Goal: Task Accomplishment & Management: Use online tool/utility

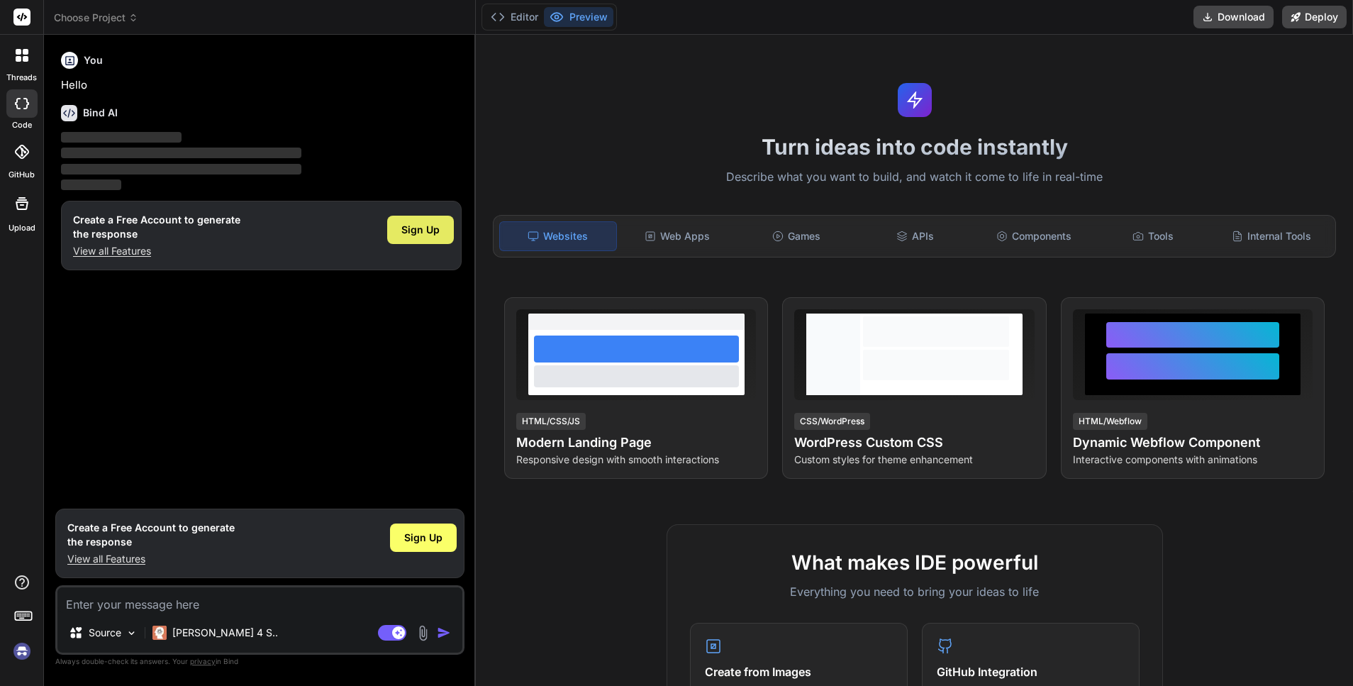
click at [419, 230] on span "Sign Up" at bounding box center [420, 230] width 38 height 14
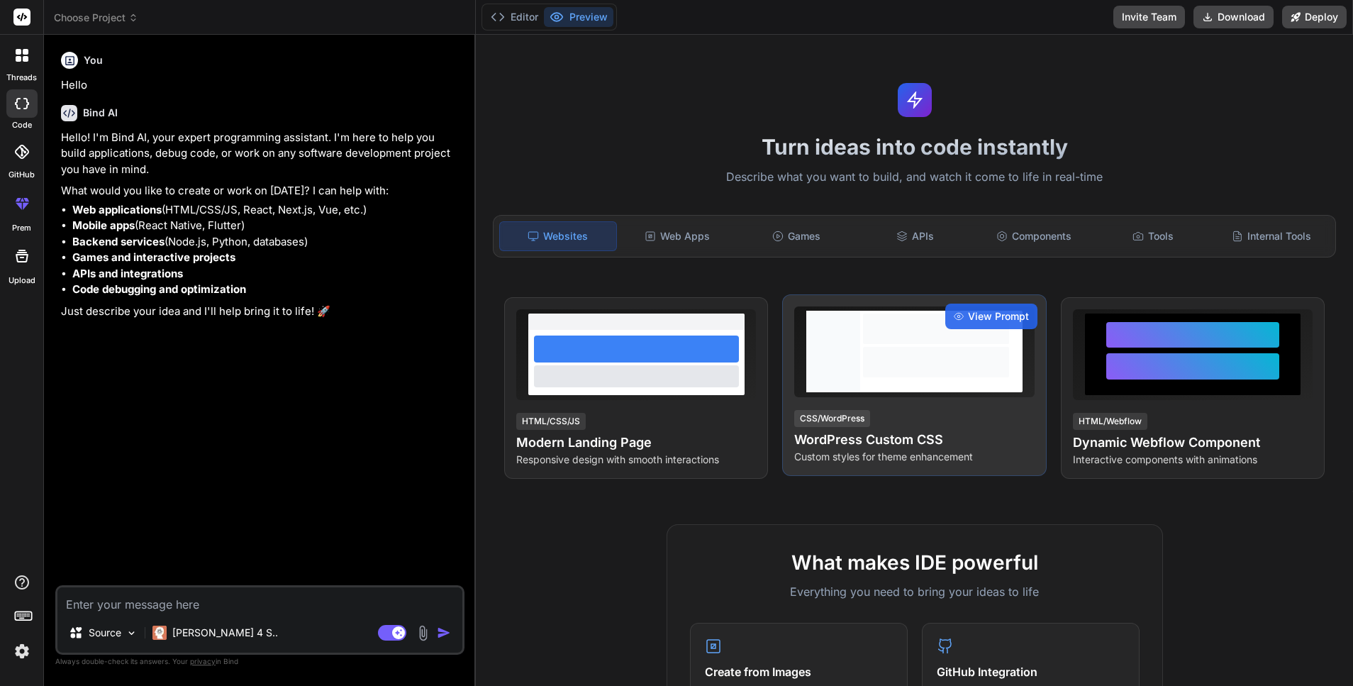
type textarea "x"
click at [988, 316] on span "View Prompt" at bounding box center [998, 316] width 61 height 14
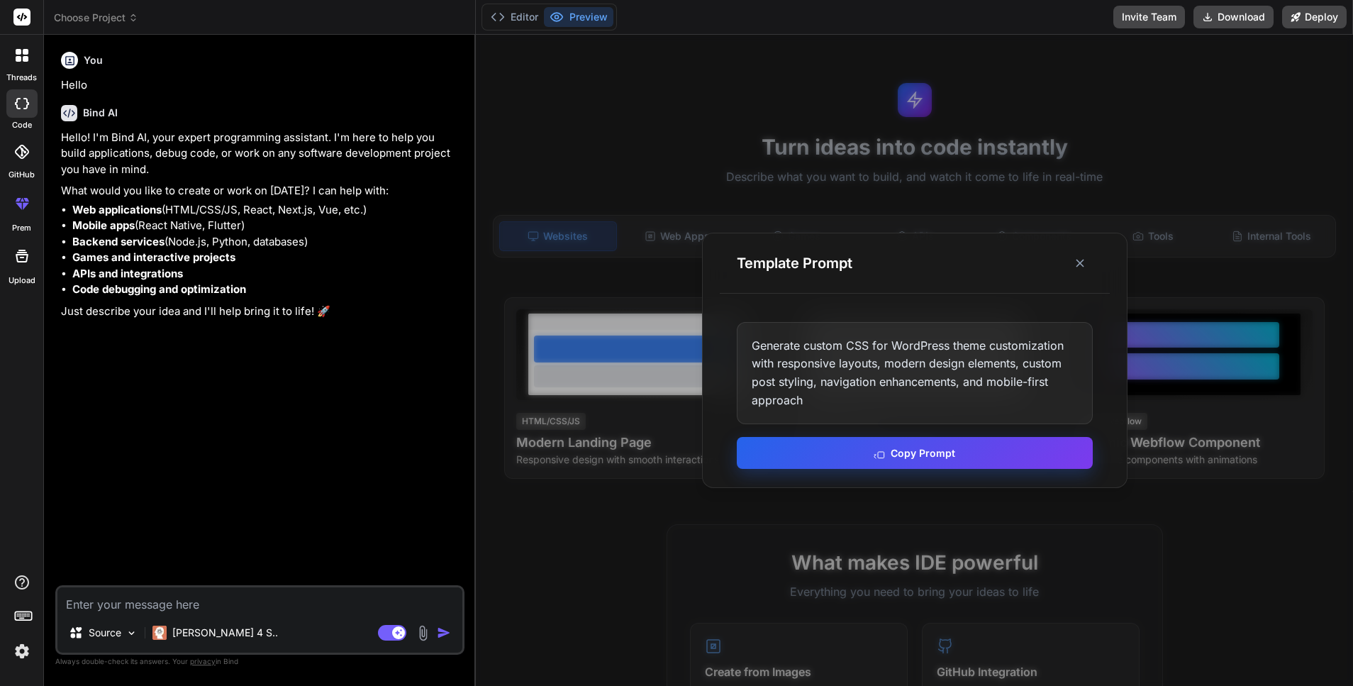
click at [860, 450] on button "Copy Prompt" at bounding box center [915, 453] width 356 height 32
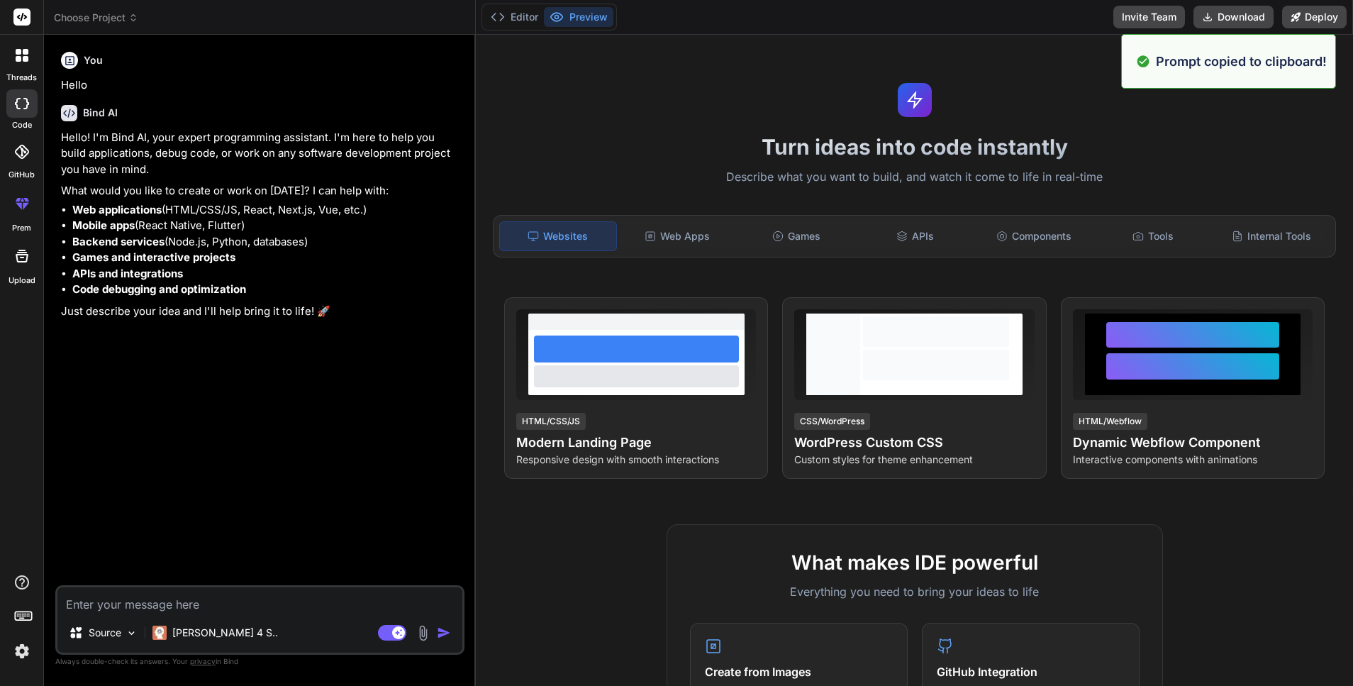
click at [274, 240] on li "Backend services (Node.js, Python, databases)" at bounding box center [266, 242] width 389 height 16
click at [286, 327] on div "You Hello Bind AI Hello! I'm Bind AI, your expert programming assistant. I'm he…" at bounding box center [261, 315] width 406 height 539
click at [217, 596] on textarea at bounding box center [259, 600] width 405 height 26
click at [217, 606] on textarea at bounding box center [259, 600] width 405 height 26
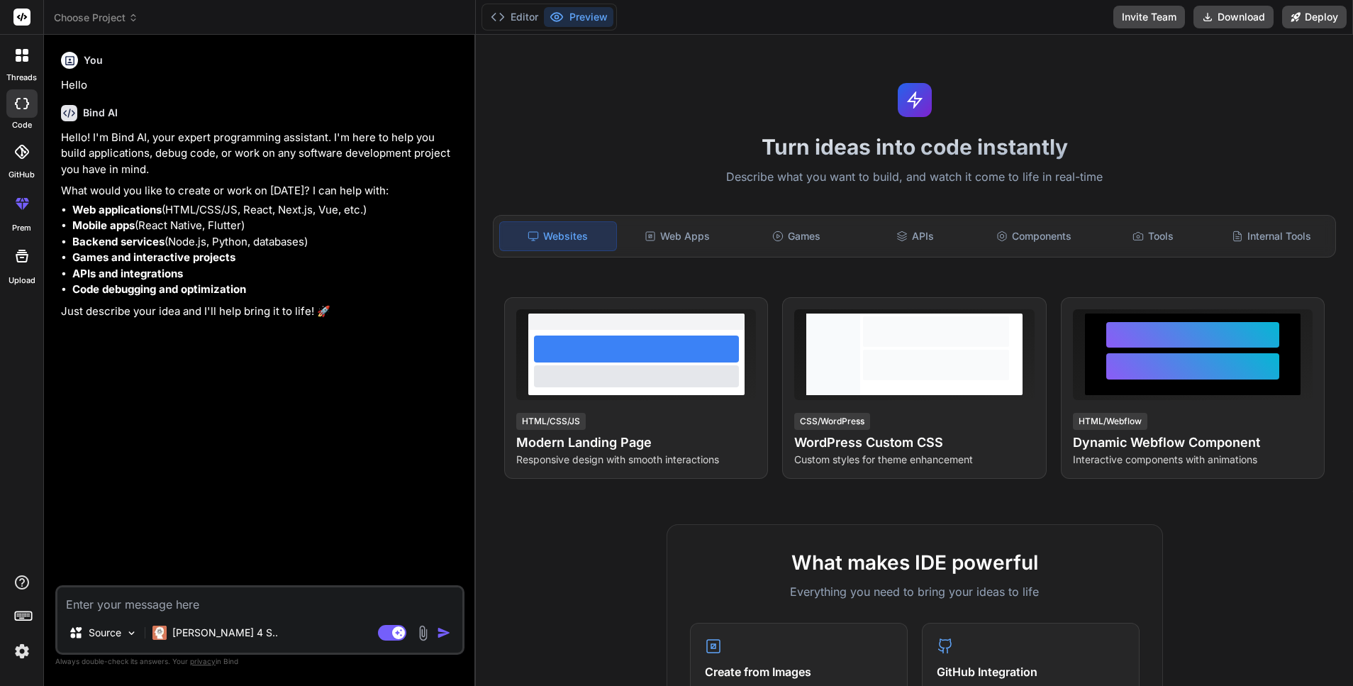
paste textarea "Generate custom CSS for WordPress theme customization with responsive layouts, …"
type textarea "Generate custom CSS for WordPress theme customization with responsive layouts, …"
type textarea "x"
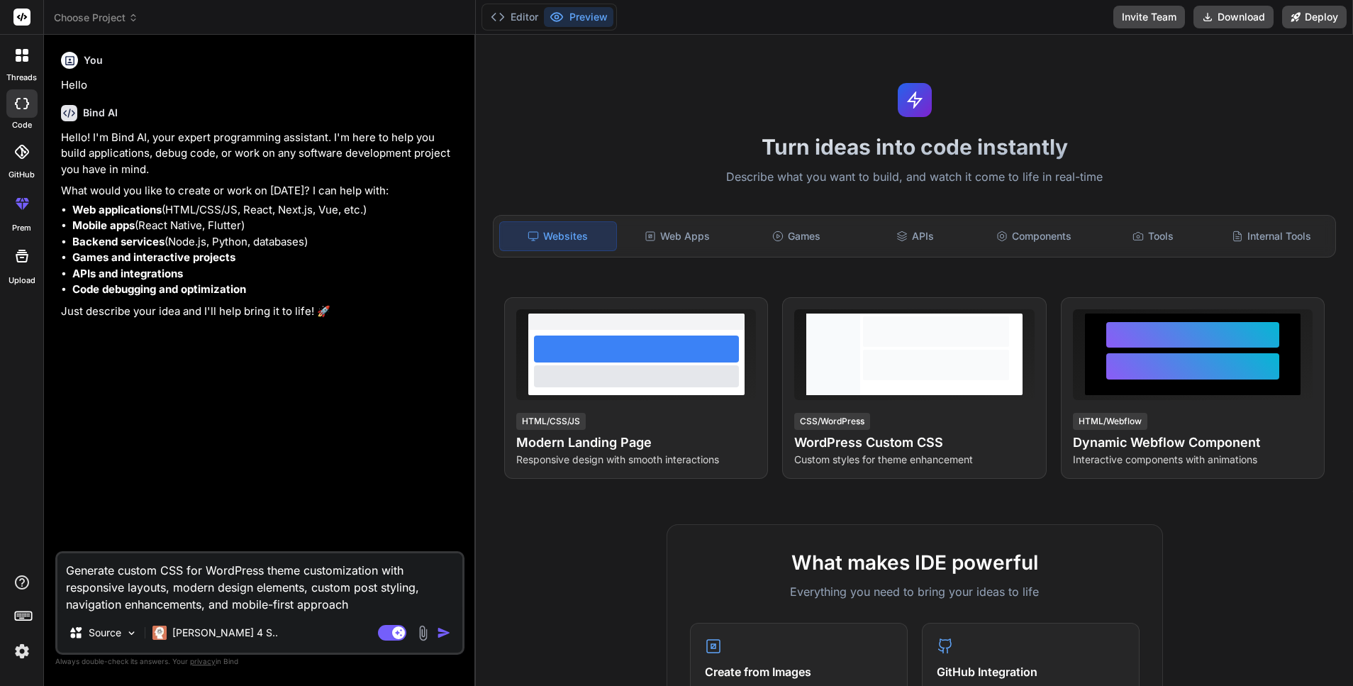
click at [165, 569] on textarea "Generate custom CSS for WordPress theme customization with responsive layouts, …" at bounding box center [259, 583] width 405 height 60
type textarea "Generate custom t for WordPress theme customization with responsive layouts, mo…"
type textarea "x"
type textarea "Generate custom th for WordPress theme customization with responsive layouts, m…"
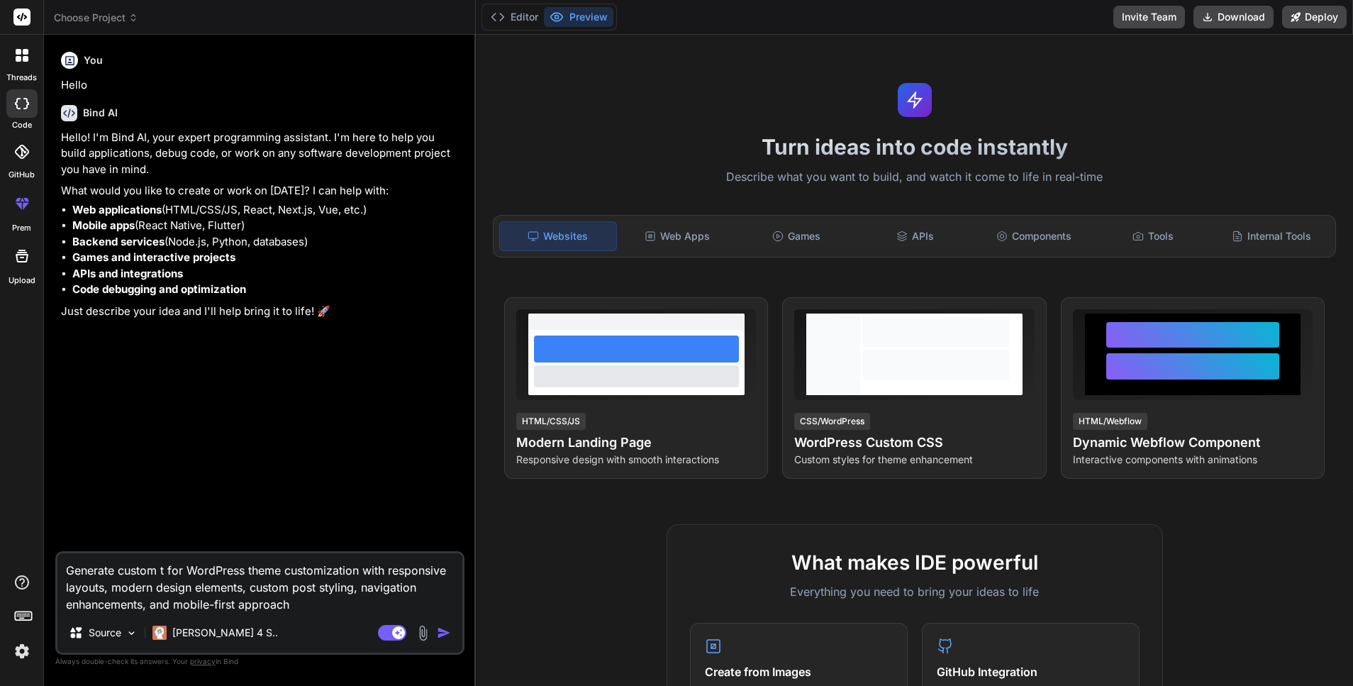
type textarea "x"
type textarea "Generate custom t for WordPress theme customization with responsive layouts, mo…"
type textarea "x"
type textarea "Generate custom CSS for WordPress theme customization with responsive layouts, …"
type textarea "x"
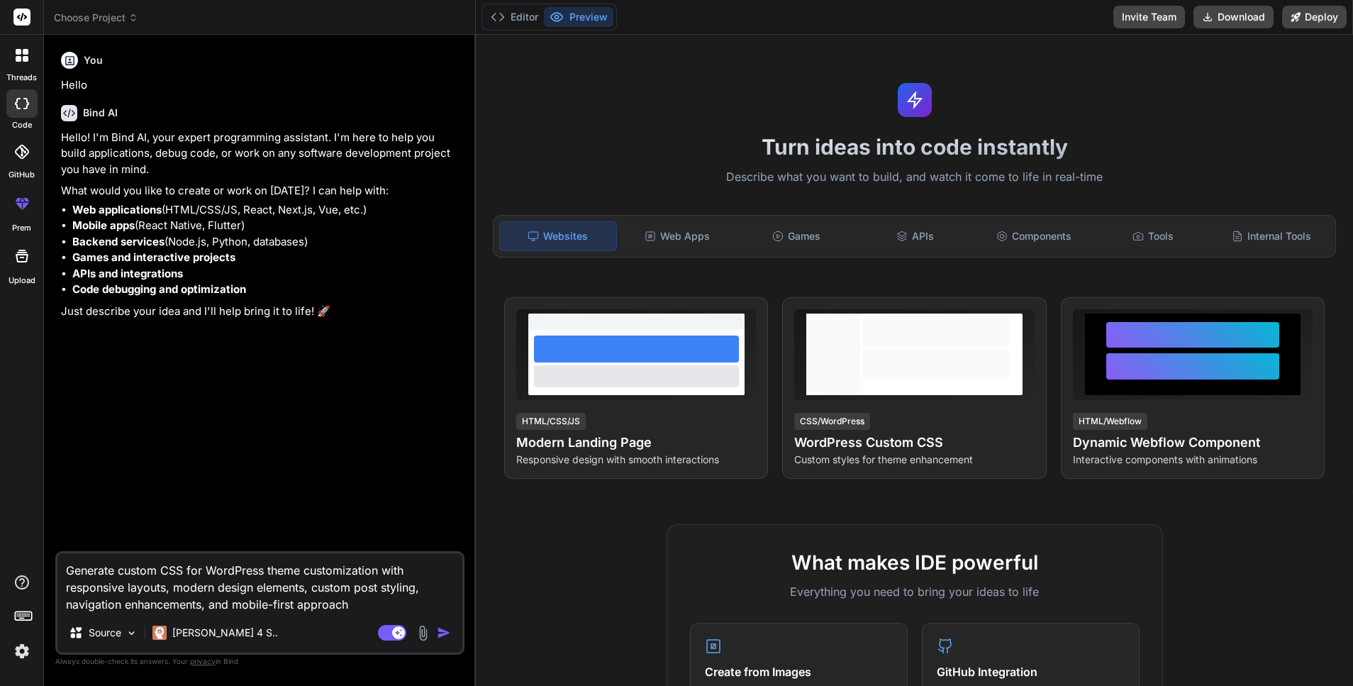
type textarea "Generate custom CSS for WordPress theme customization with responsive layouts, …"
type textarea "x"
type textarea "Generate custom t CSS for WordPress theme customization with responsive layouts…"
type textarea "x"
type textarea "Generate custom th CSS for WordPress theme customization with responsive layout…"
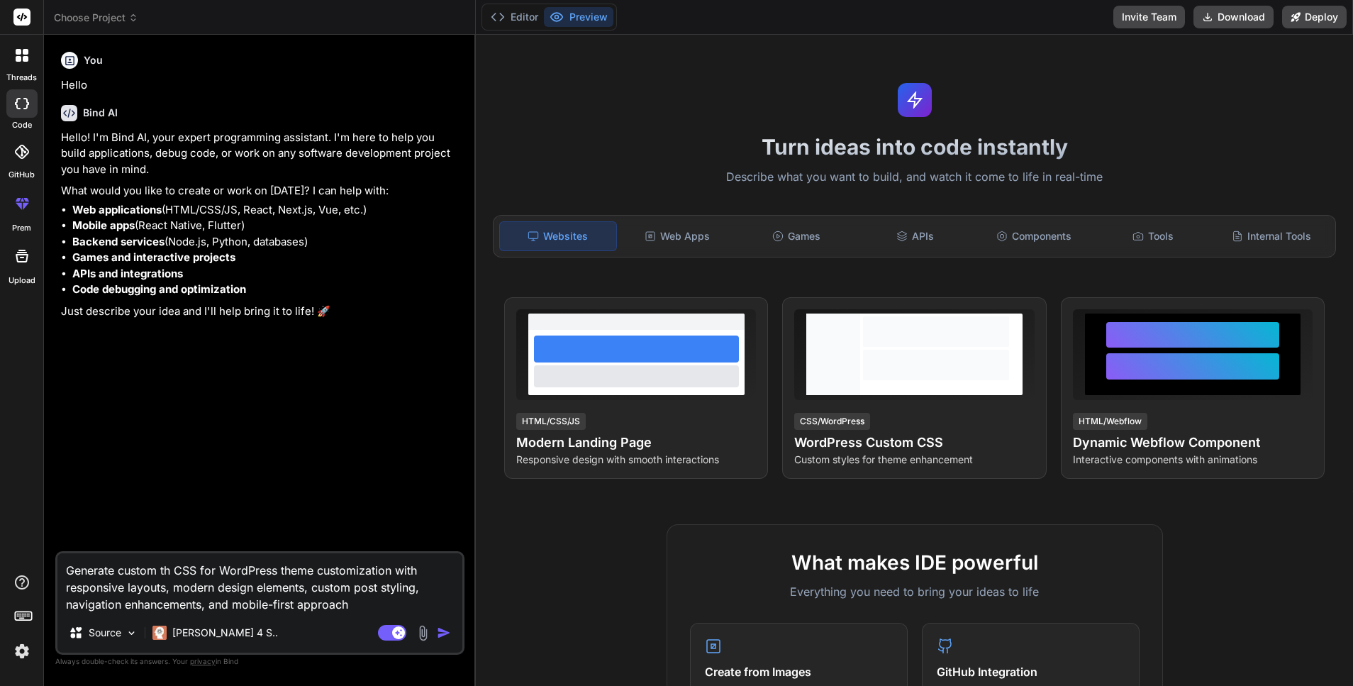
type textarea "x"
type textarea "Generate custom the CSS for WordPress theme customization with responsive layou…"
type textarea "x"
type textarea "Generate custom them CSS for WordPress theme customization with responsive layo…"
type textarea "x"
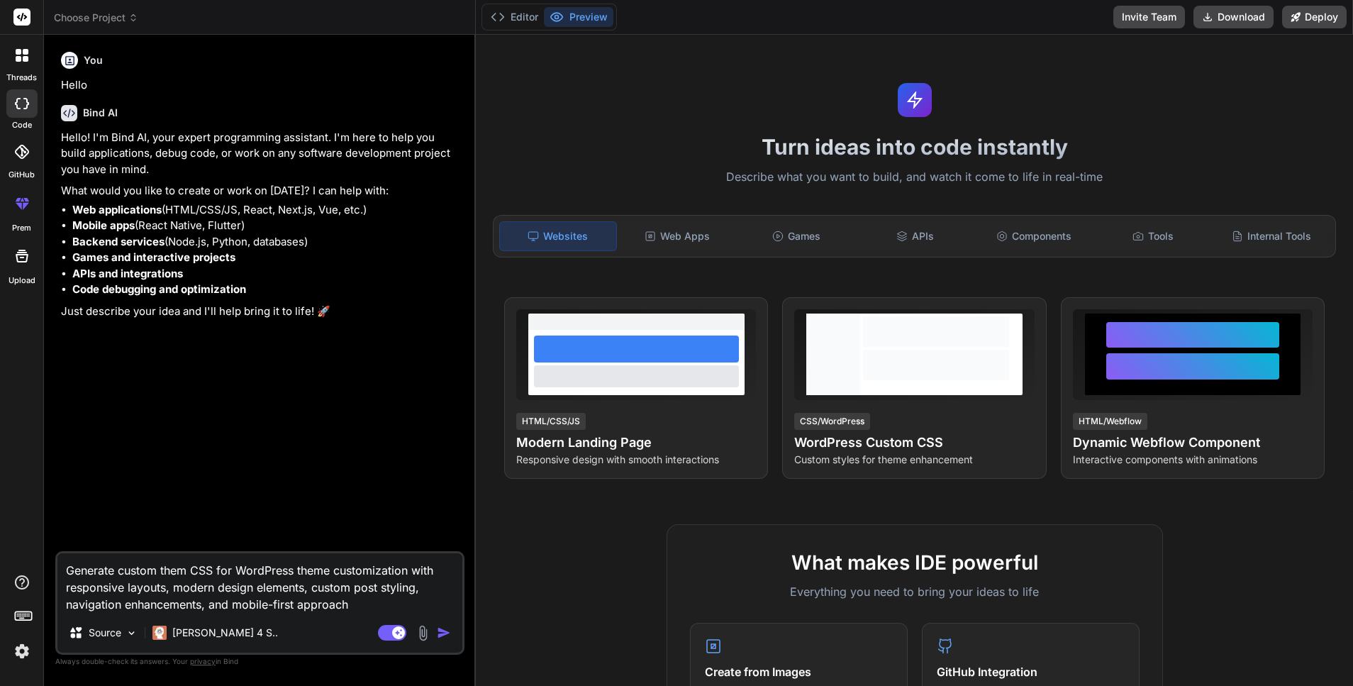
type textarea "Generate custom theme CSS for WordPress theme customization with responsive lay…"
type textarea "x"
type textarea "Generate custom theme CSS for WordPress theme customization with responsive lay…"
type textarea "x"
type textarea "Generate custom theme w CSS for WordPress theme customization with responsive l…"
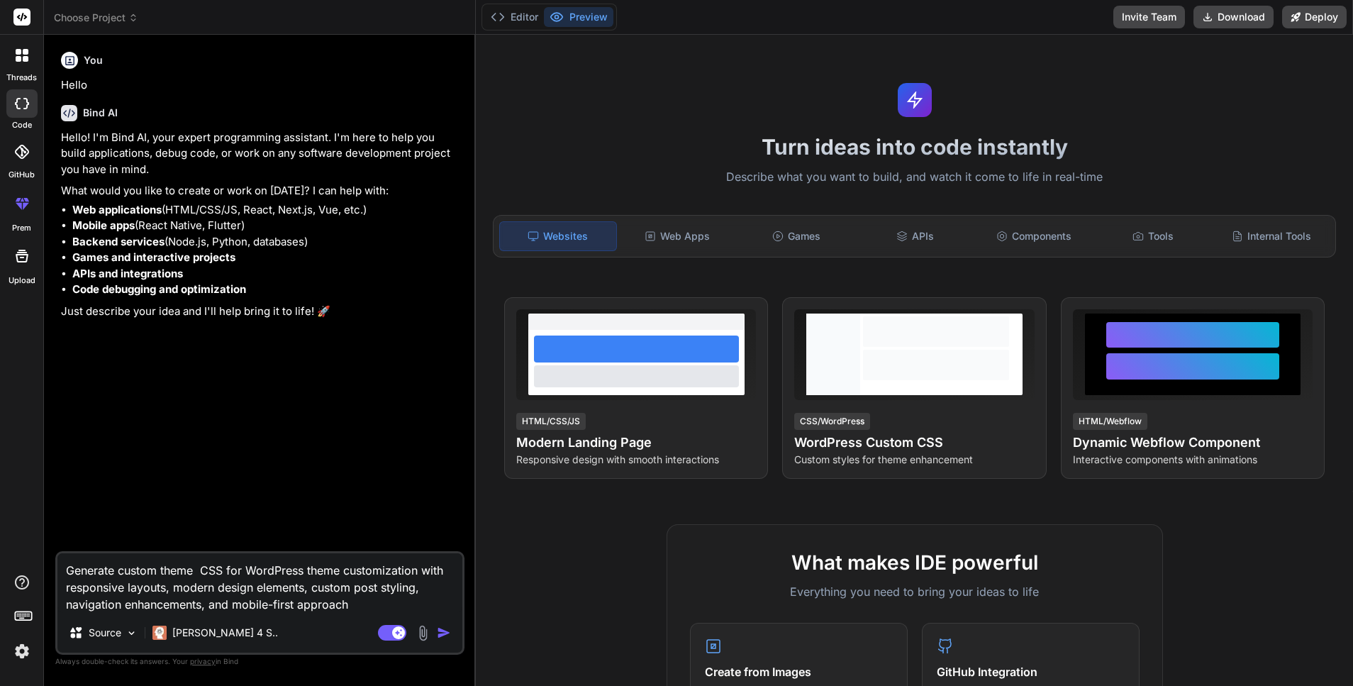
type textarea "x"
type textarea "Generate custom theme wi CSS for WordPress theme customization with responsive …"
type textarea "x"
type textarea "Generate custom theme wit CSS for WordPress theme customization with responsive…"
type textarea "x"
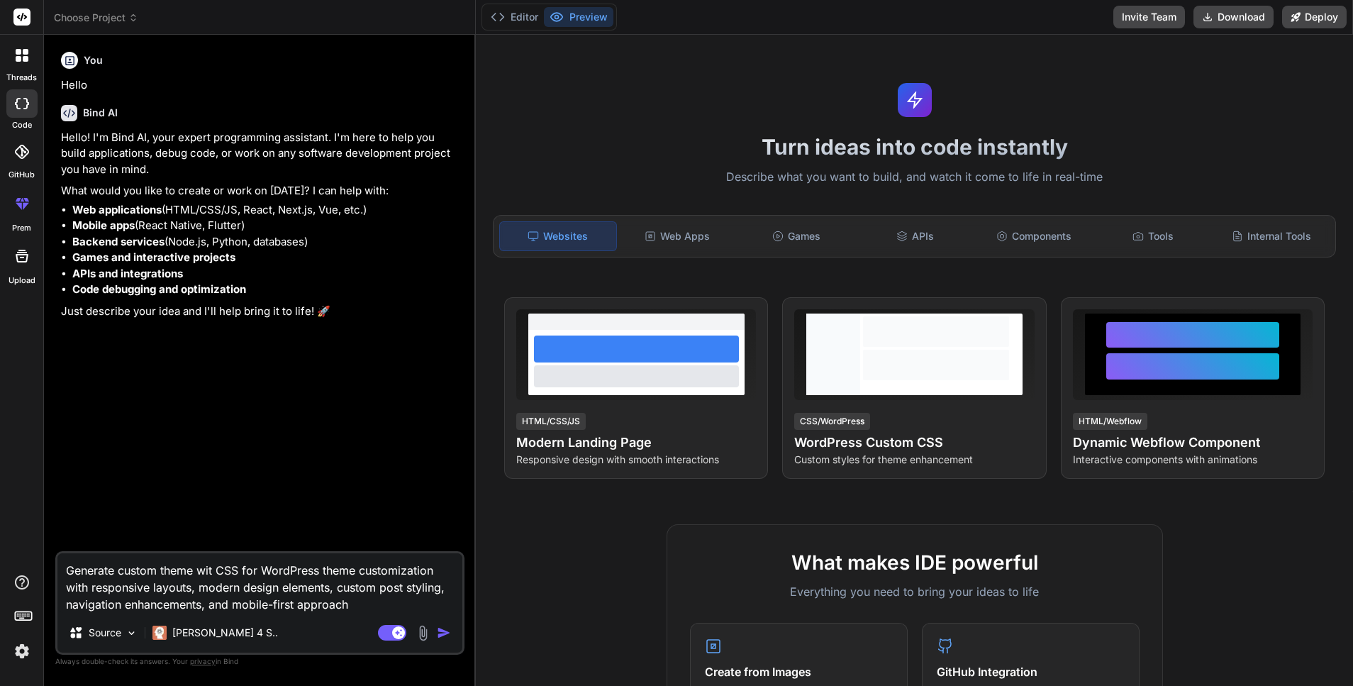
type textarea "Generate custom theme with CSS for WordPress theme customization with responsiv…"
type textarea "x"
type textarea "Generate custom theme with for WordPress theme customization with responsive la…"
type textarea "x"
type textarea "Generate custom theme with for WordPress wcustomization with responsive layouts…"
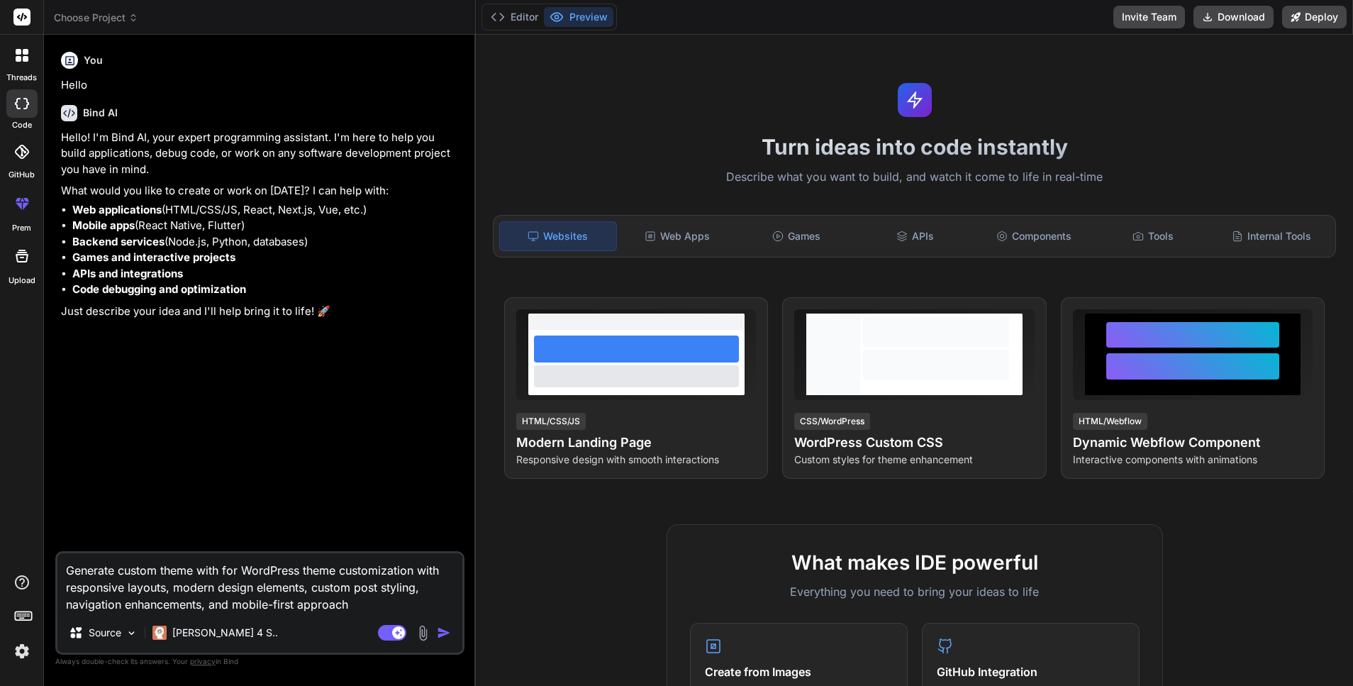
type textarea "x"
type textarea "Generate custom theme with for WordPress wicustomization with responsive layout…"
type textarea "x"
type textarea "Generate custom theme with for WordPress witcustomization with responsive layou…"
type textarea "x"
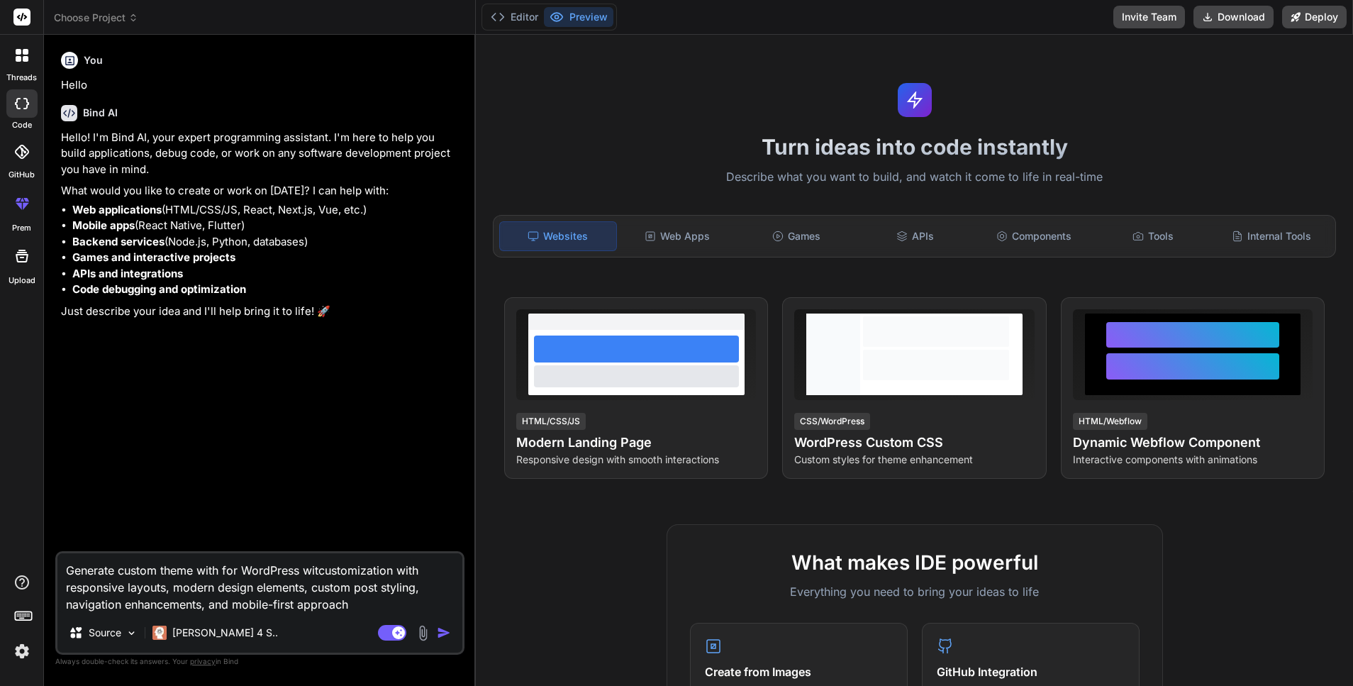
type textarea "Generate custom theme with for WordPress withcustomization with responsive layo…"
type textarea "x"
type textarea "Generate custom theme with for WordPress with customization with responsive lay…"
type textarea "x"
type textarea "Generate custom theme with for WordPress with ccustomization with responsive la…"
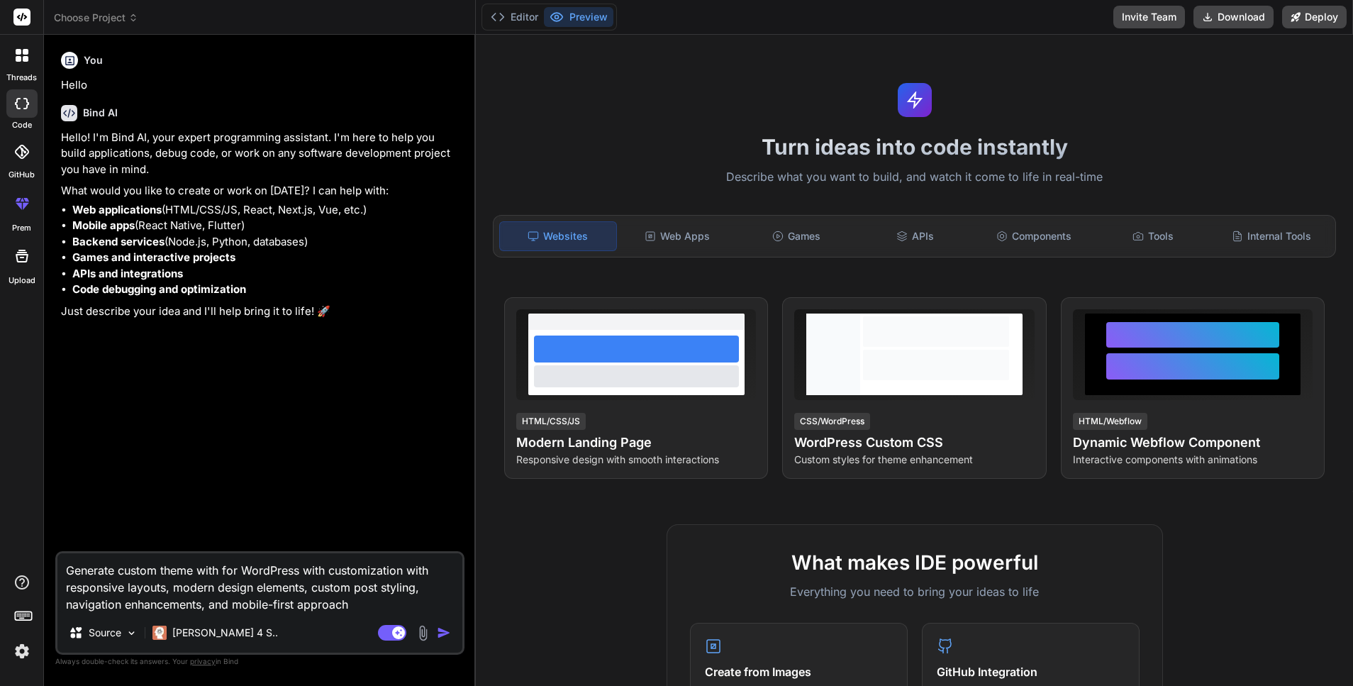
type textarea "x"
type textarea "Generate custom theme with for WordPress with cucustomization with responsive l…"
type textarea "x"
type textarea "Generate custom theme with for WordPress with cuscustomization with responsive …"
type textarea "x"
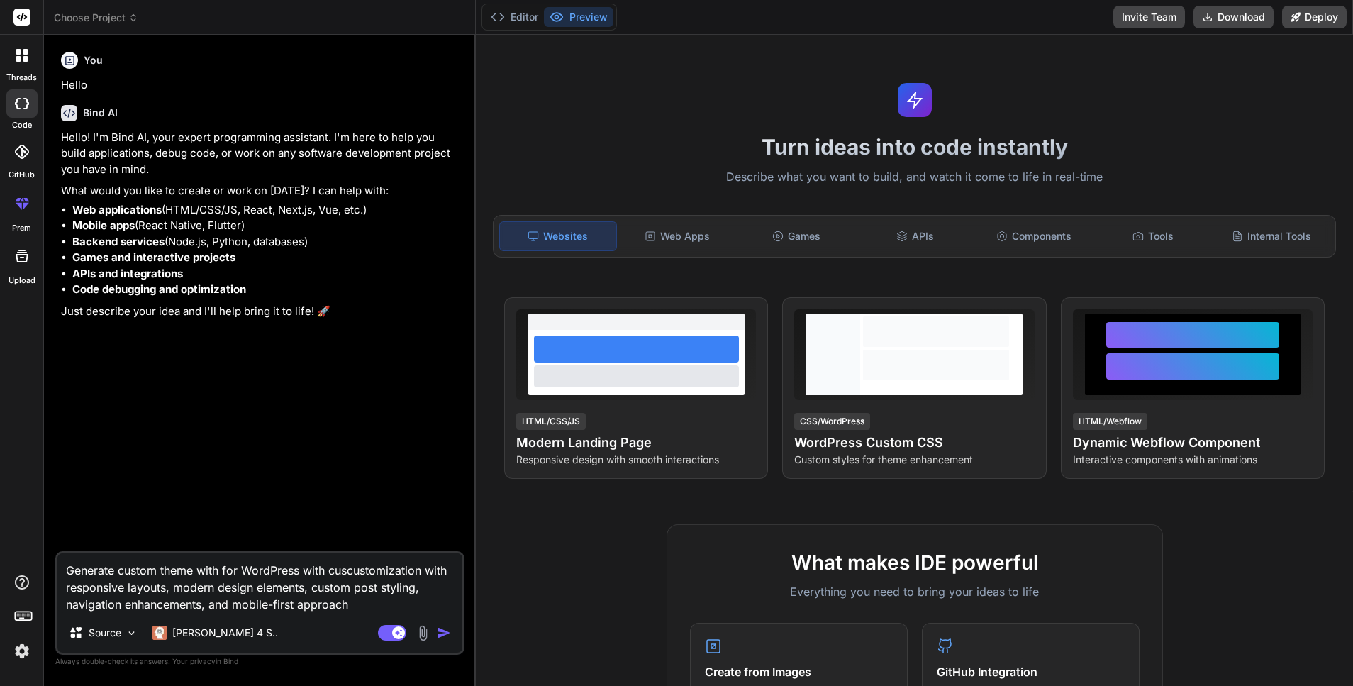
type textarea "Generate custom theme with for WordPress with custcustomization with responsive…"
type textarea "x"
type textarea "Generate custom theme with for WordPress with custocustomization with responsiv…"
type textarea "x"
type textarea "Generate custom theme with for WordPress with customcustomization with responsi…"
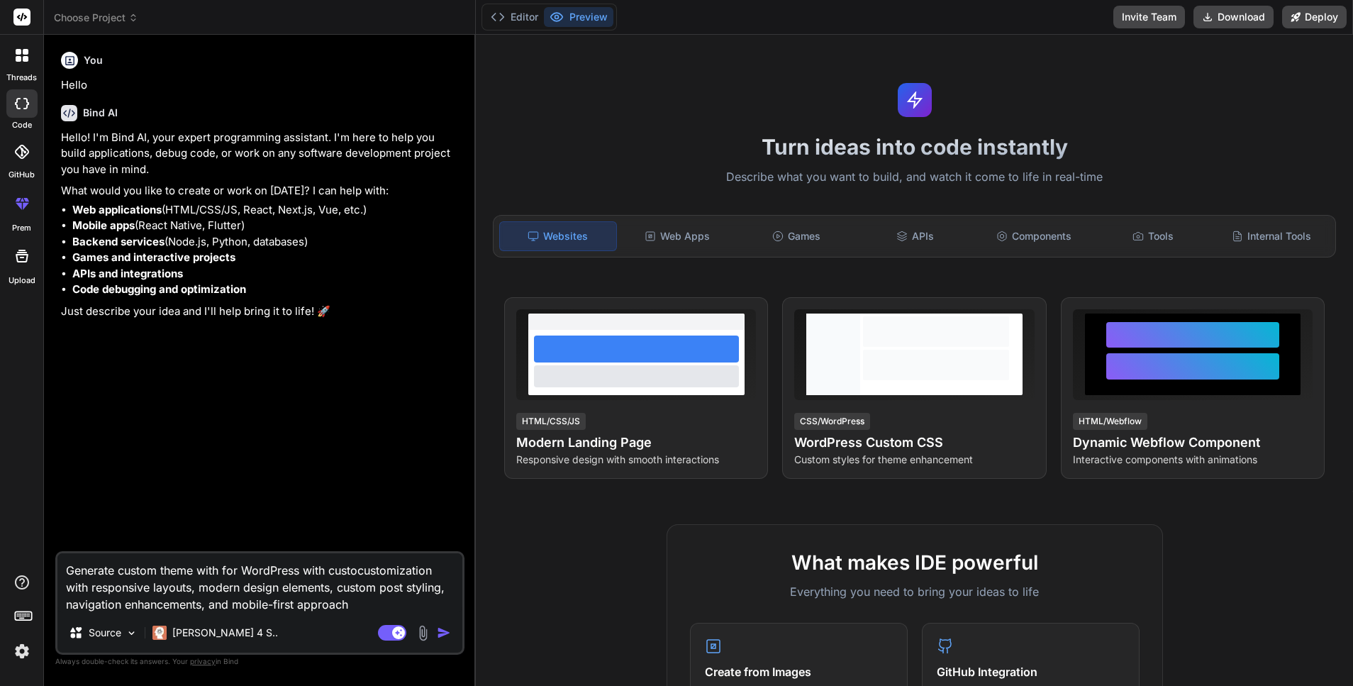
type textarea "x"
type textarea "Generate custom theme with for WordPress with custom customization with respons…"
type textarea "x"
type textarea "Generate custom theme with for WordPress with custom ccustomization with respon…"
type textarea "x"
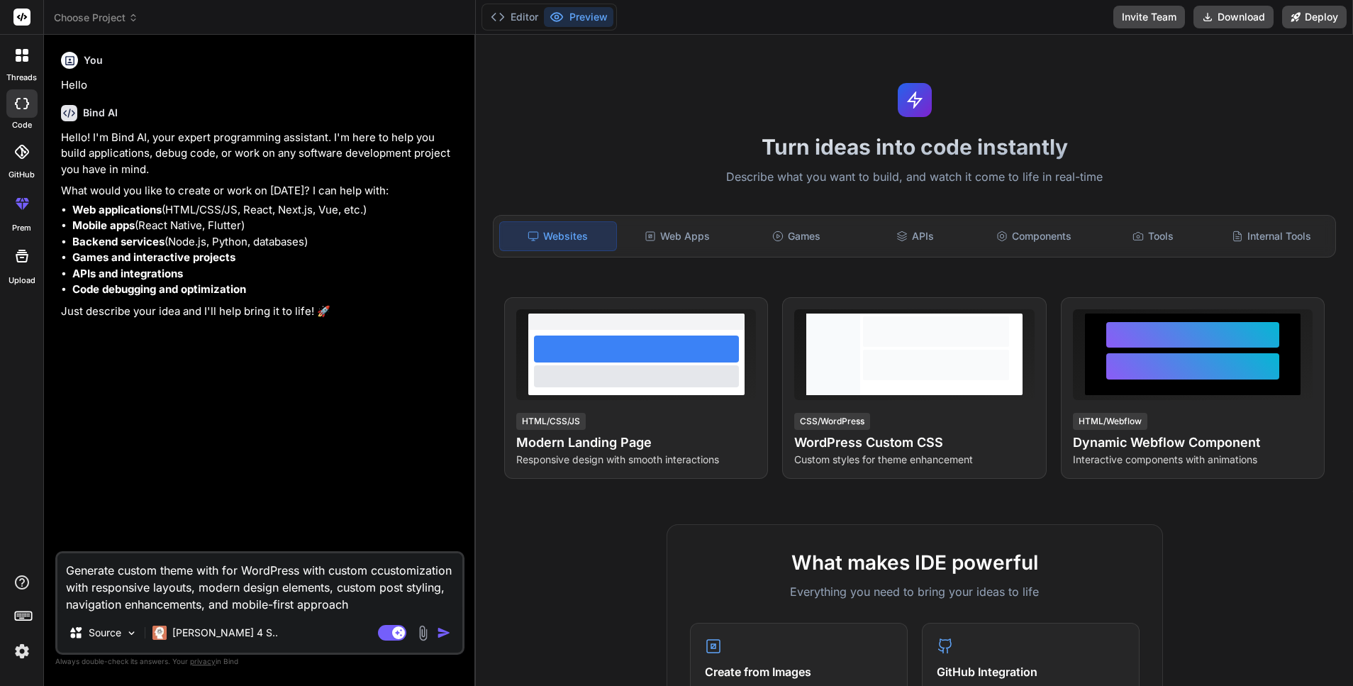
type textarea "Generate custom theme with for WordPress with custom cscustomization with respo…"
type textarea "x"
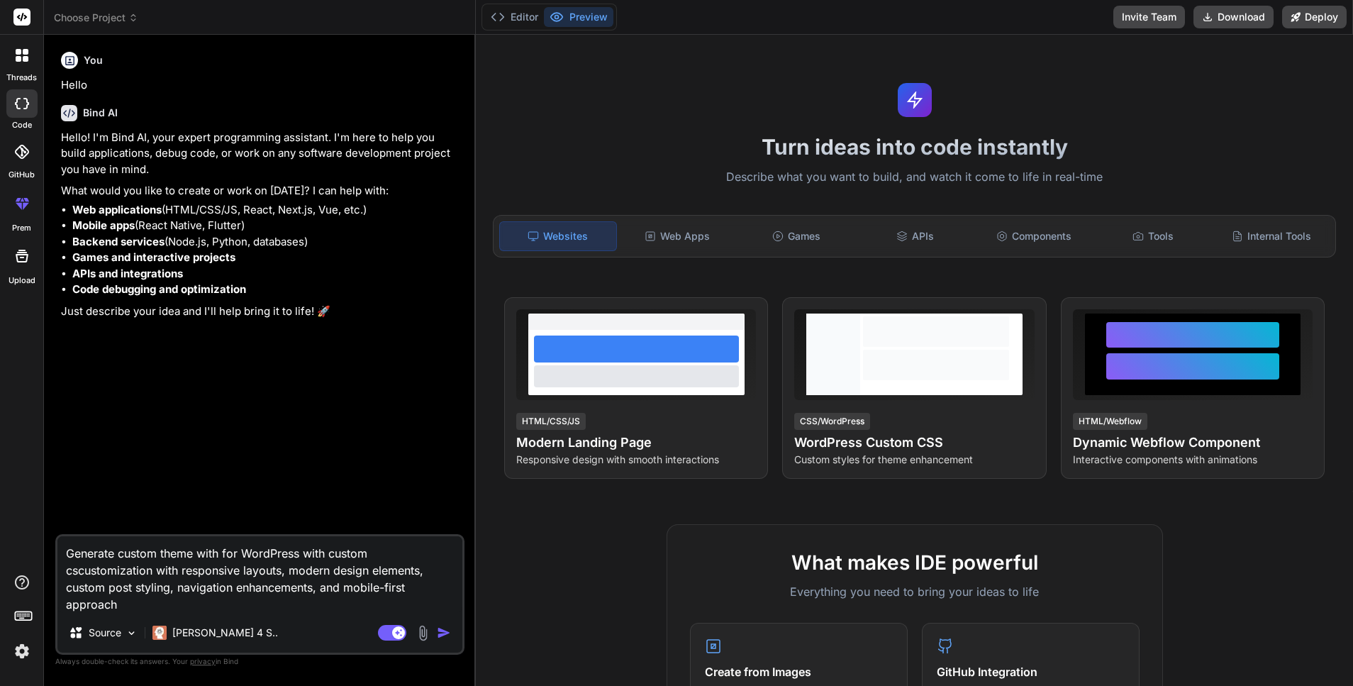
type textarea "Generate custom theme with for WordPress with custom csscustomization with resp…"
type textarea "x"
type textarea "Generate custom theme with for WordPress with custom css customization with res…"
type textarea "x"
type textarea "Generate custom theme with for WordPress with custom css customization with res…"
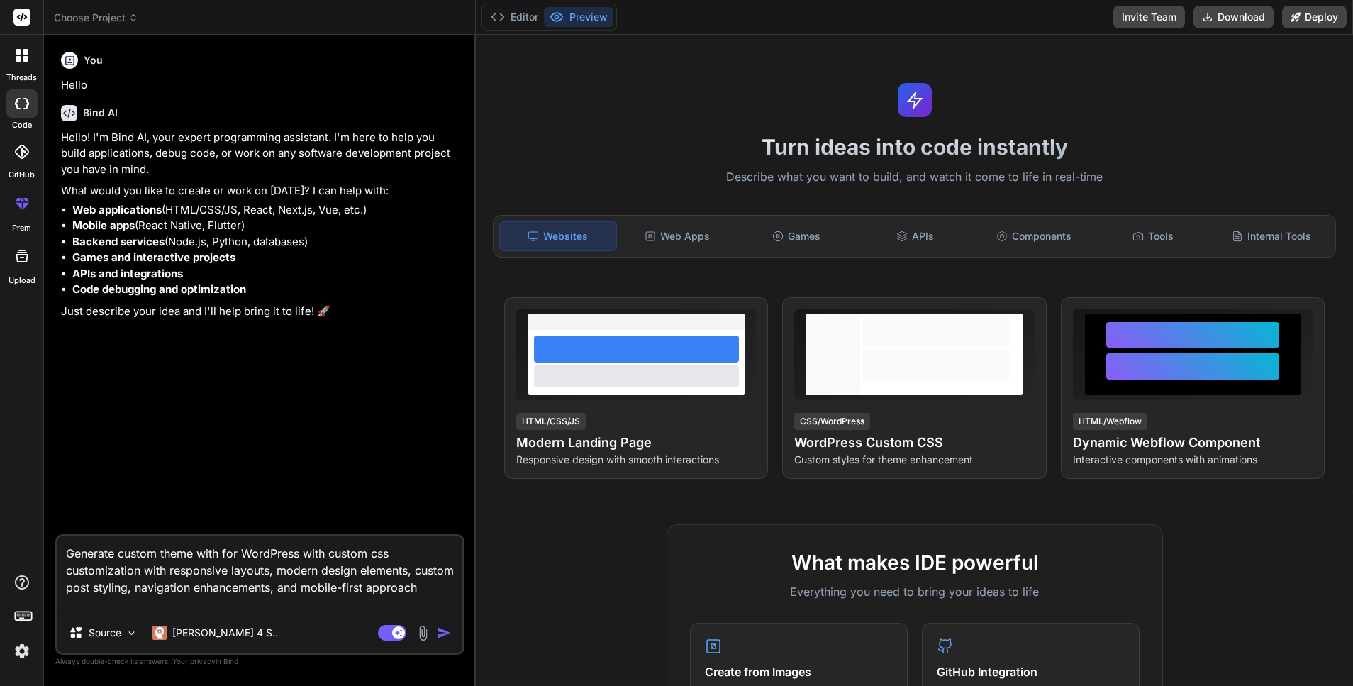
type textarea "x"
type textarea "Generate custom theme with for WordPress with custom css customization with res…"
type textarea "x"
type textarea "Generate custom theme with for WordPress with custom css customization with res…"
type textarea "x"
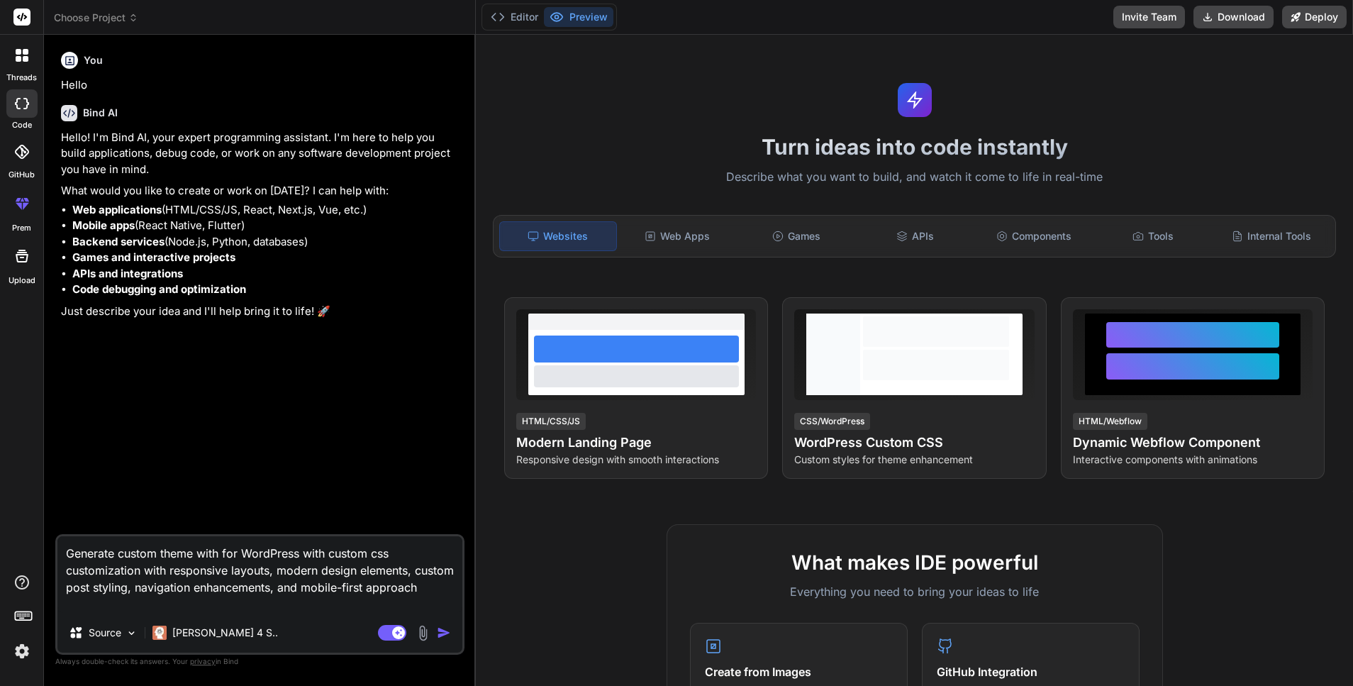
type textarea "Generate custom theme with for WordPress with custom css customization with res…"
type textarea "x"
type textarea "Generate custom theme with for WordPress with custom css customization with res…"
type textarea "x"
type textarea "Generate custom theme with for WordPress with custom css customization with res…"
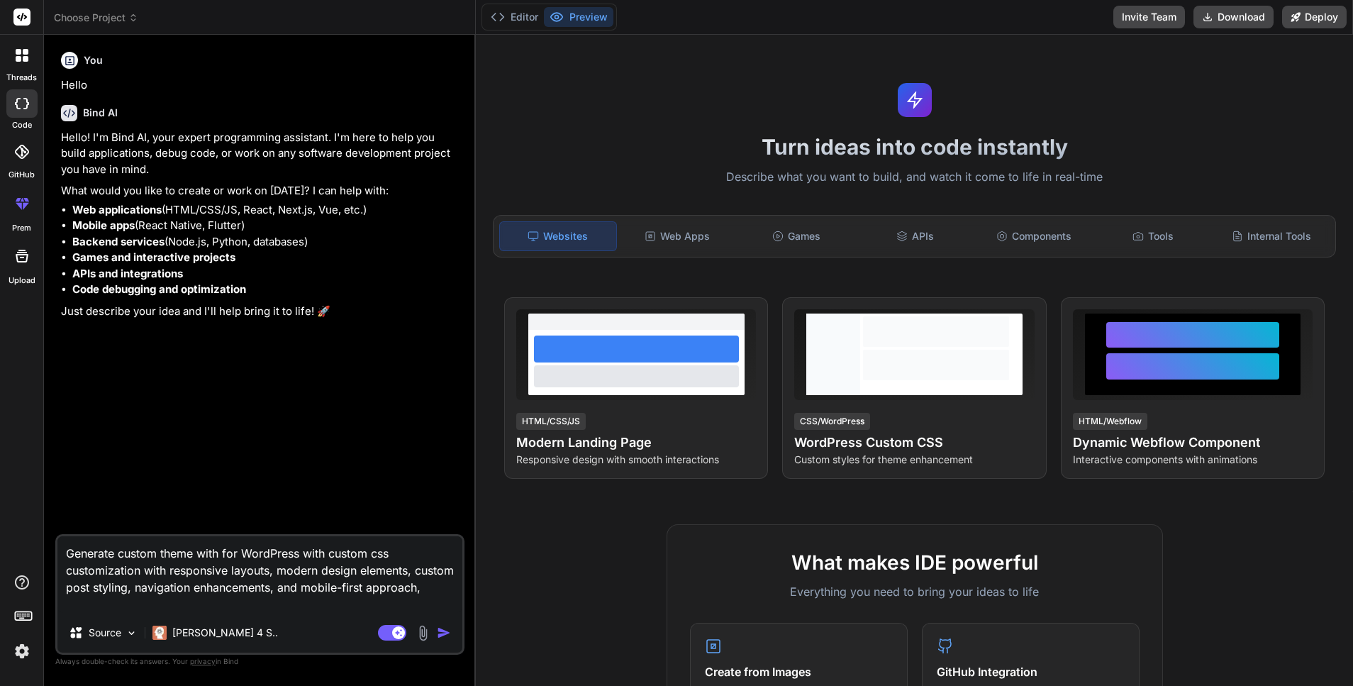
type textarea "x"
type textarea "Generate custom theme with for WordPress with custom css customization with res…"
type textarea "x"
type textarea "Generate custom theme with for WordPress with custom css customization with res…"
type textarea "x"
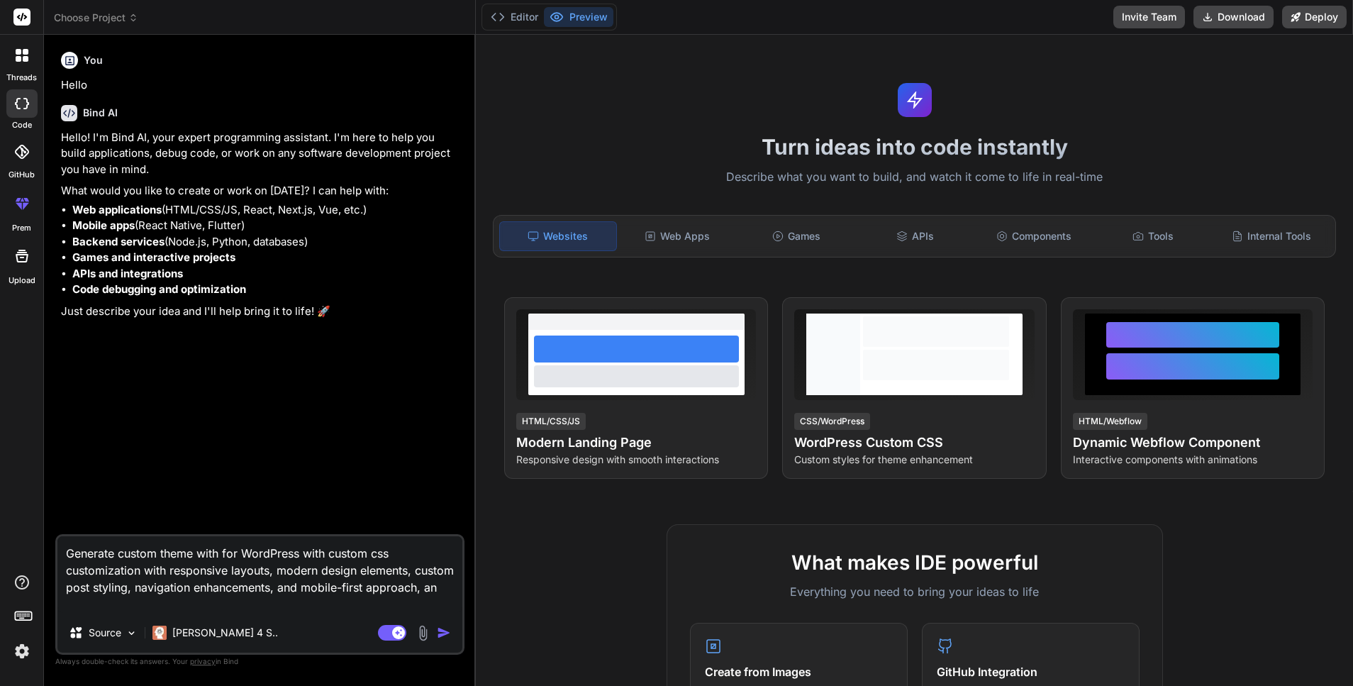
type textarea "Generate custom theme with for WordPress with custom css customization with res…"
type textarea "x"
type textarea "Generate custom theme with for WordPress with custom css customization with res…"
type textarea "x"
type textarea "Generate custom theme with for WordPress with custom css customization with res…"
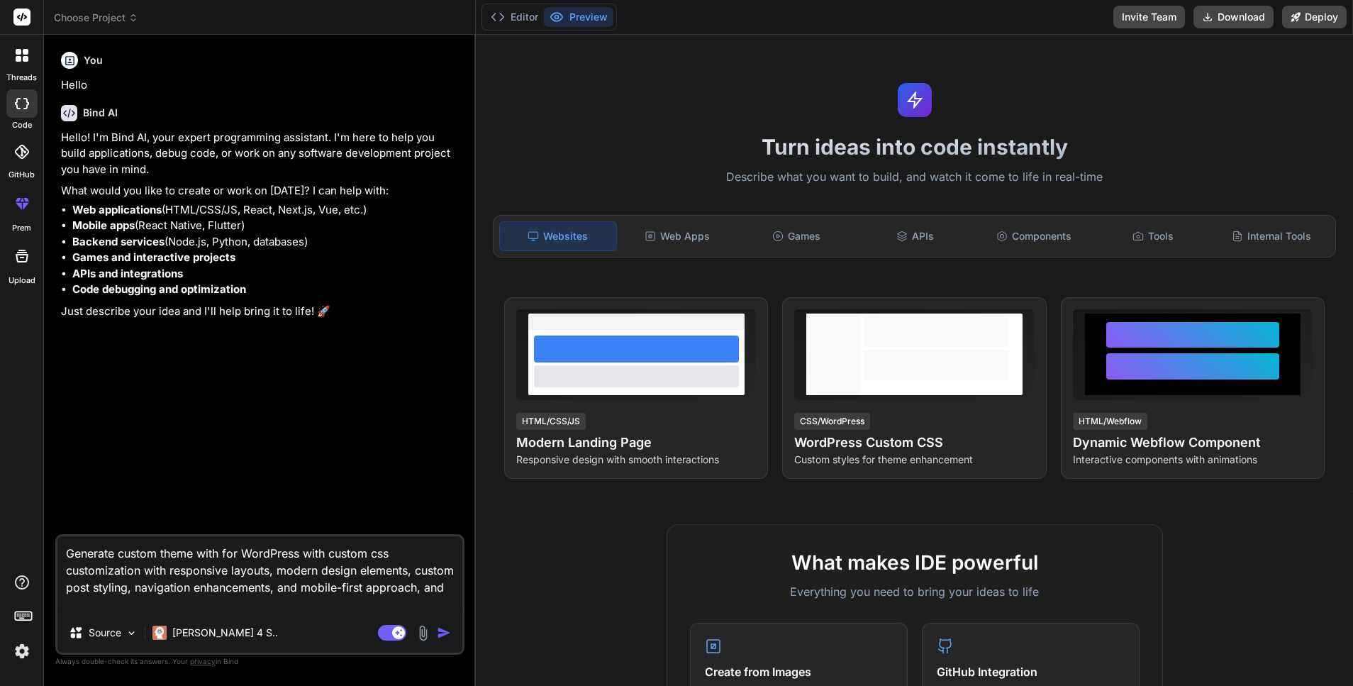
type textarea "x"
type textarea "Generate custom theme with for WordPress with custom css customization with res…"
type textarea "x"
type textarea "Generate custom theme with for WordPress with custom css customization with res…"
type textarea "x"
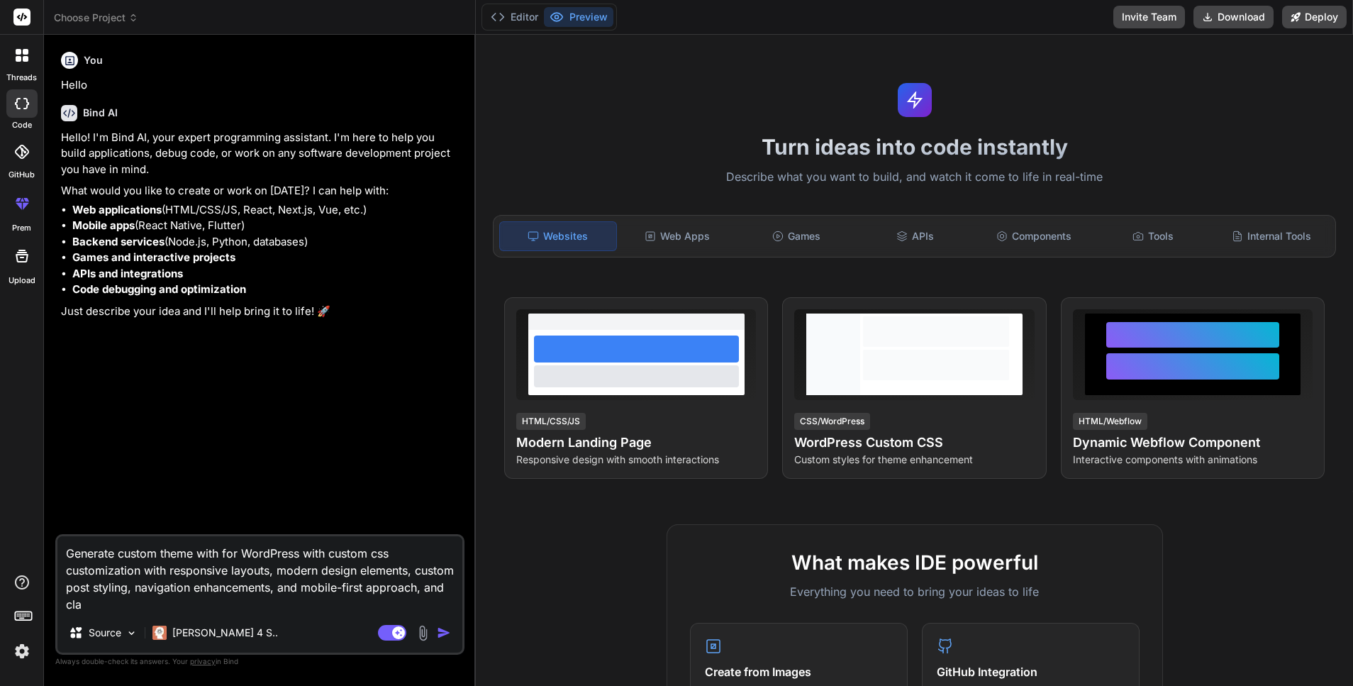
type textarea "Generate custom theme with for WordPress with custom css customization with res…"
type textarea "x"
type textarea "Generate custom theme with for WordPress with custom css customization with res…"
type textarea "x"
type textarea "Generate custom theme with for WordPress with custom css customization with res…"
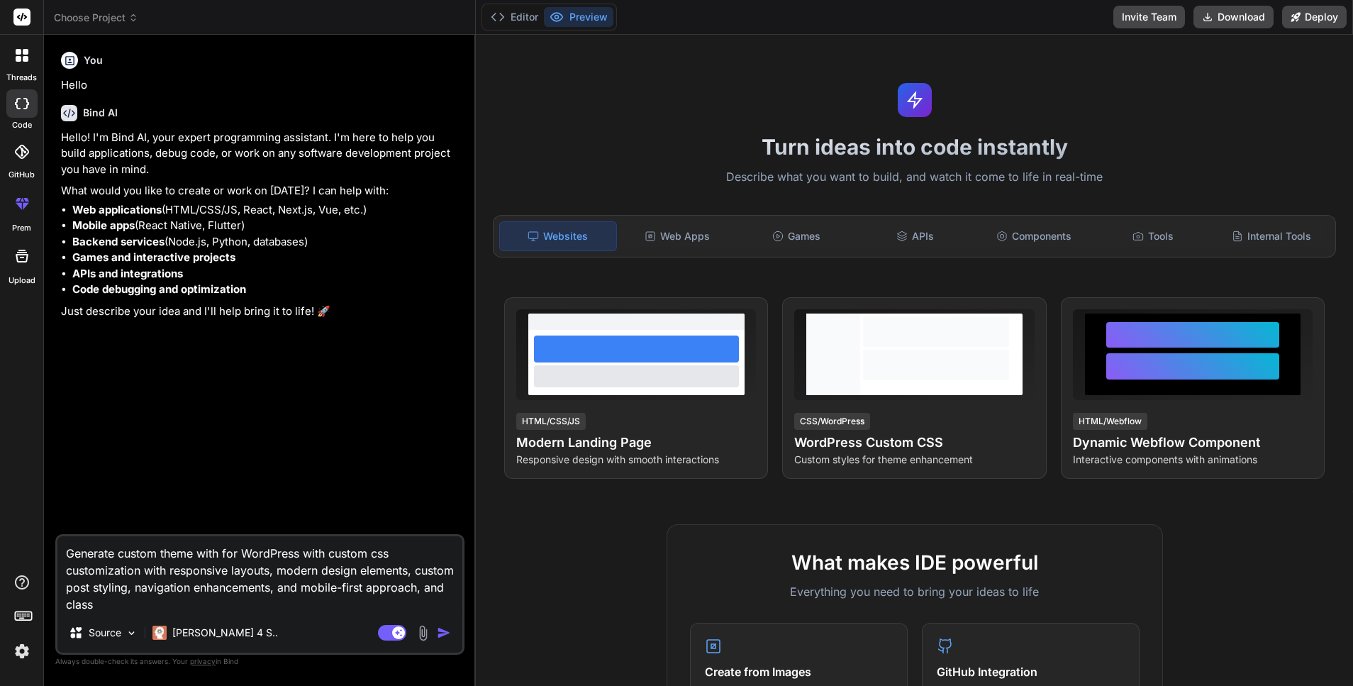
type textarea "x"
type textarea "Generate custom theme with for WordPress with custom css customization with res…"
type textarea "x"
type textarea "Generate custom theme with for WordPress with custom css customization with res…"
type textarea "x"
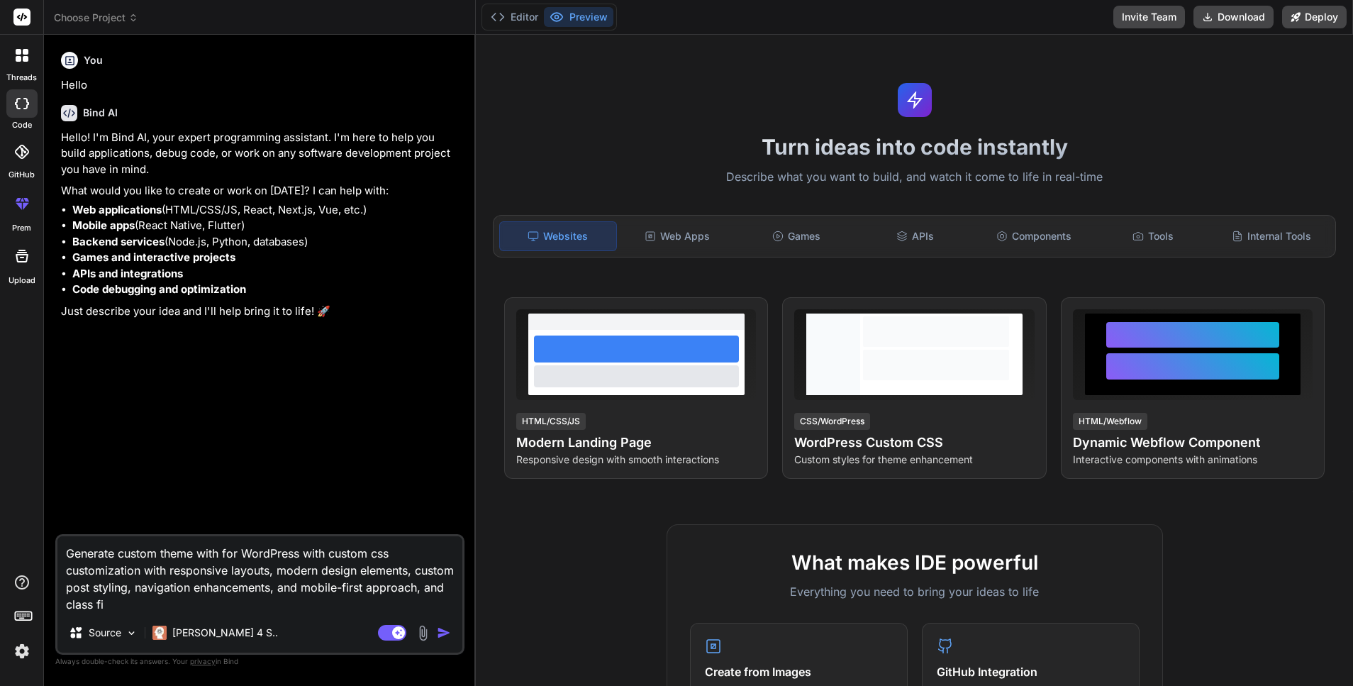
type textarea "Generate custom theme with for WordPress with custom css customization with res…"
type textarea "x"
type textarea "Generate custom theme with for WordPress with custom css customization with res…"
type textarea "x"
type textarea "Generate custom theme with for WordPress with custom css customization with res…"
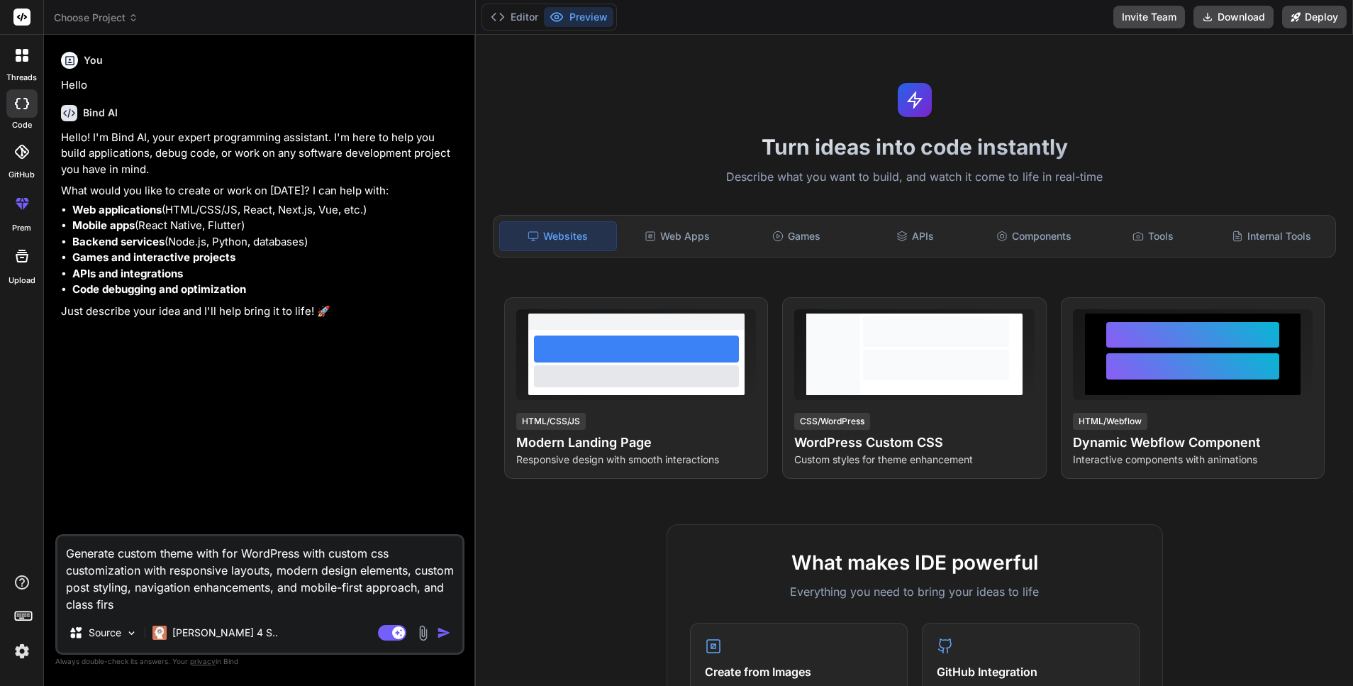
type textarea "x"
type textarea "Generate custom theme with for WordPress with custom css customization with res…"
type textarea "x"
type textarea "Generate custom theme with for WordPress with custom css customization with res…"
type textarea "x"
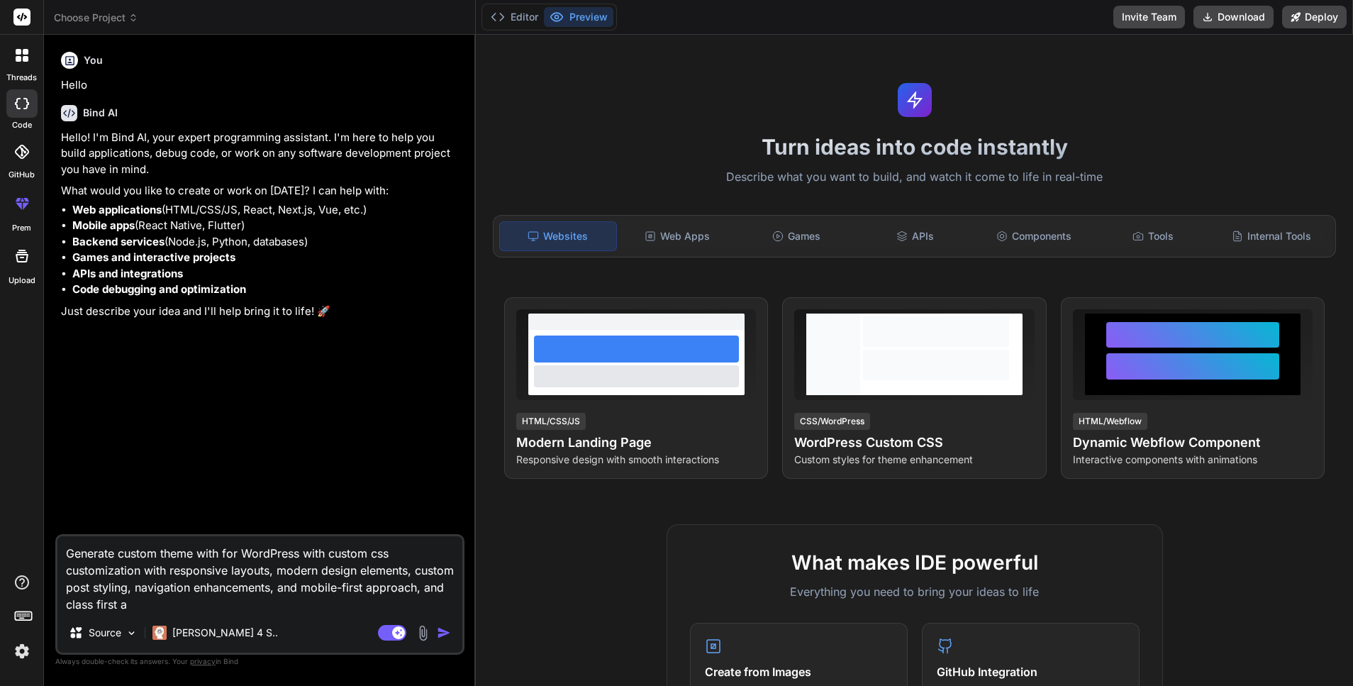
type textarea "Generate custom theme with for WordPress with custom css customization with res…"
type textarea "x"
type textarea "Generate custom theme with for WordPress with custom css customization with res…"
type textarea "x"
type textarea "Generate custom theme with for WordPress with custom css customization with res…"
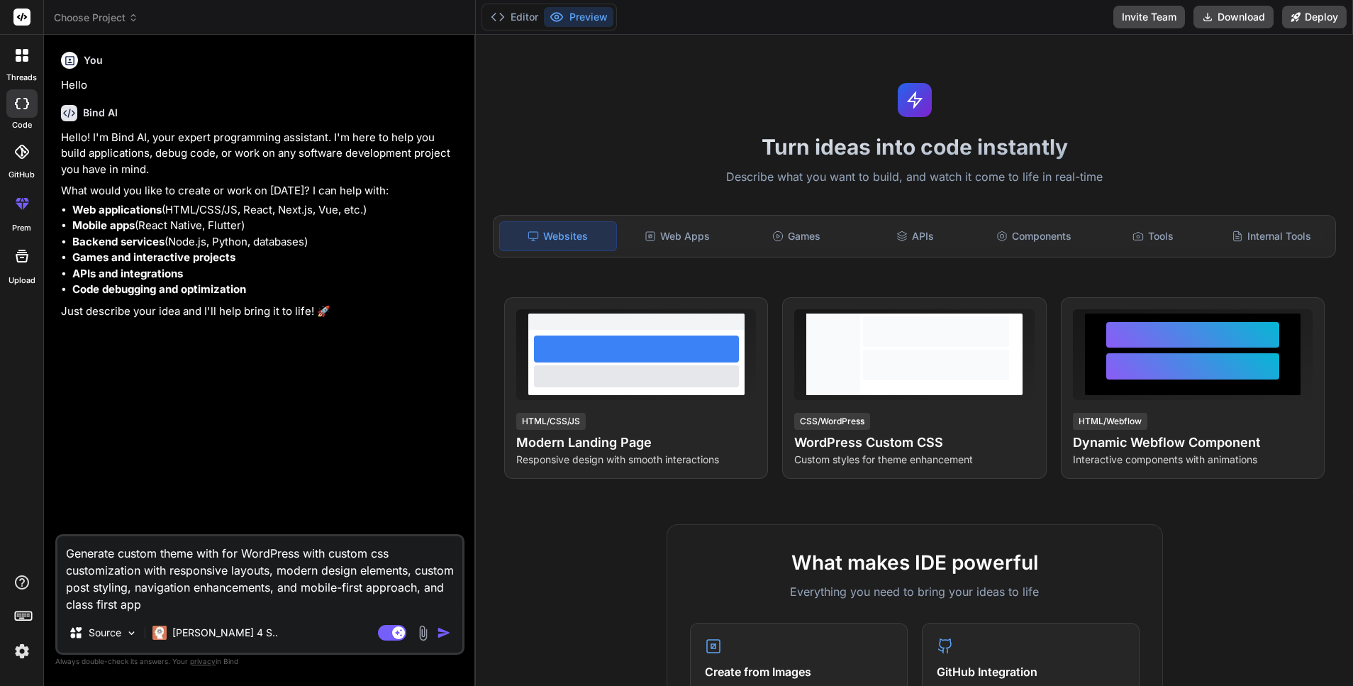
type textarea "x"
type textarea "Generate custom theme with for WordPress with custom css customization with res…"
type textarea "x"
type textarea "Generate custom theme with for WordPress with custom css customization with res…"
type textarea "x"
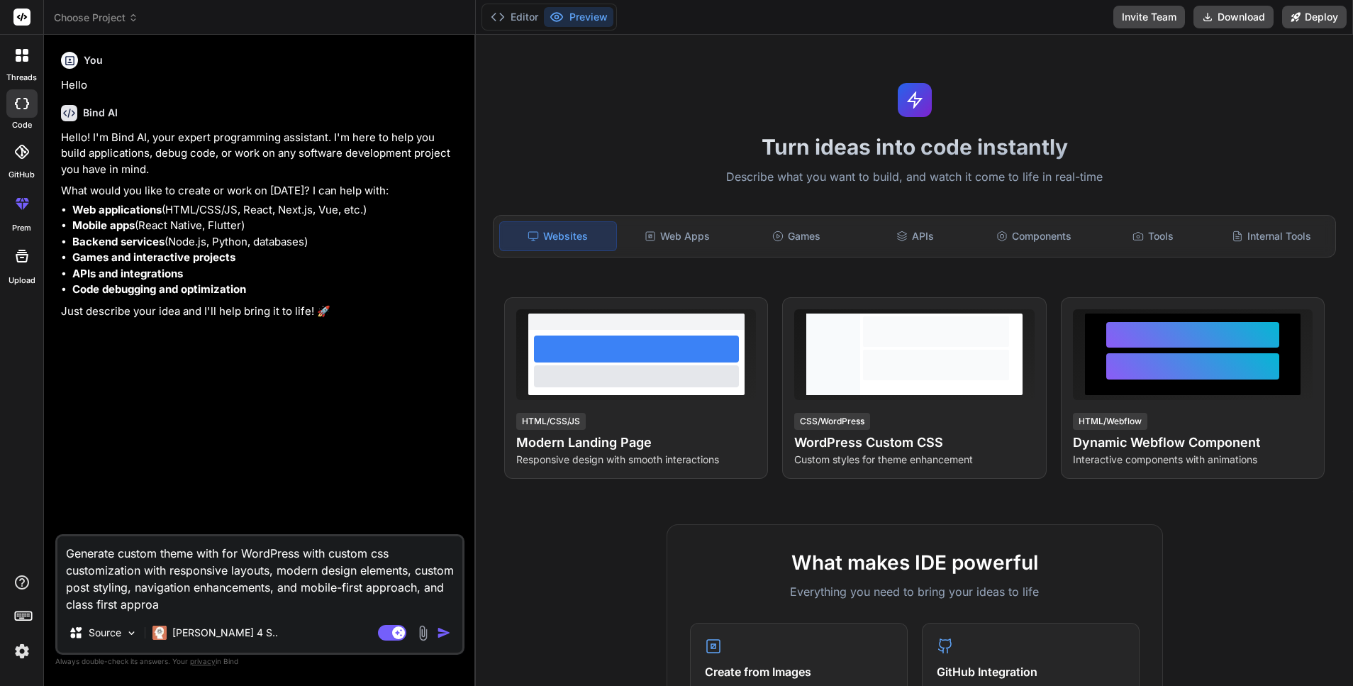
type textarea "Generate custom theme with for WordPress with custom css customization with res…"
type textarea "x"
type textarea "Generate custom theme with for WordPress with custom css customization with res…"
type textarea "x"
type textarea "Generate custom theme with for WordPress with custom css customization with res…"
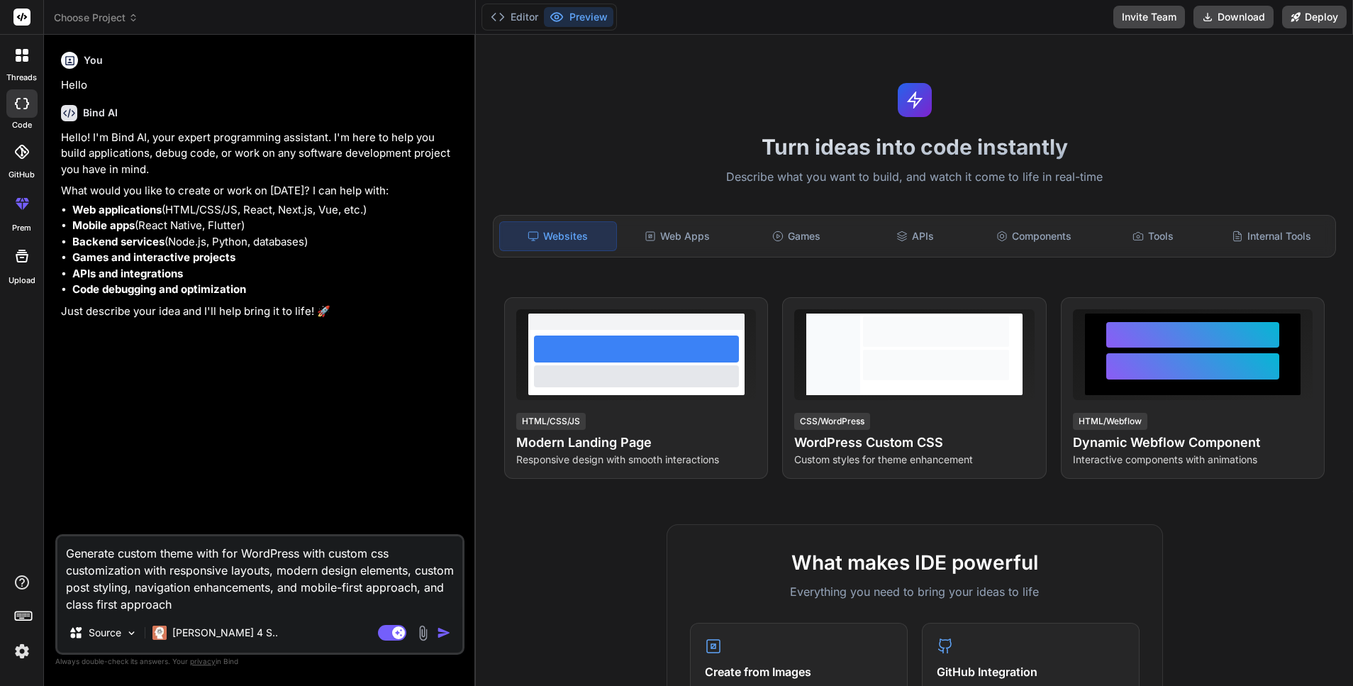
type textarea "x"
type textarea "Generate custom theme with for WordPress with custom css customization with res…"
type textarea "x"
type textarea "Generate custom theme with for WordPress with custom css customization with res…"
type textarea "x"
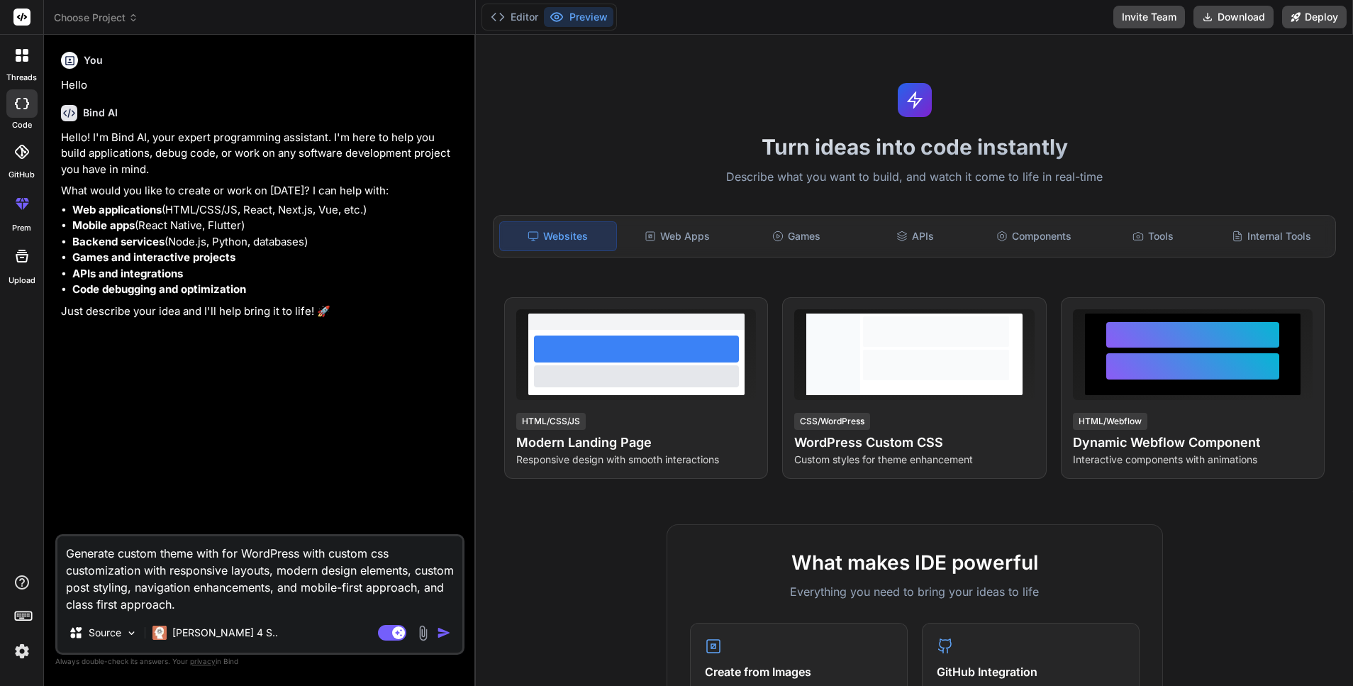
type textarea "Generate custom theme with for WordPress with custom css customization with res…"
type textarea "x"
type textarea "Generate custom theme with for WordPress with custom css customization with res…"
type textarea "x"
type textarea "Generate custom theme with for WordPress with custom css customization with res…"
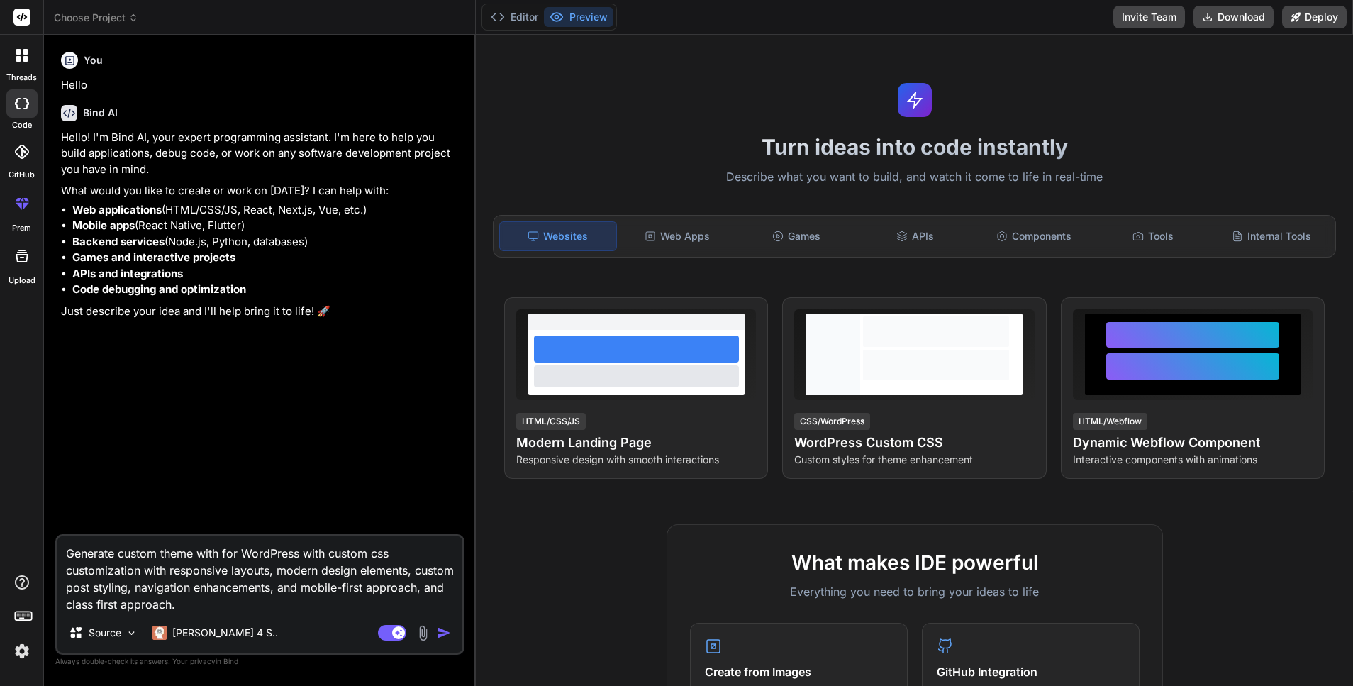
type textarea "x"
type textarea "Generate custom theme with for WordPress with custom css customization with res…"
type textarea "x"
type textarea "Generate custom theme with for WordPress with custom css customization with res…"
type textarea "x"
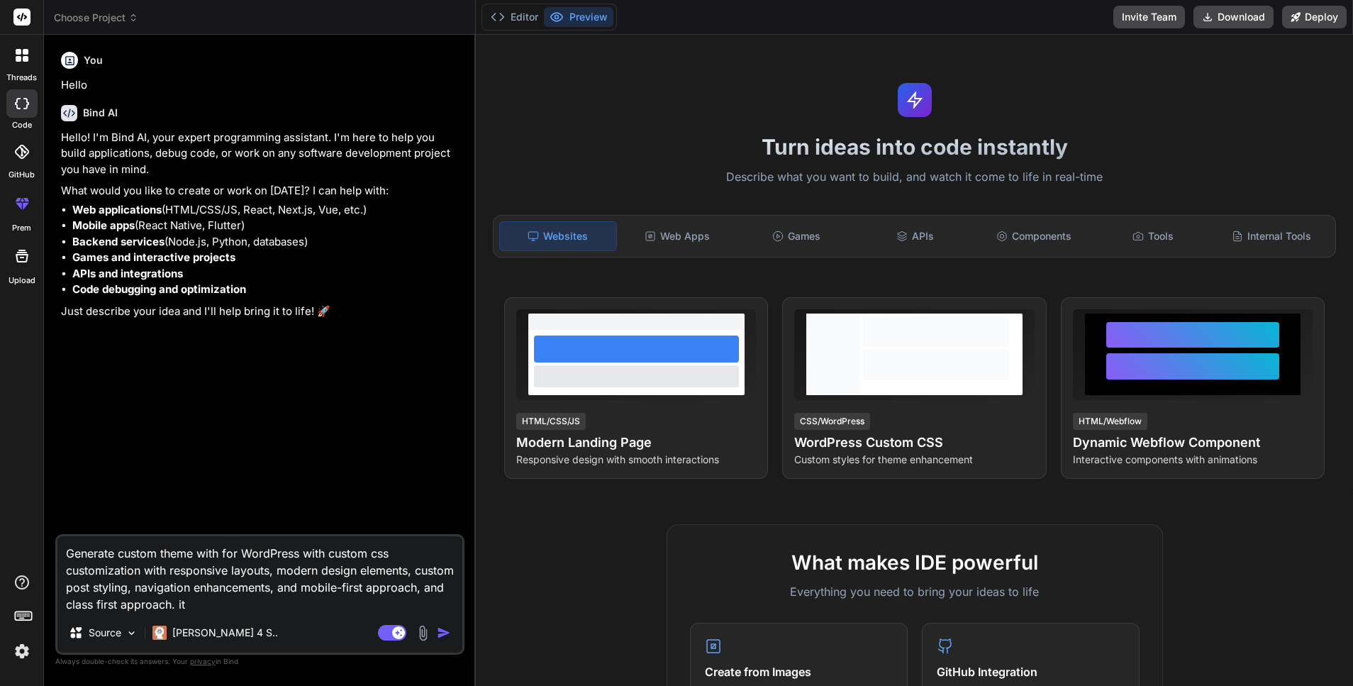
type textarea "Generate custom theme with for WordPress with custom css customization with res…"
type textarea "x"
type textarea "Generate custom theme with for WordPress with custom css customization with res…"
type textarea "x"
type textarea "Generate custom theme with for WordPress with custom css customization with res…"
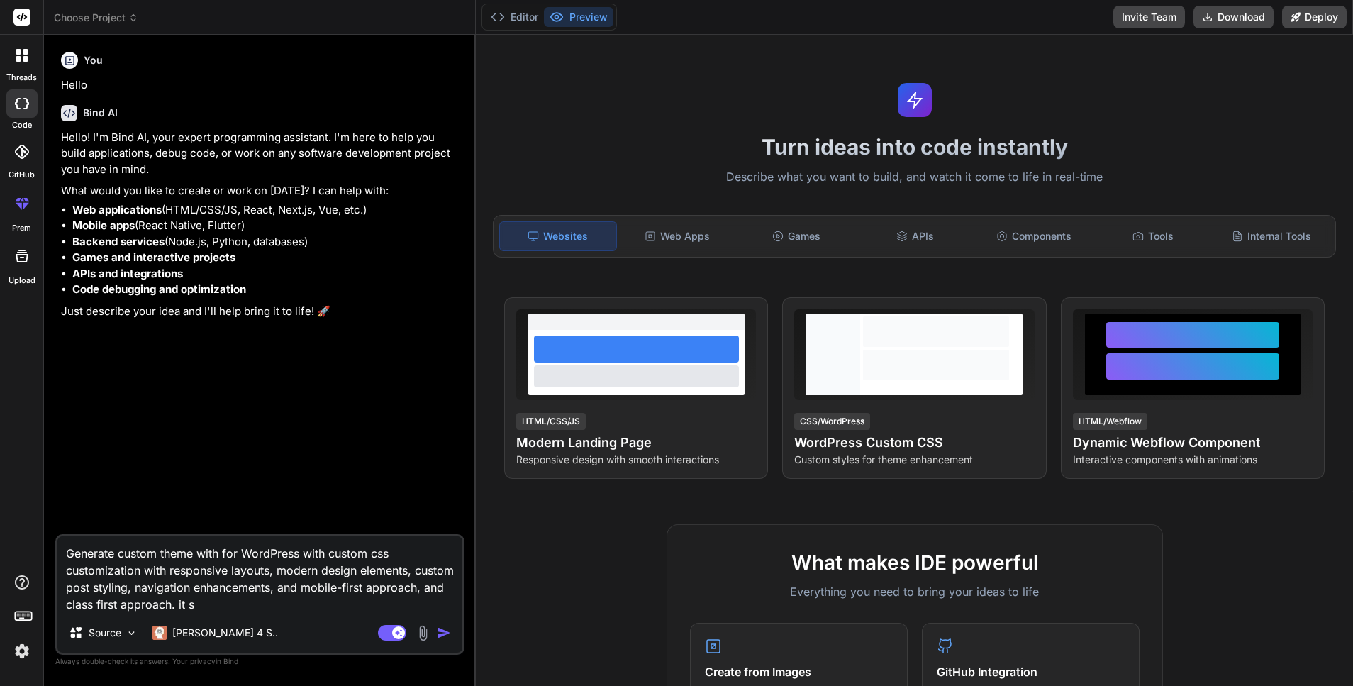
type textarea "x"
type textarea "Generate custom theme with for WordPress with custom css customization with res…"
type textarea "x"
type textarea "Generate custom theme with for WordPress with custom css customization with res…"
type textarea "x"
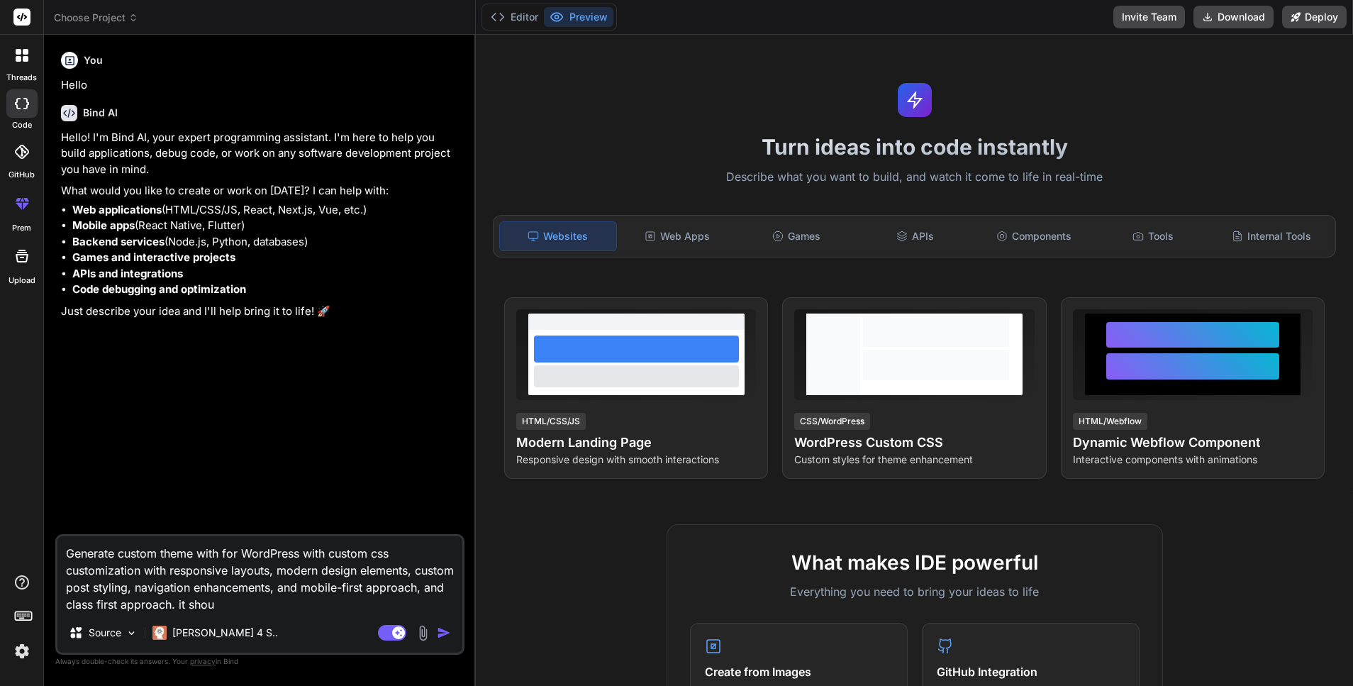
type textarea "Generate custom theme with for WordPress with custom css customization with res…"
type textarea "x"
type textarea "Generate custom theme with for WordPress with custom css customization with res…"
type textarea "x"
type textarea "Generate custom theme with for WordPress with custom css customization with res…"
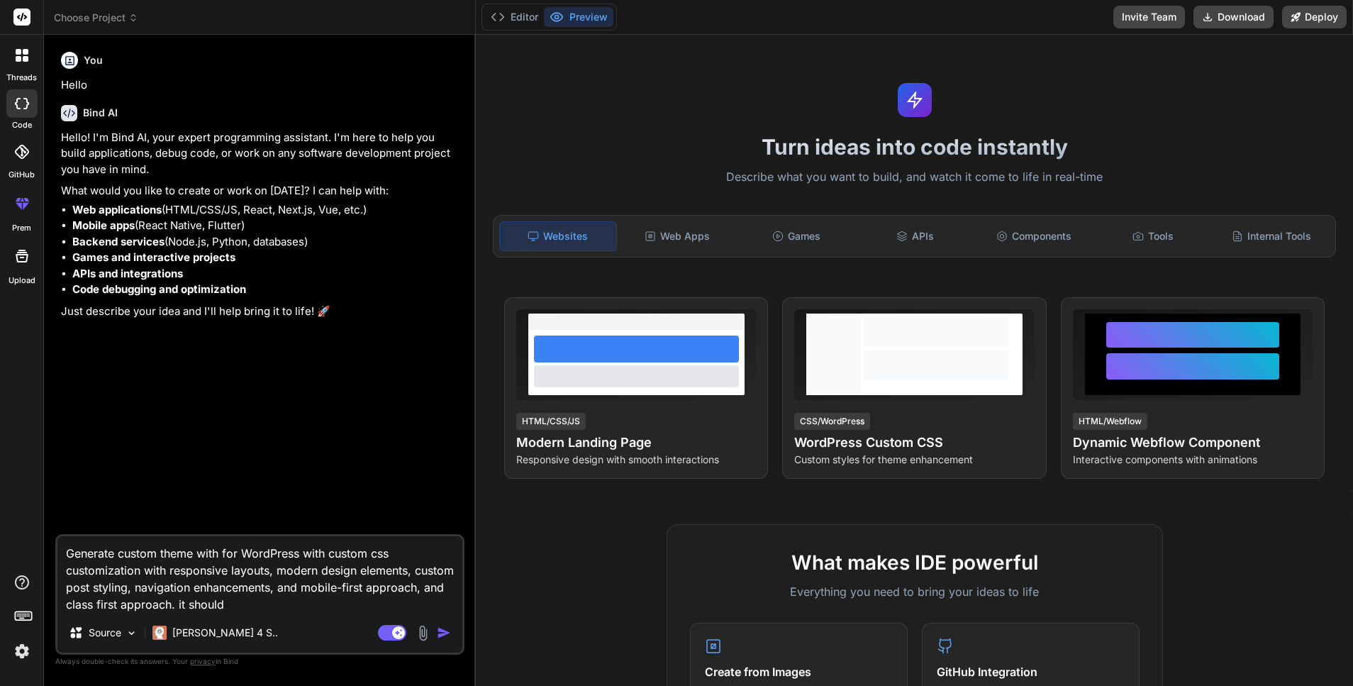
type textarea "x"
type textarea "Generate custom theme with for WordPress with custom css customization with res…"
type textarea "x"
type textarea "Generate custom theme with for WordPress with custom css customization with res…"
type textarea "x"
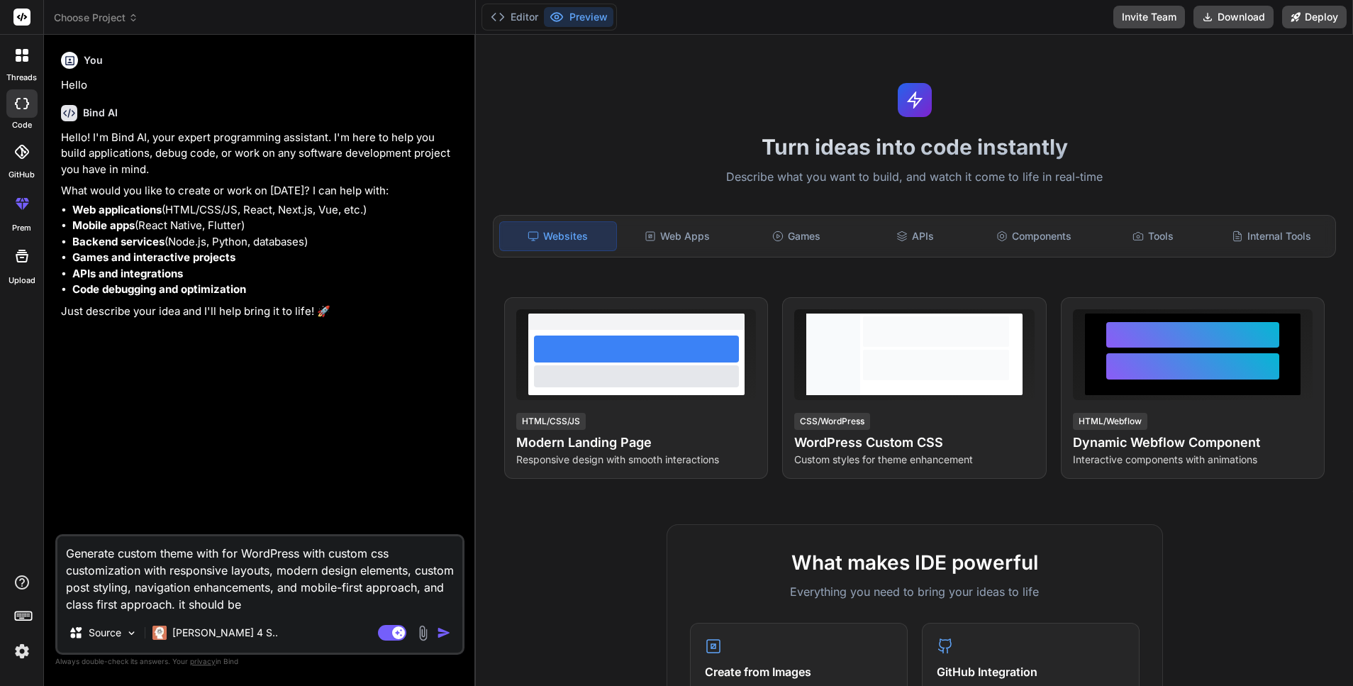
type textarea "Generate custom theme with for WordPress with custom css customization with res…"
type textarea "x"
type textarea "Generate custom theme with for WordPress with custom css customization with res…"
type textarea "x"
type textarea "Generate custom theme with for WordPress with custom css customization with res…"
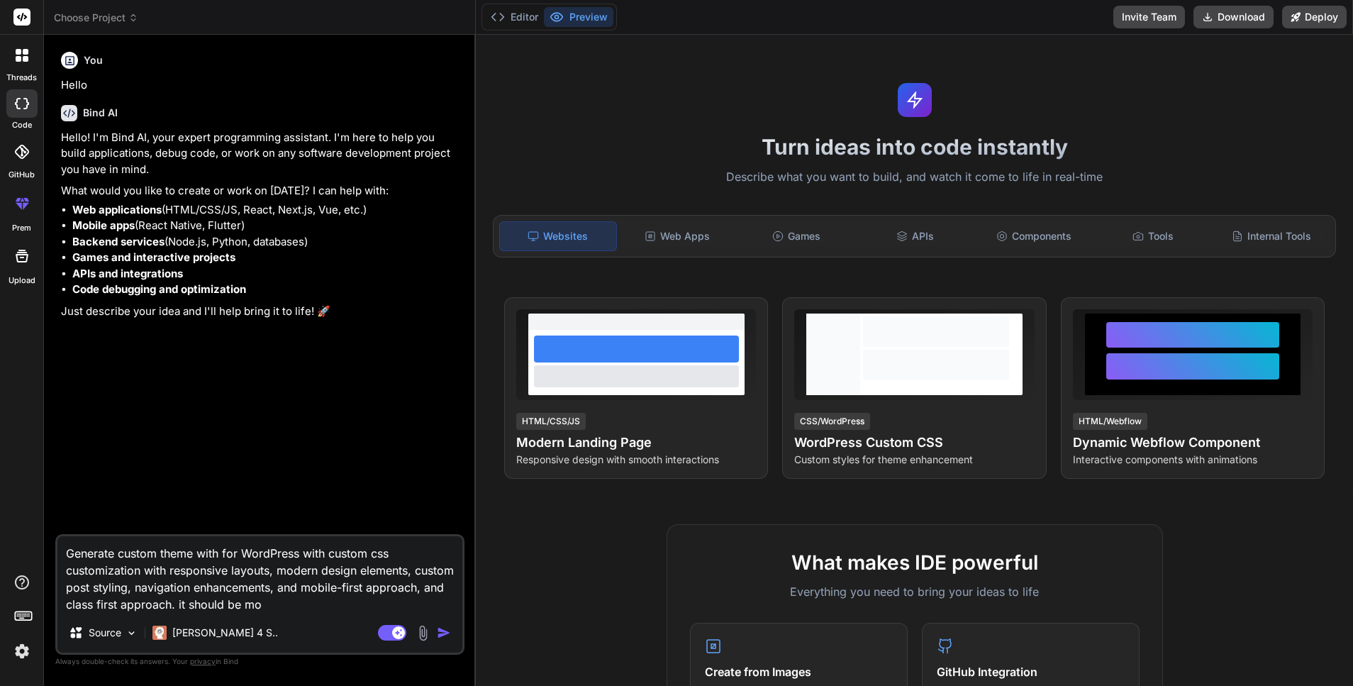
type textarea "x"
type textarea "Generate custom theme with for WordPress with custom css customization with res…"
type textarea "x"
type textarea "Generate custom theme with for WordPress with custom css customization with res…"
type textarea "x"
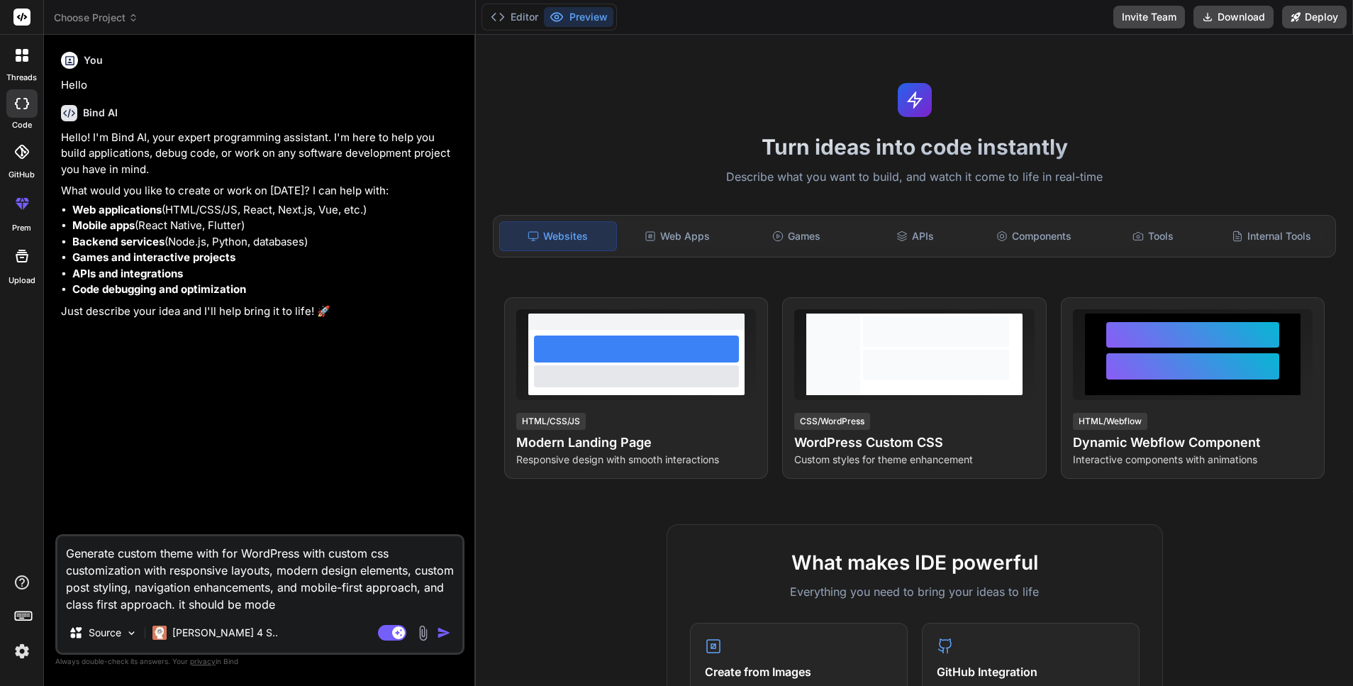
type textarea "Generate custom theme with for WordPress with custom css customization with res…"
type textarea "x"
type textarea "Generate custom theme with for WordPress with custom css customization with res…"
type textarea "x"
type textarea "Generate custom theme with for WordPress with custom css customization with res…"
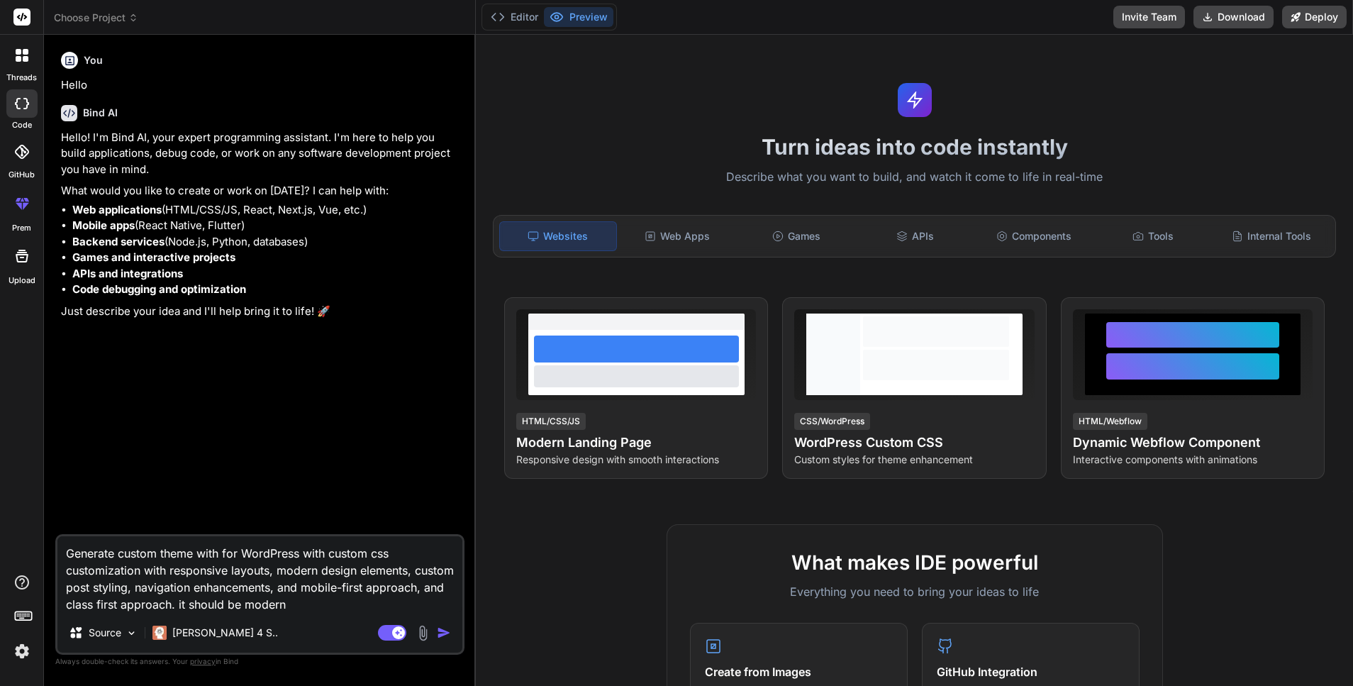
type textarea "x"
type textarea "Generate custom theme with for WordPress with custom css customization with res…"
type textarea "x"
type textarea "Generate custom theme with for WordPress with custom css customization with res…"
type textarea "x"
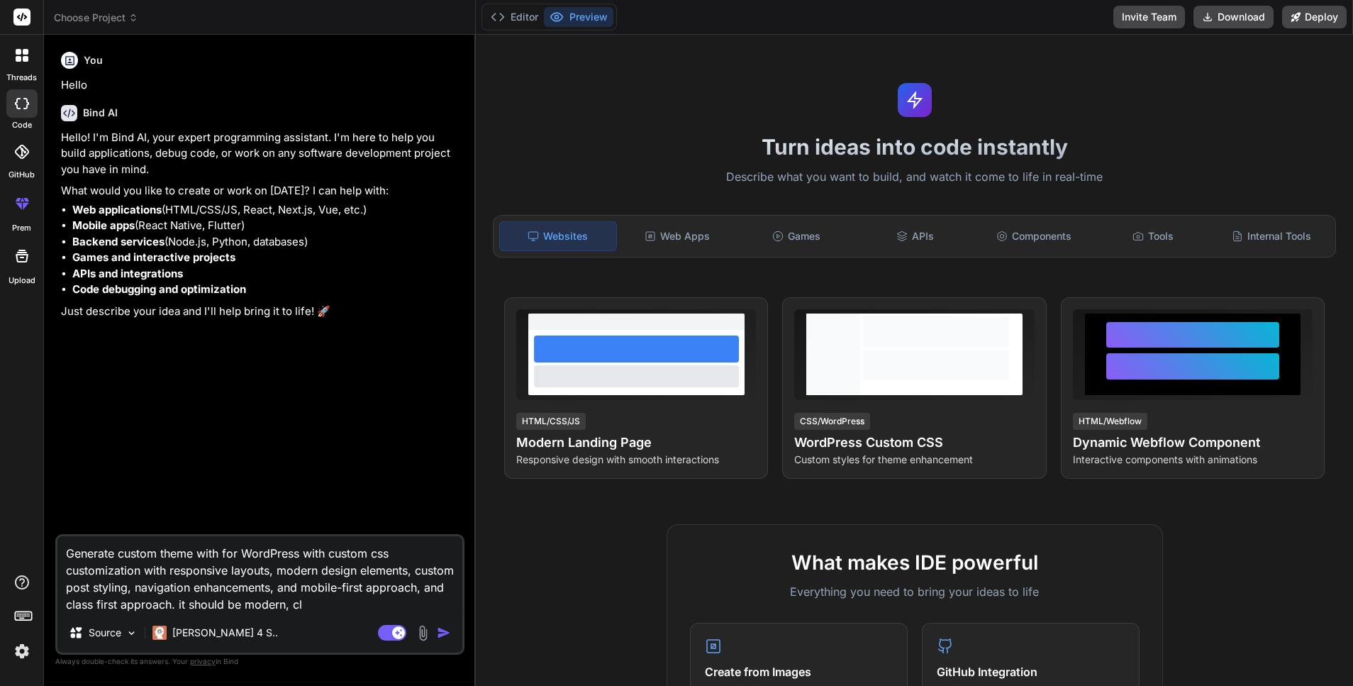
type textarea "Generate custom theme with for WordPress with custom css customization with res…"
type textarea "x"
type textarea "Generate custom theme with for WordPress with custom css customization with res…"
type textarea "x"
type textarea "Generate custom theme with for WordPress with custom css customization with res…"
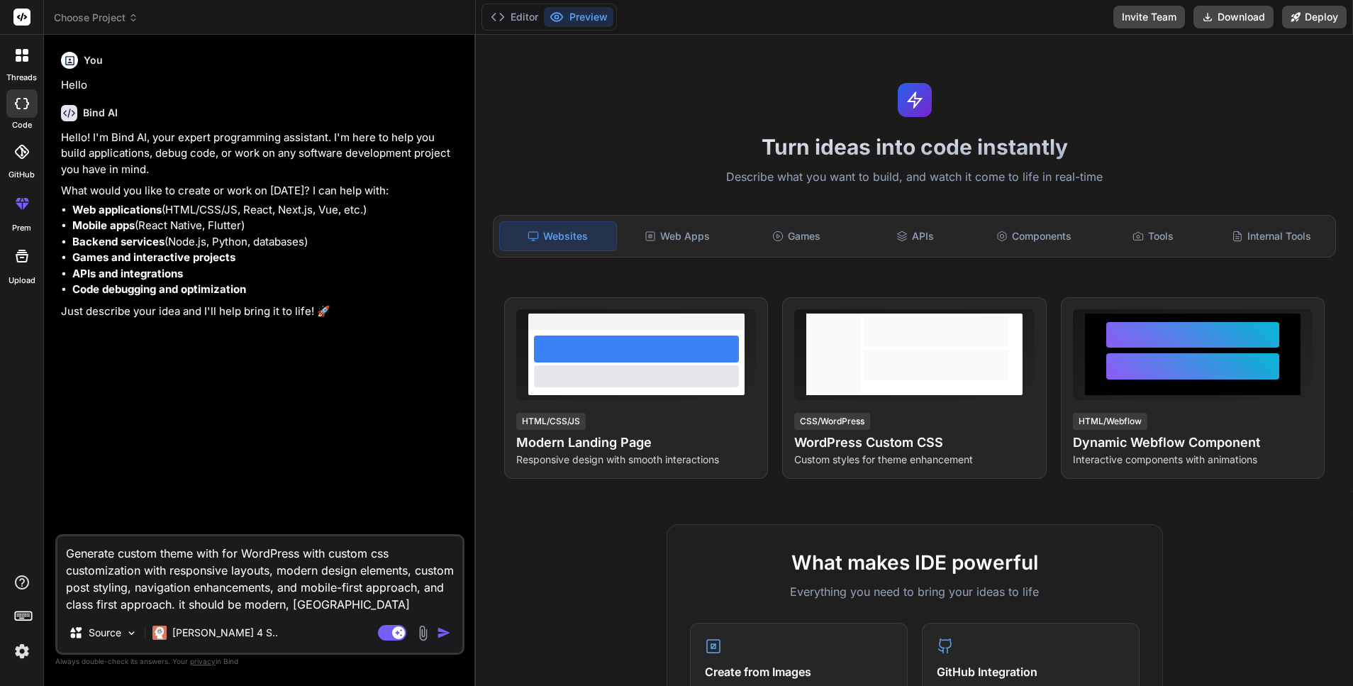
type textarea "x"
type textarea "Generate custom theme with for WordPress with custom css customization with res…"
type textarea "x"
type textarea "Generate custom theme with for WordPress with custom css customization with res…"
type textarea "x"
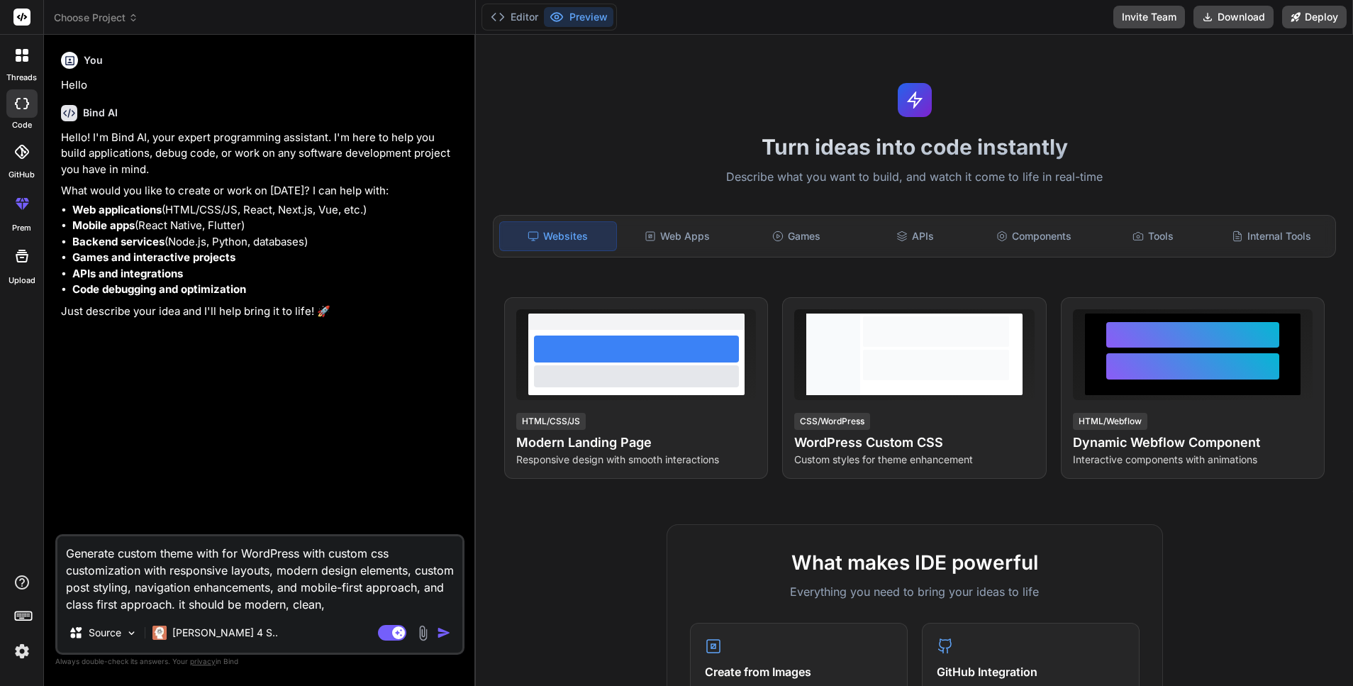
type textarea "Generate custom theme with for WordPress with custom css customization with res…"
type textarea "x"
type textarea "Generate custom theme with for WordPress with custom css customization with res…"
type textarea "x"
type textarea "Generate custom theme with for WordPress with custom css customization with res…"
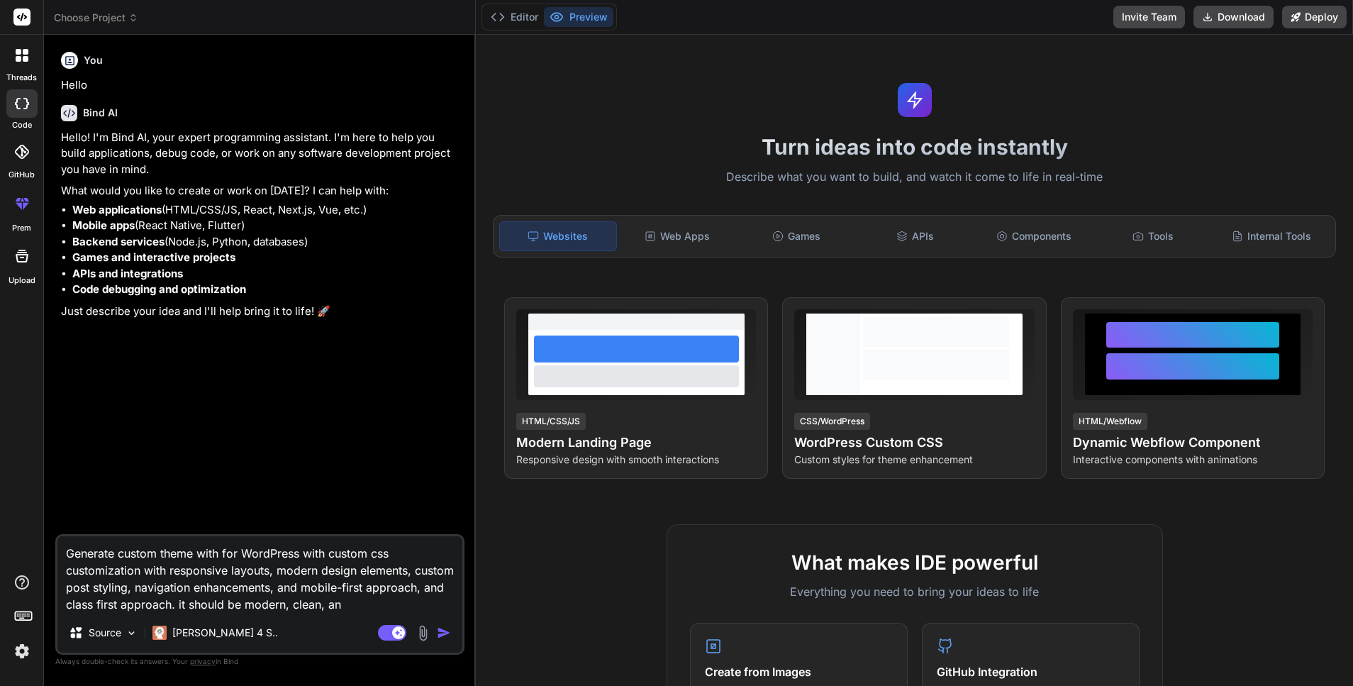
type textarea "x"
type textarea "Generate custom theme with for WordPress with custom css customization with res…"
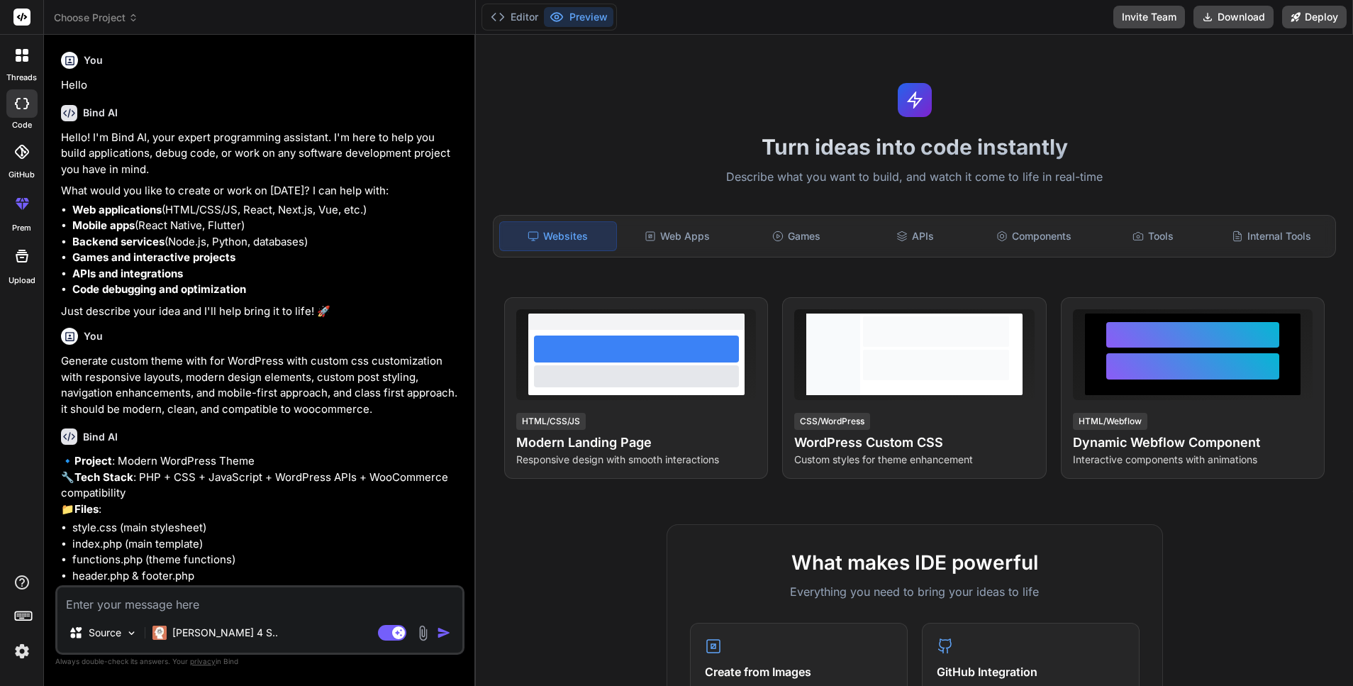
scroll to position [340, 0]
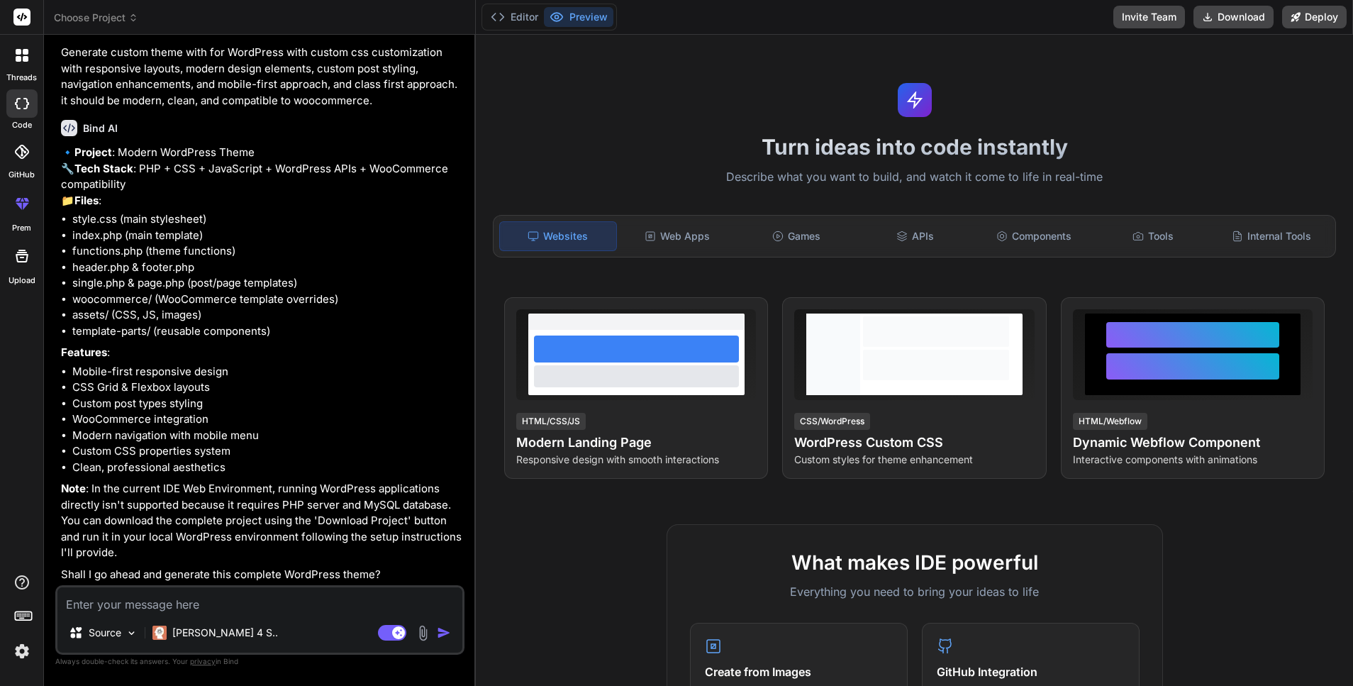
click at [272, 606] on textarea at bounding box center [259, 600] width 405 height 26
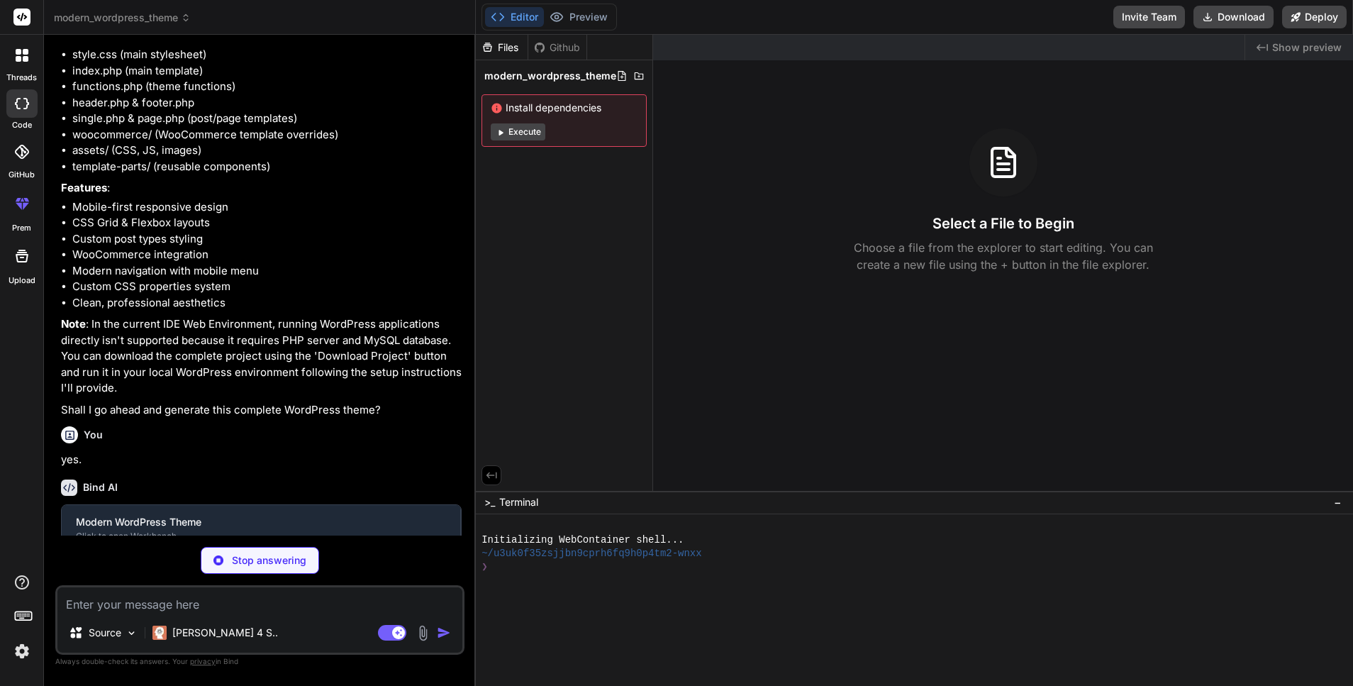
scroll to position [487, 0]
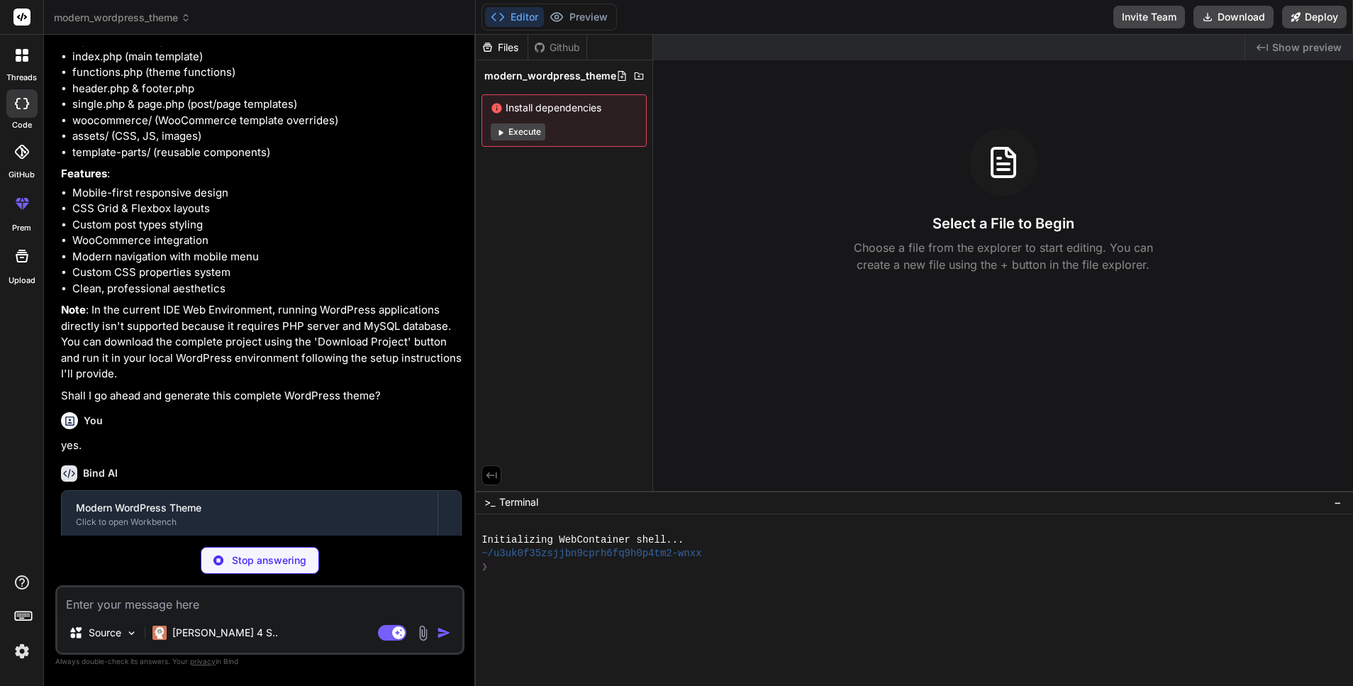
click at [601, 293] on div "Files Github modern_wordpress_theme Install dependencies Execute" at bounding box center [564, 263] width 177 height 456
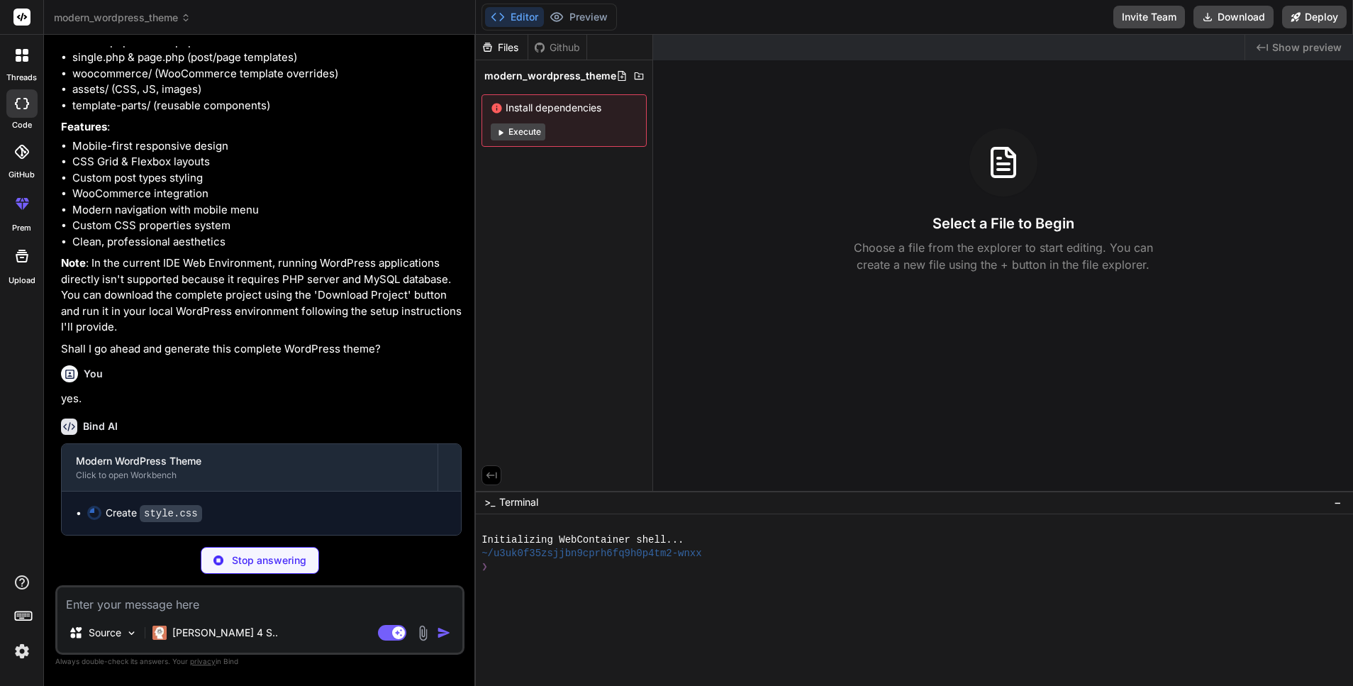
click at [588, 232] on div "Files Github modern_wordpress_theme Install dependencies Execute" at bounding box center [564, 263] width 177 height 456
click at [516, 128] on button "Execute" at bounding box center [518, 131] width 55 height 17
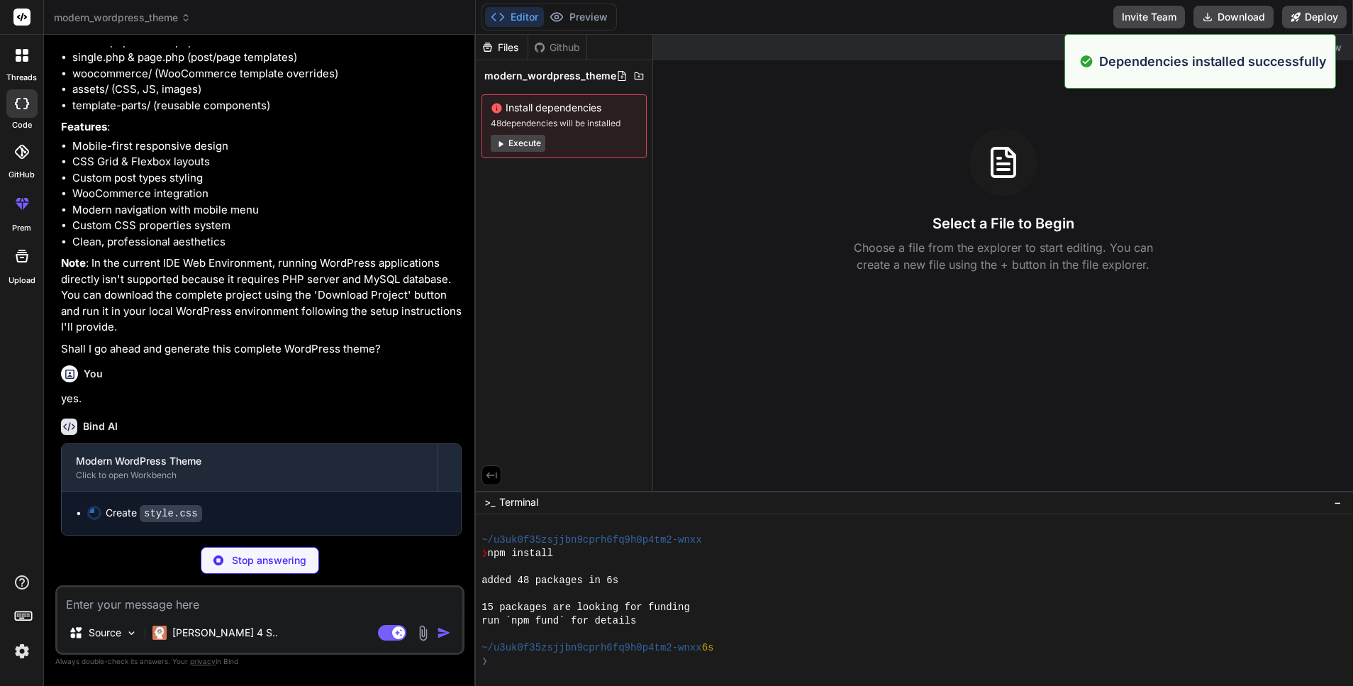
scroll to position [107, 0]
click at [588, 259] on div "Files Github modern_wordpress_theme Install dependencies 48 dependencies will b…" at bounding box center [564, 263] width 177 height 456
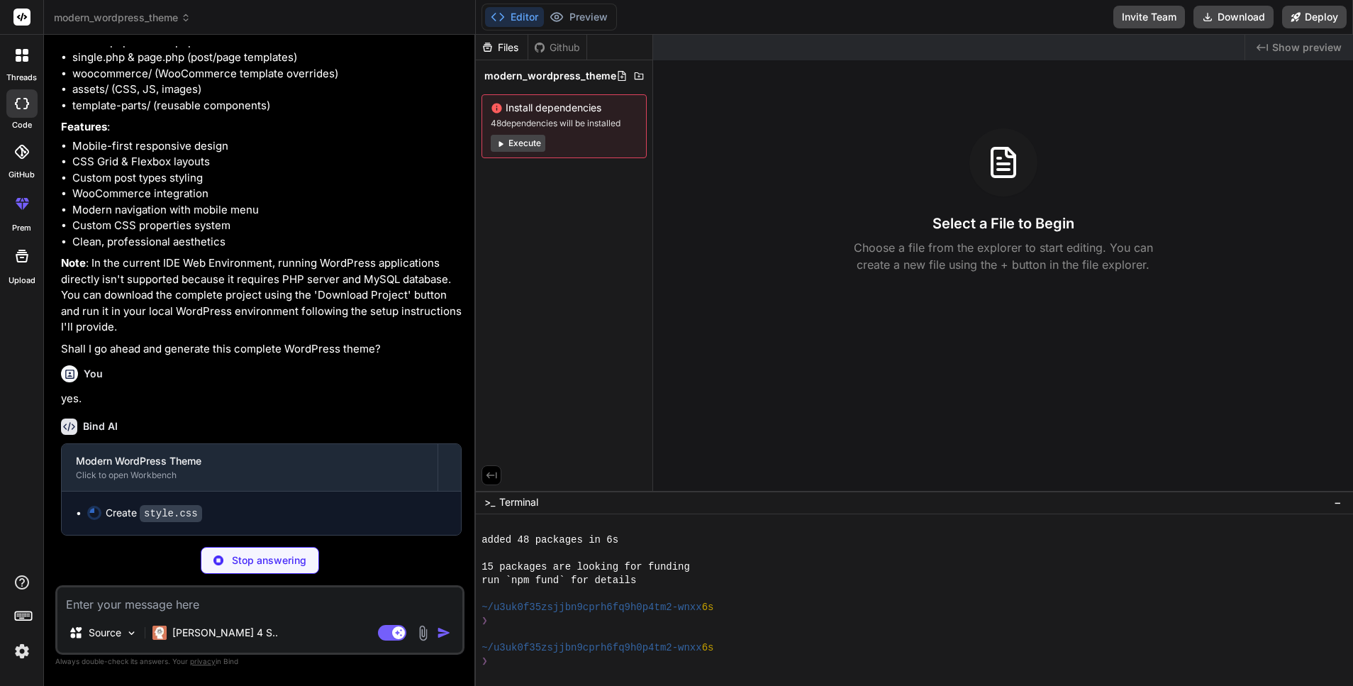
click at [552, 233] on div "Files Github modern_wordpress_theme Install dependencies 48 dependencies will b…" at bounding box center [564, 263] width 177 height 456
click at [529, 145] on button "Execute" at bounding box center [518, 143] width 55 height 17
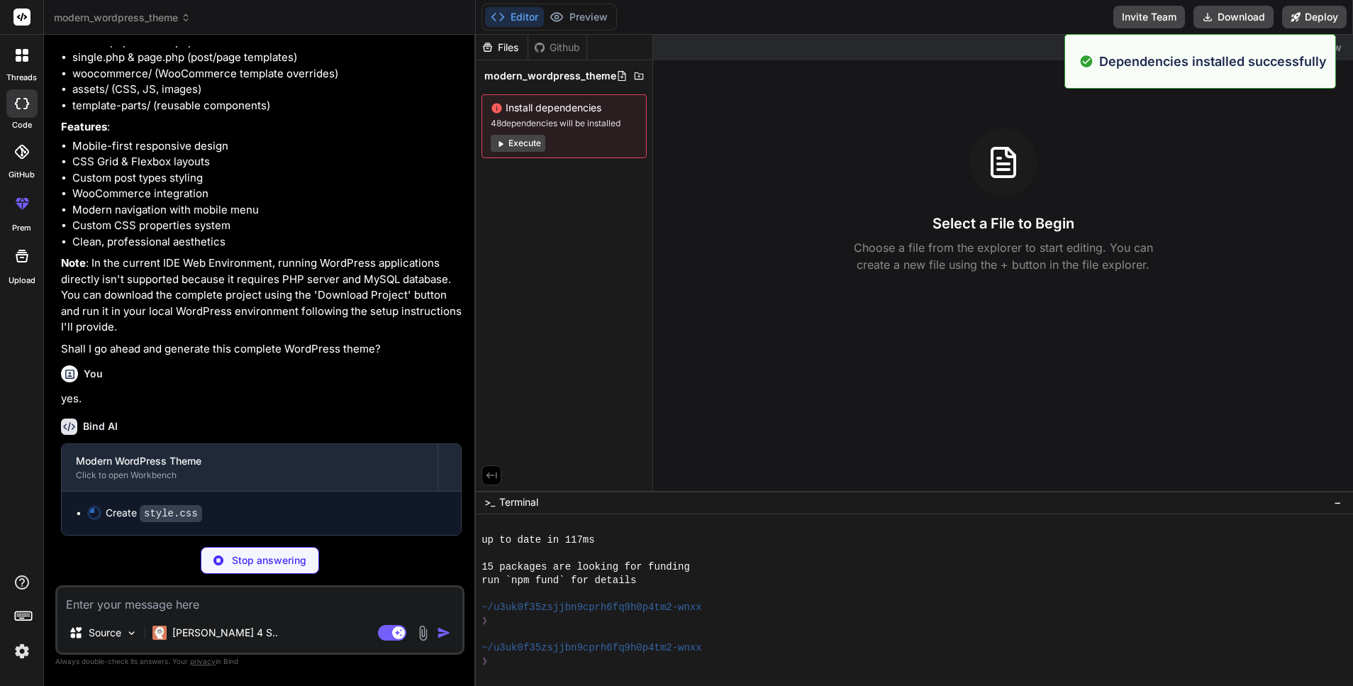
scroll to position [309, 0]
click at [1145, 188] on div "Select a File to Begin Choose a file from the explorer to start editing. You ca…" at bounding box center [1003, 200] width 700 height 145
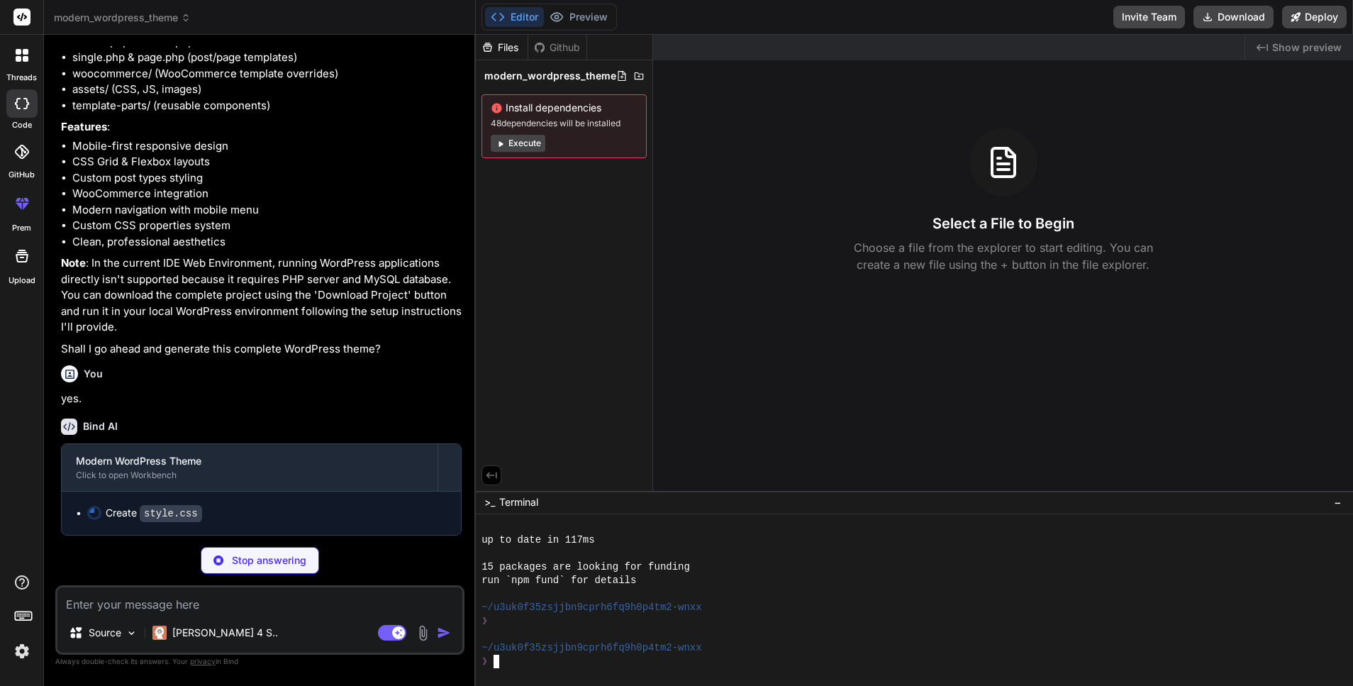
drag, startPoint x: 813, startPoint y: 608, endPoint x: 814, endPoint y: 615, distance: 7.9
click at [813, 607] on div "~/u3uk0f35zsjjbn9cprh6fq9h0p4tm2-wnxx" at bounding box center [908, 607] width 854 height 13
click at [575, 218] on div "Files Github modern_wordpress_theme Install dependencies 48 dependencies will b…" at bounding box center [564, 263] width 177 height 456
click at [859, 581] on div "run `npm fund` for details" at bounding box center [908, 580] width 854 height 13
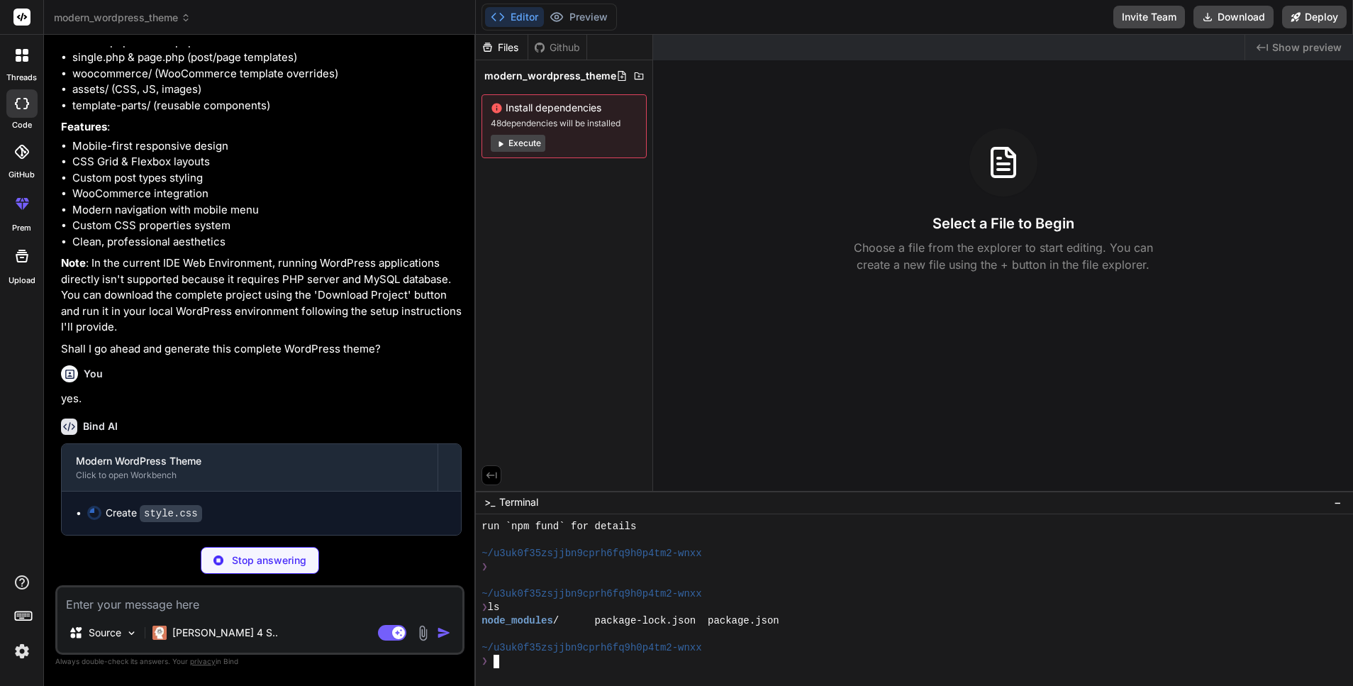
scroll to position [363, 0]
click at [517, 18] on button "Editor" at bounding box center [514, 17] width 59 height 20
click at [538, 324] on div "Files Github modern_wordpress_theme Install dependencies 48 dependencies will b…" at bounding box center [564, 263] width 177 height 456
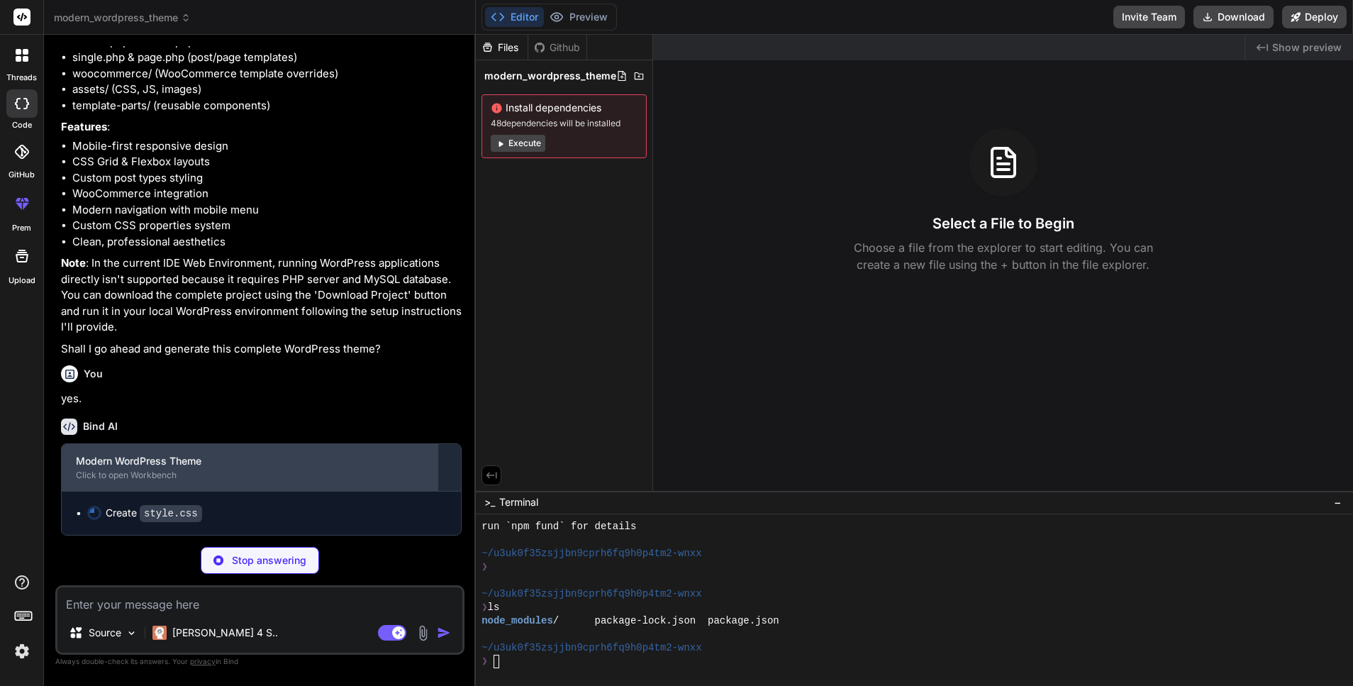
click at [177, 477] on div "Click to open Workbench" at bounding box center [249, 474] width 347 height 11
click at [316, 467] on div "Modern WordPress Theme" at bounding box center [249, 461] width 347 height 14
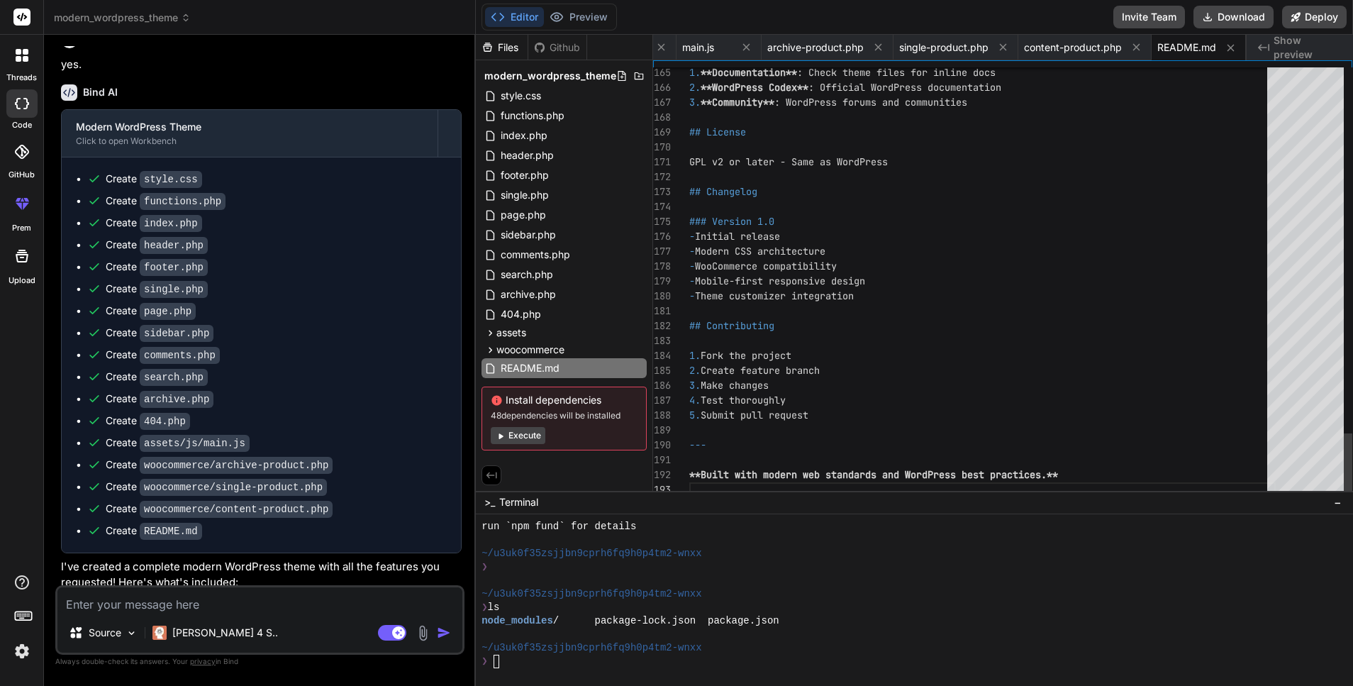
scroll to position [0, 0]
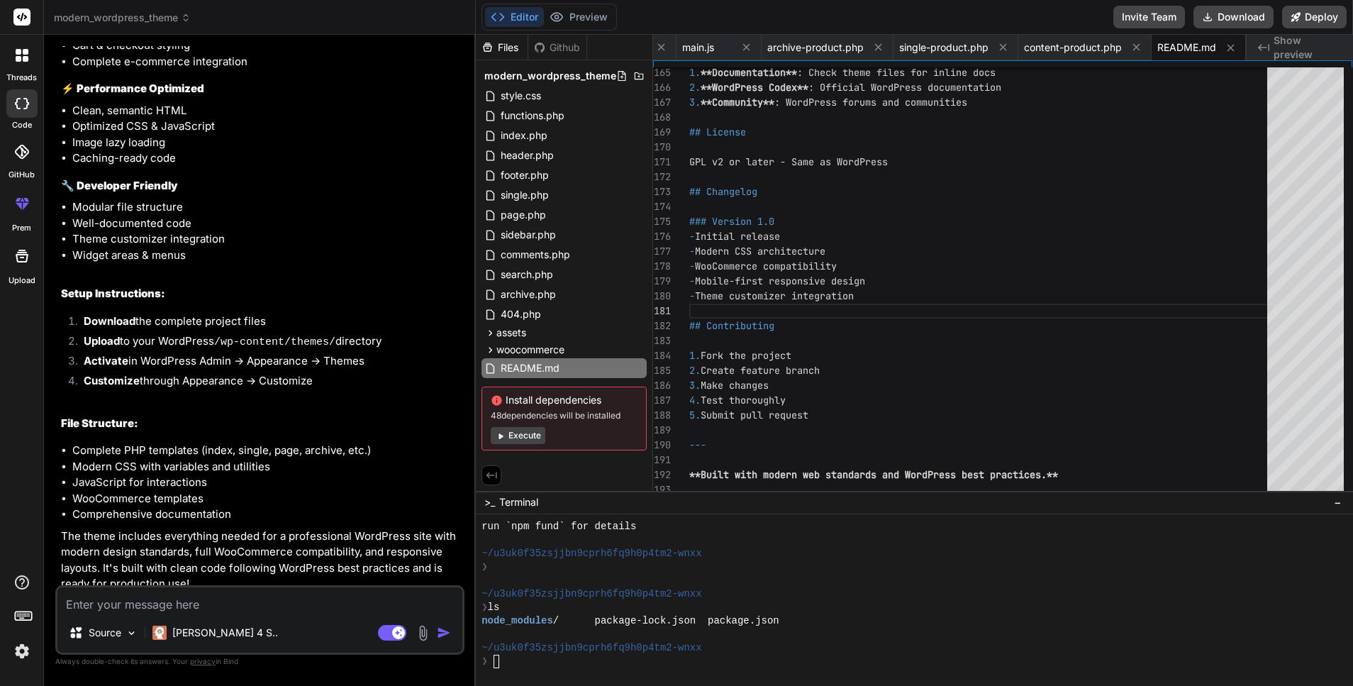
scroll to position [1737, 0]
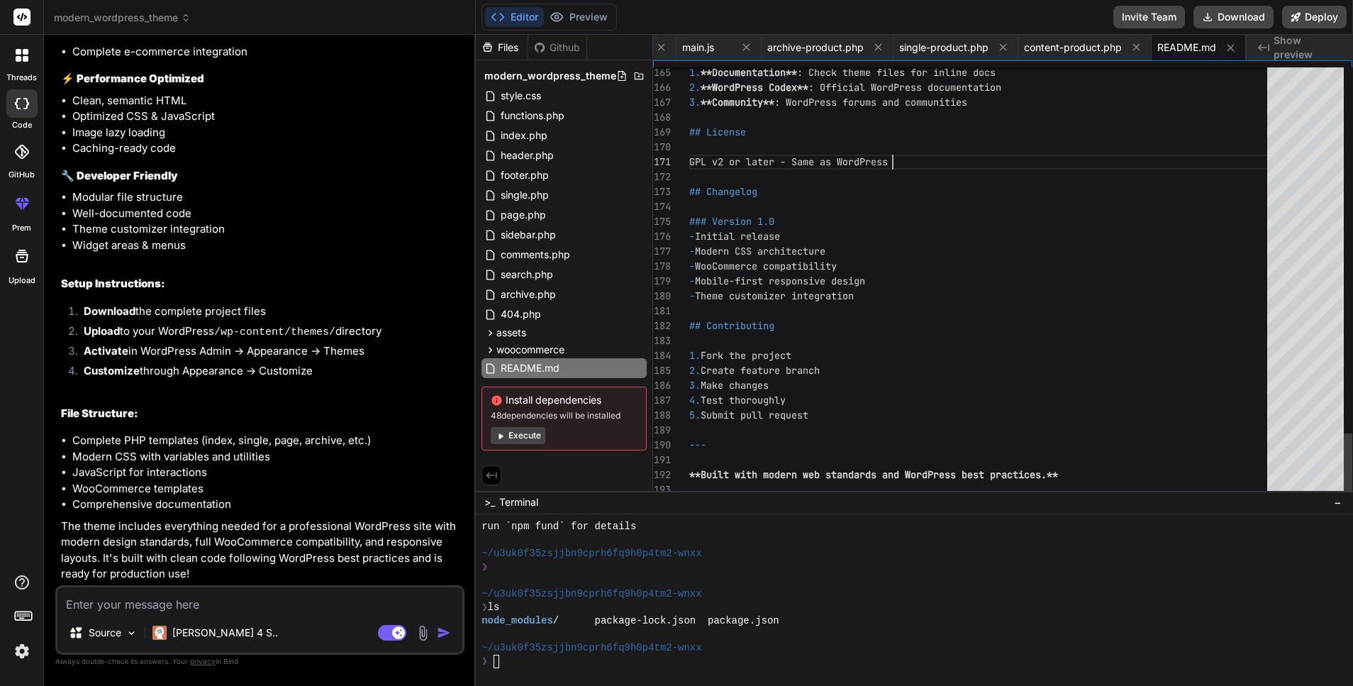
click at [1242, 16] on button "Download" at bounding box center [1233, 17] width 80 height 23
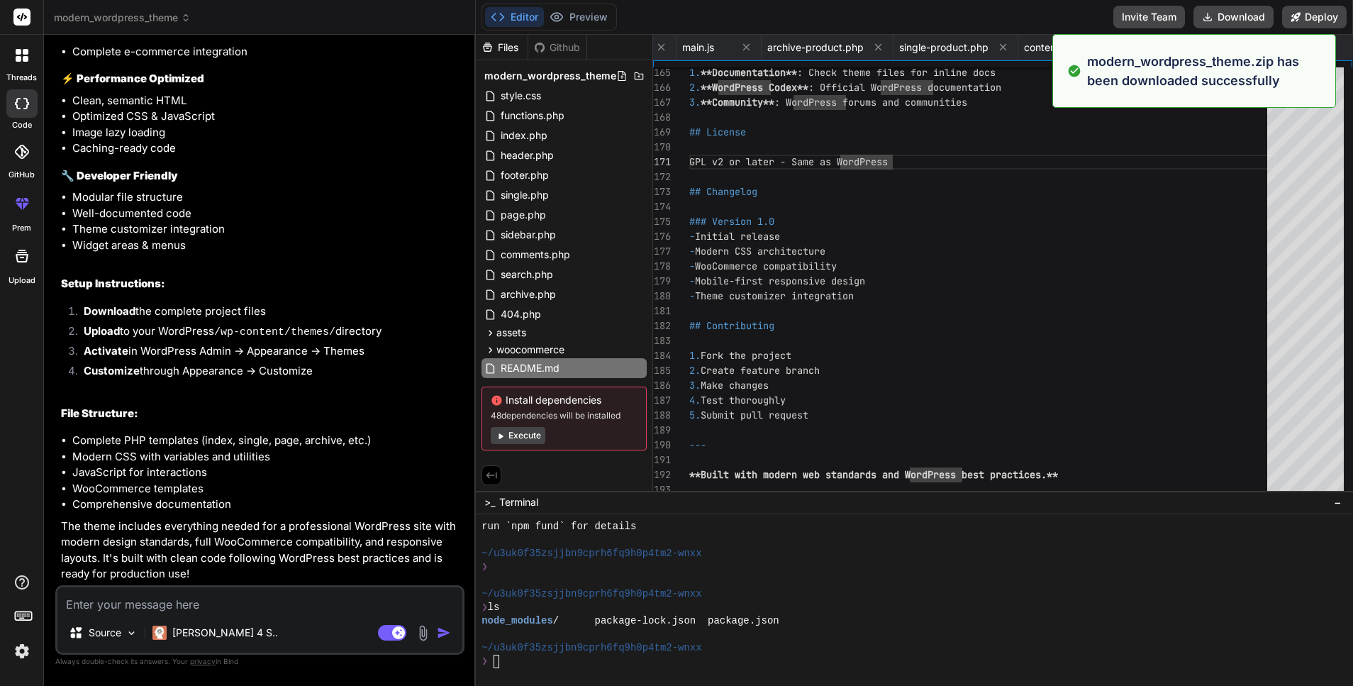
click at [206, 416] on h2 "File Structure:" at bounding box center [261, 414] width 401 height 16
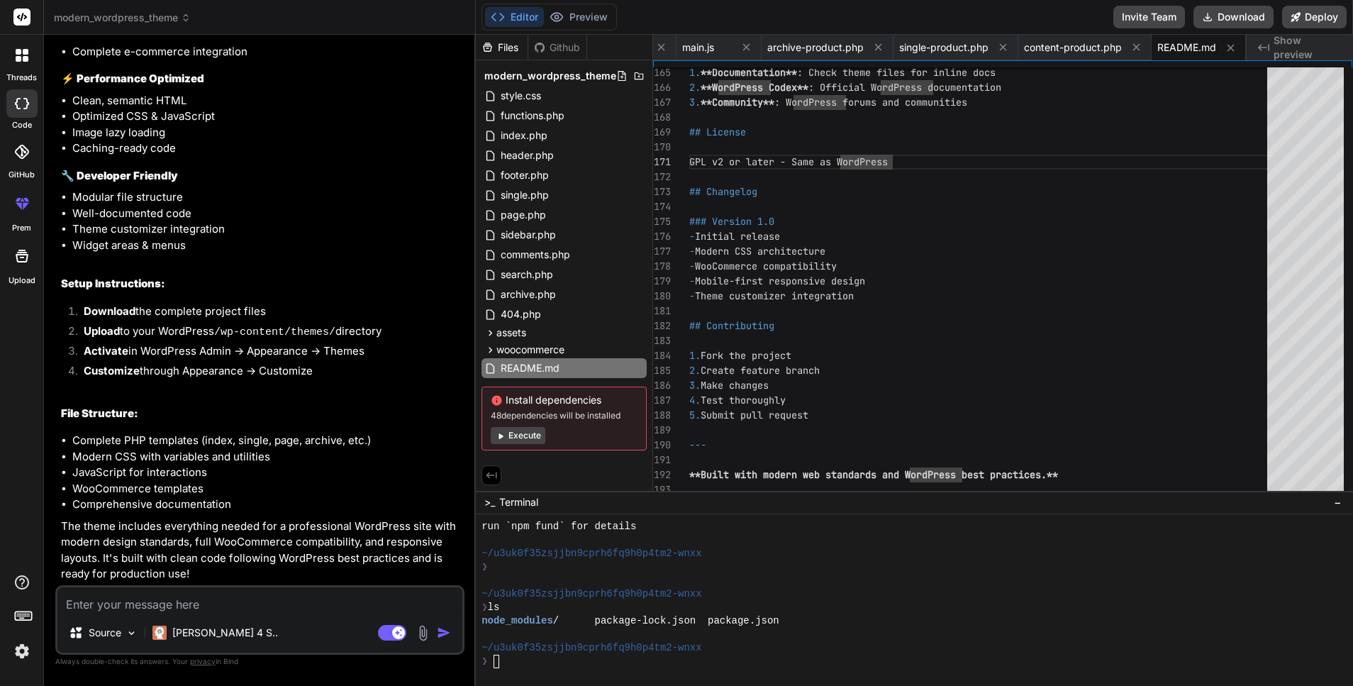
click at [238, 619] on div "Source [PERSON_NAME] 4 S.." at bounding box center [259, 635] width 405 height 34
click at [240, 608] on textarea at bounding box center [259, 600] width 405 height 26
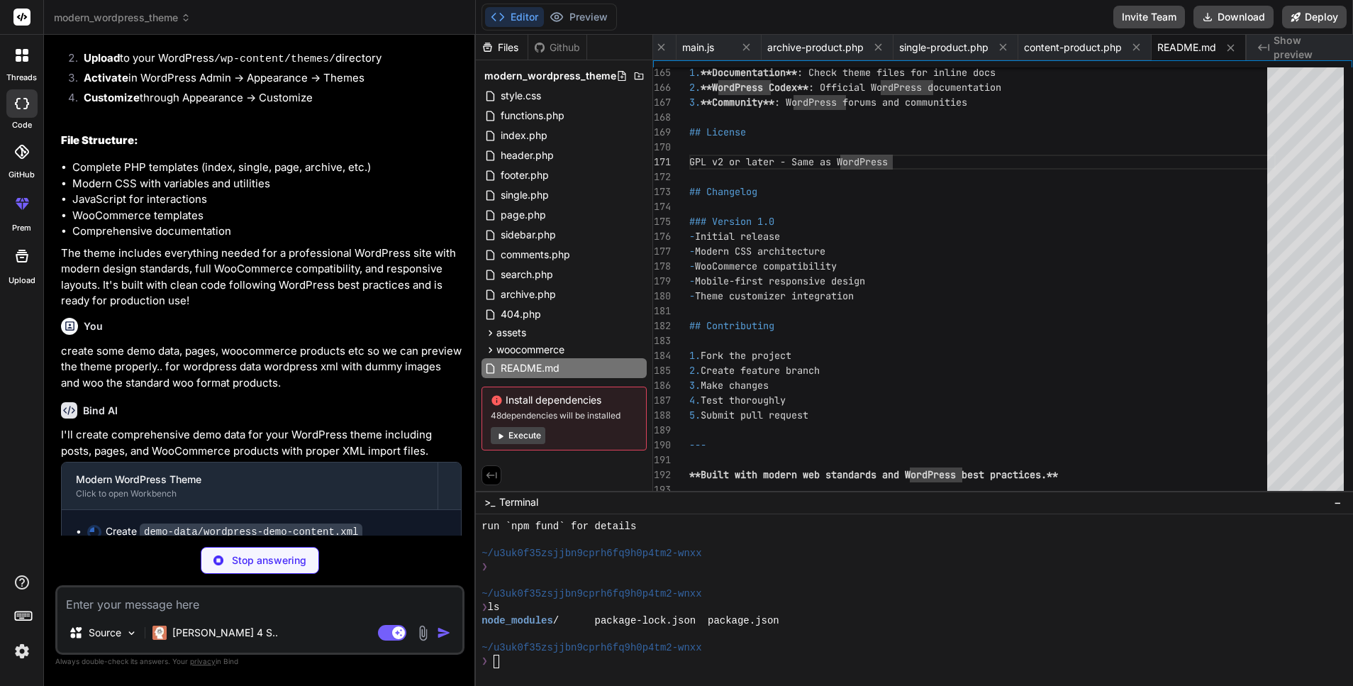
scroll to position [2029, 0]
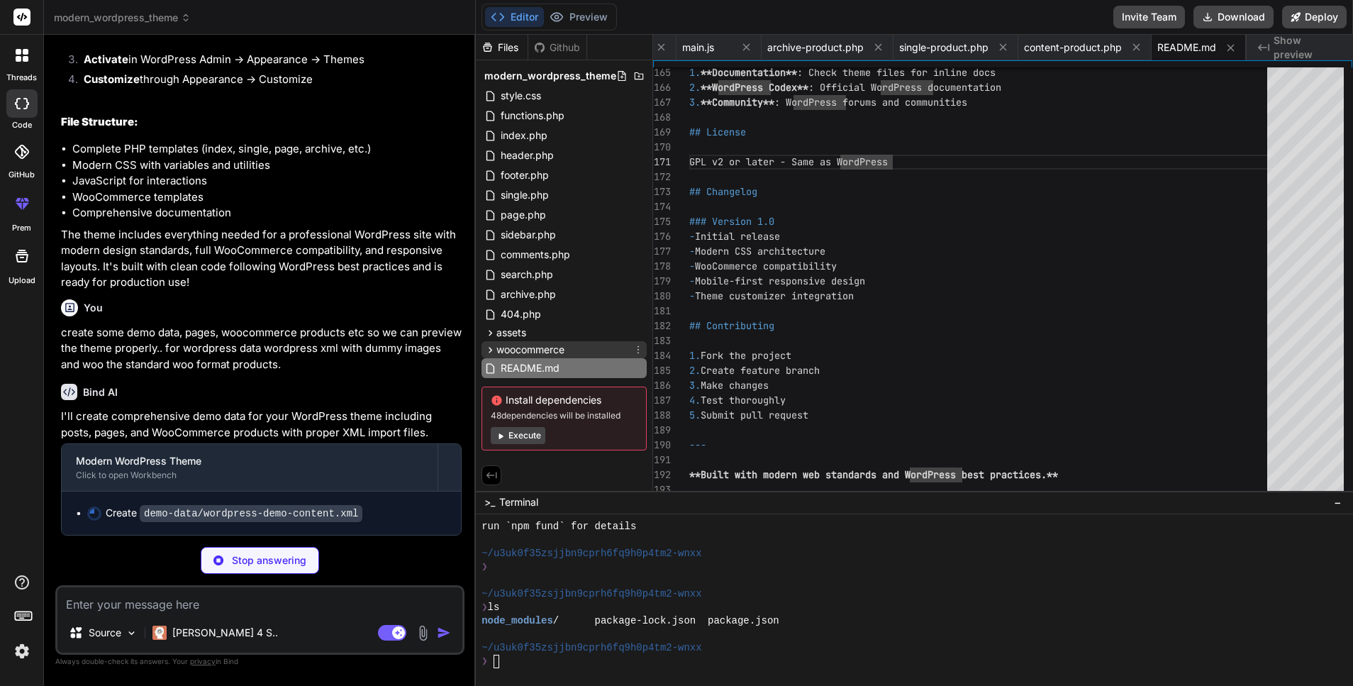
click at [572, 343] on div "woocommerce" at bounding box center [563, 349] width 165 height 17
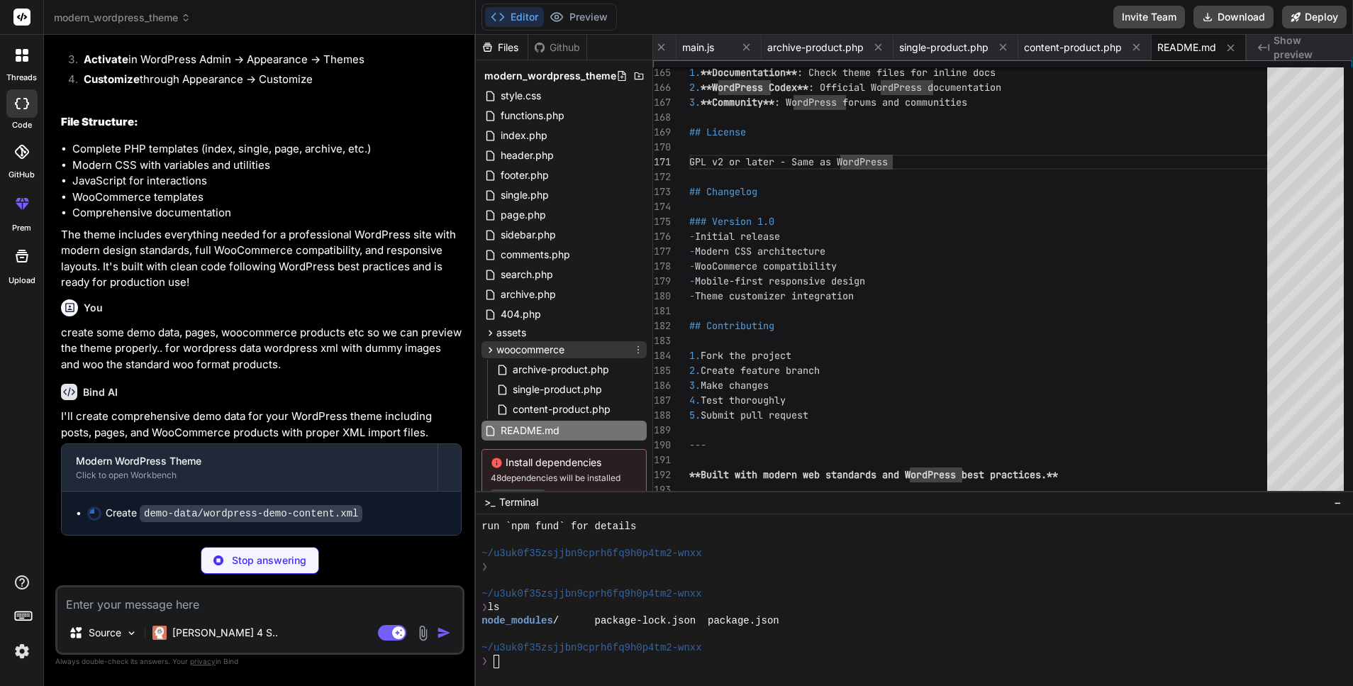
click at [572, 344] on div "woocommerce" at bounding box center [563, 349] width 165 height 17
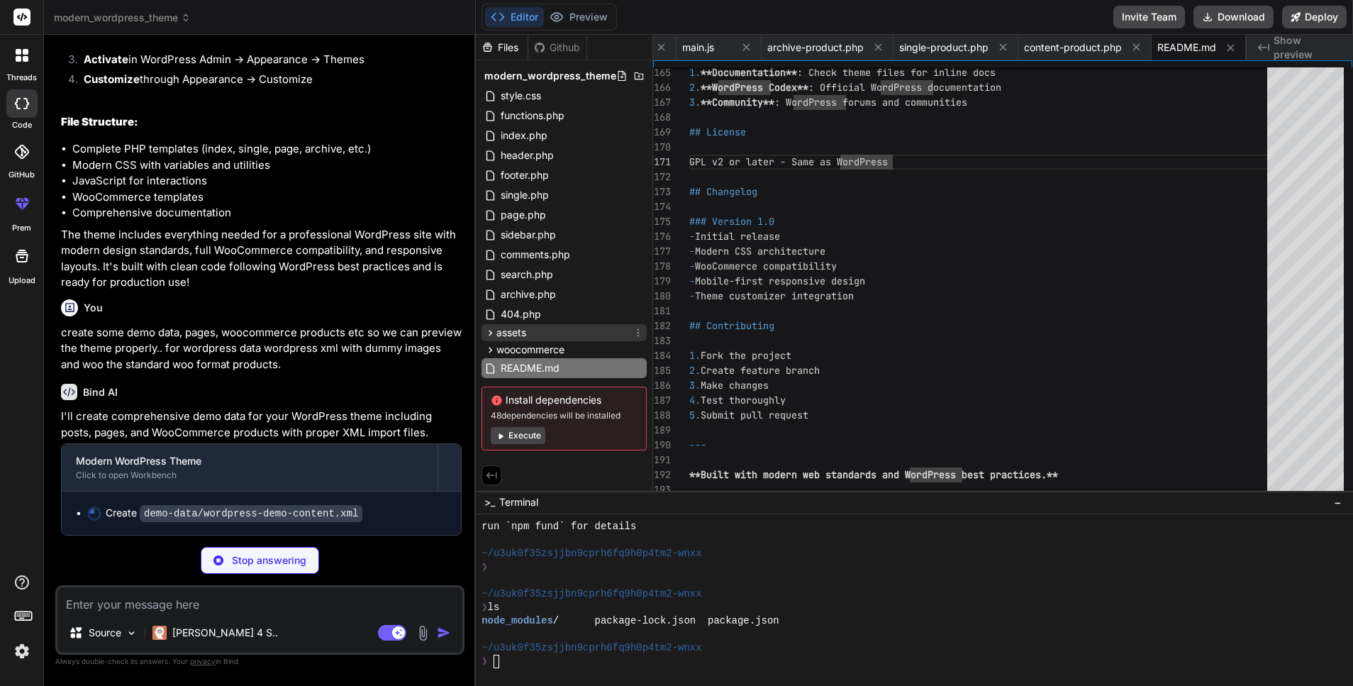
click at [571, 328] on div "assets" at bounding box center [563, 332] width 165 height 17
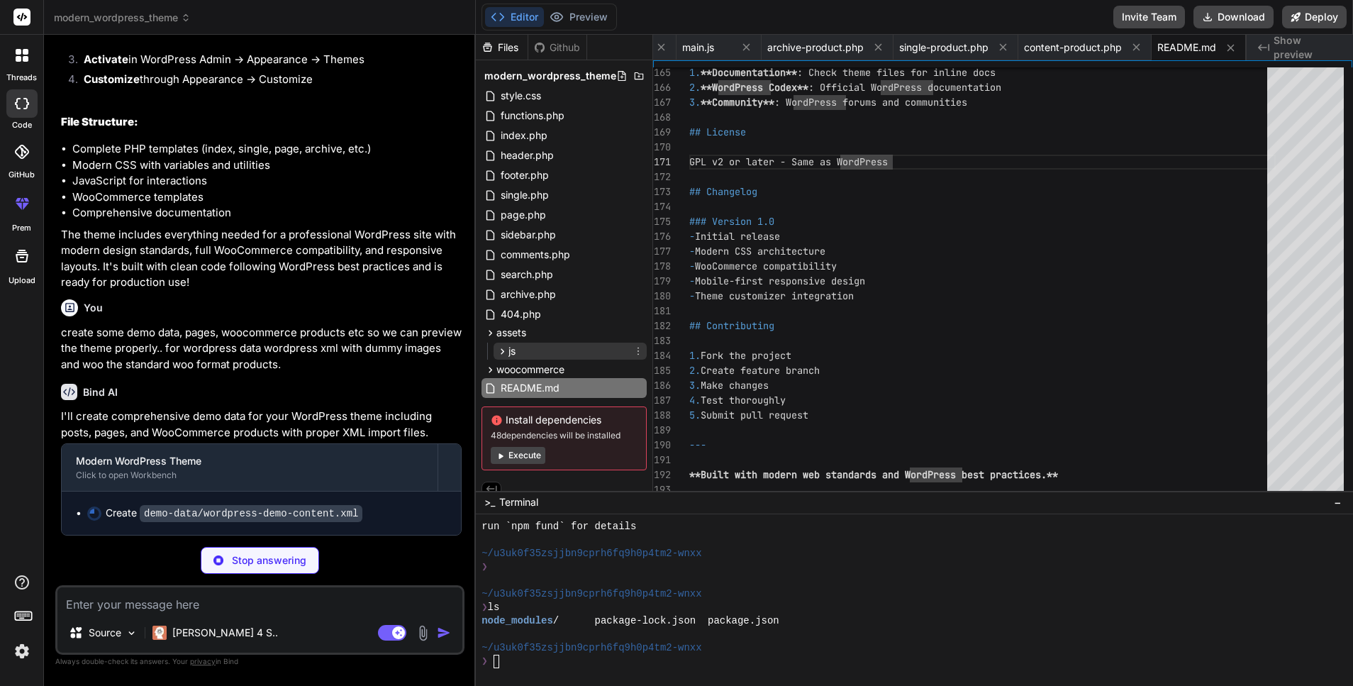
click at [572, 347] on div "js" at bounding box center [570, 350] width 153 height 17
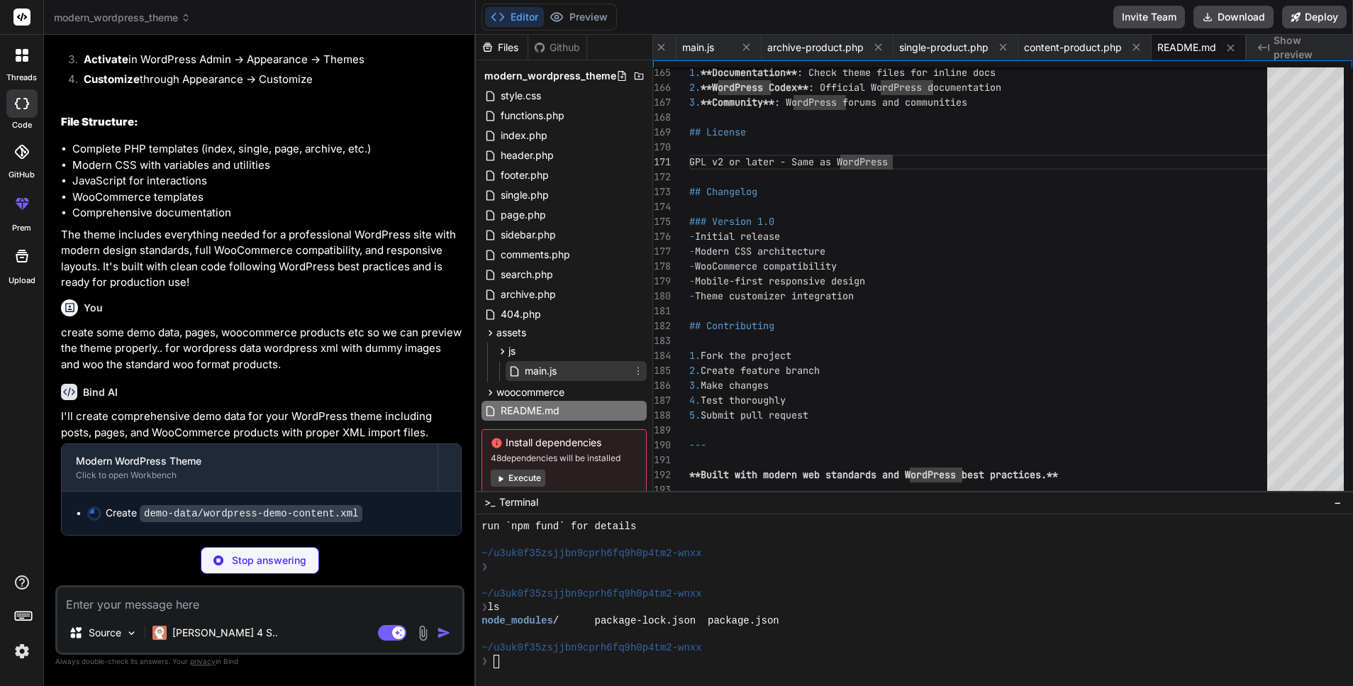
click at [570, 374] on div "main.js" at bounding box center [576, 371] width 141 height 20
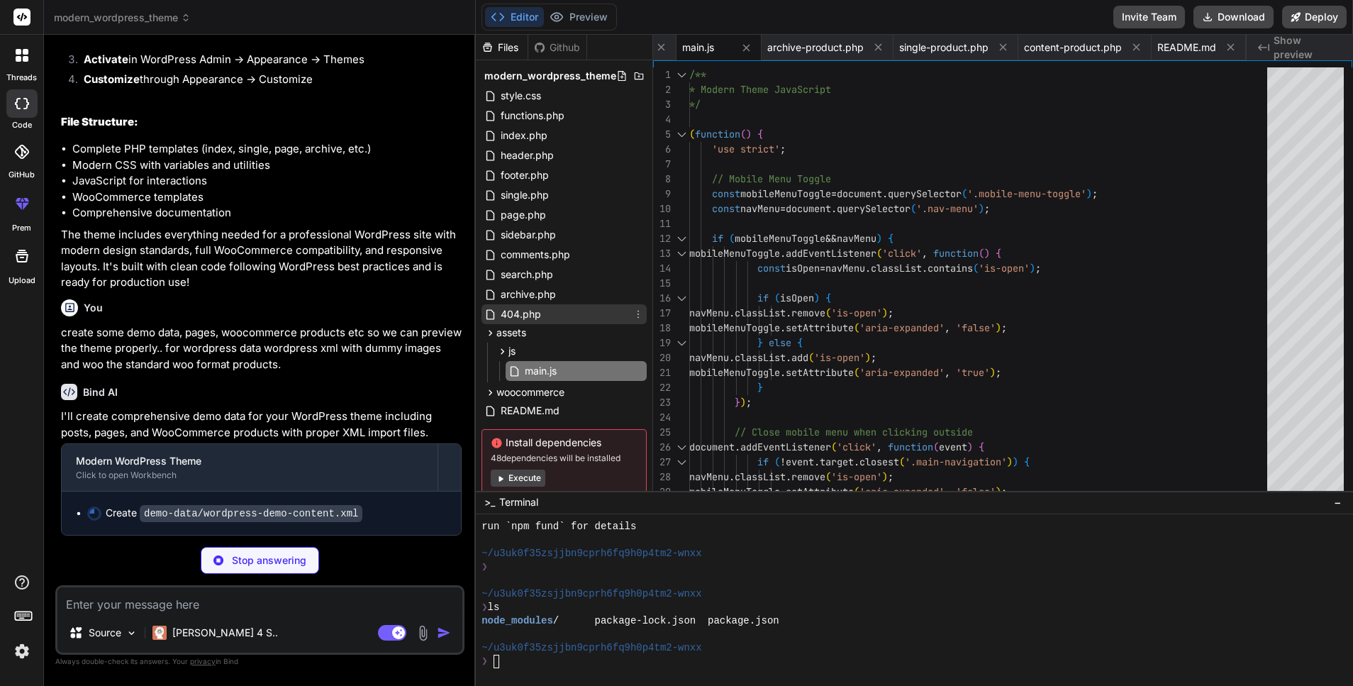
scroll to position [36, 0]
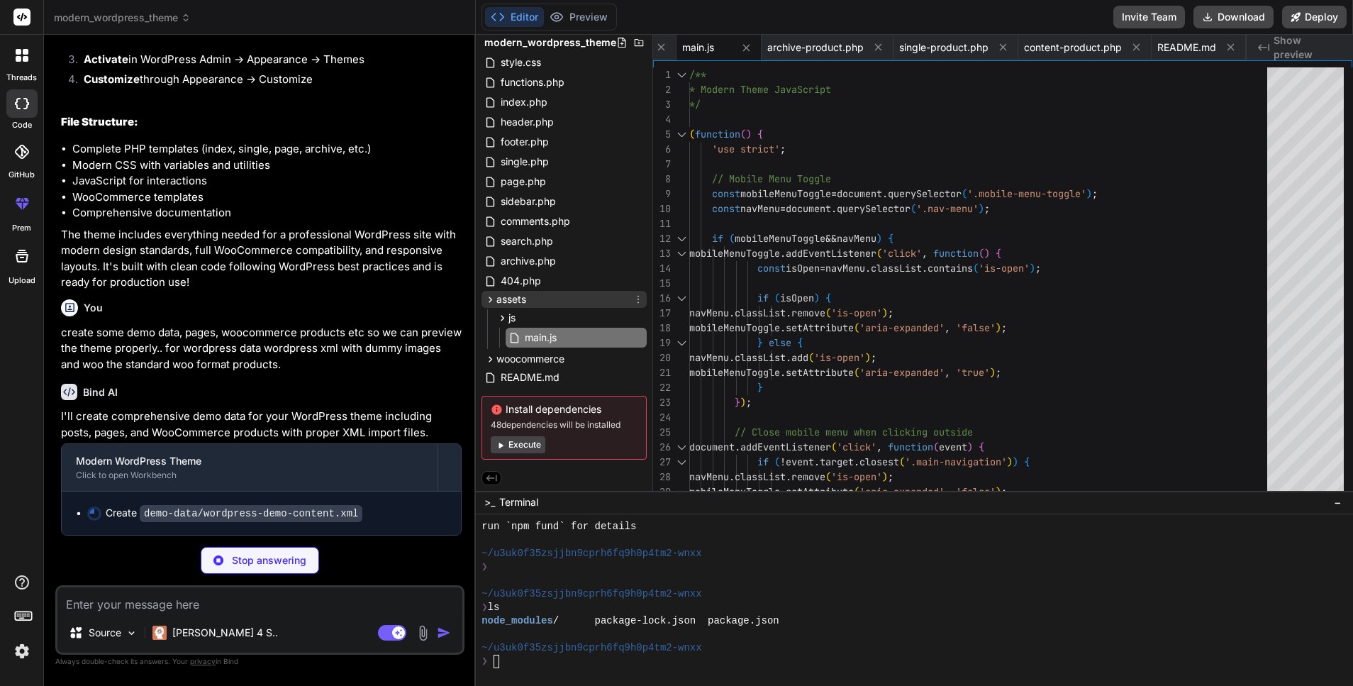
click at [530, 301] on div "assets" at bounding box center [563, 299] width 165 height 17
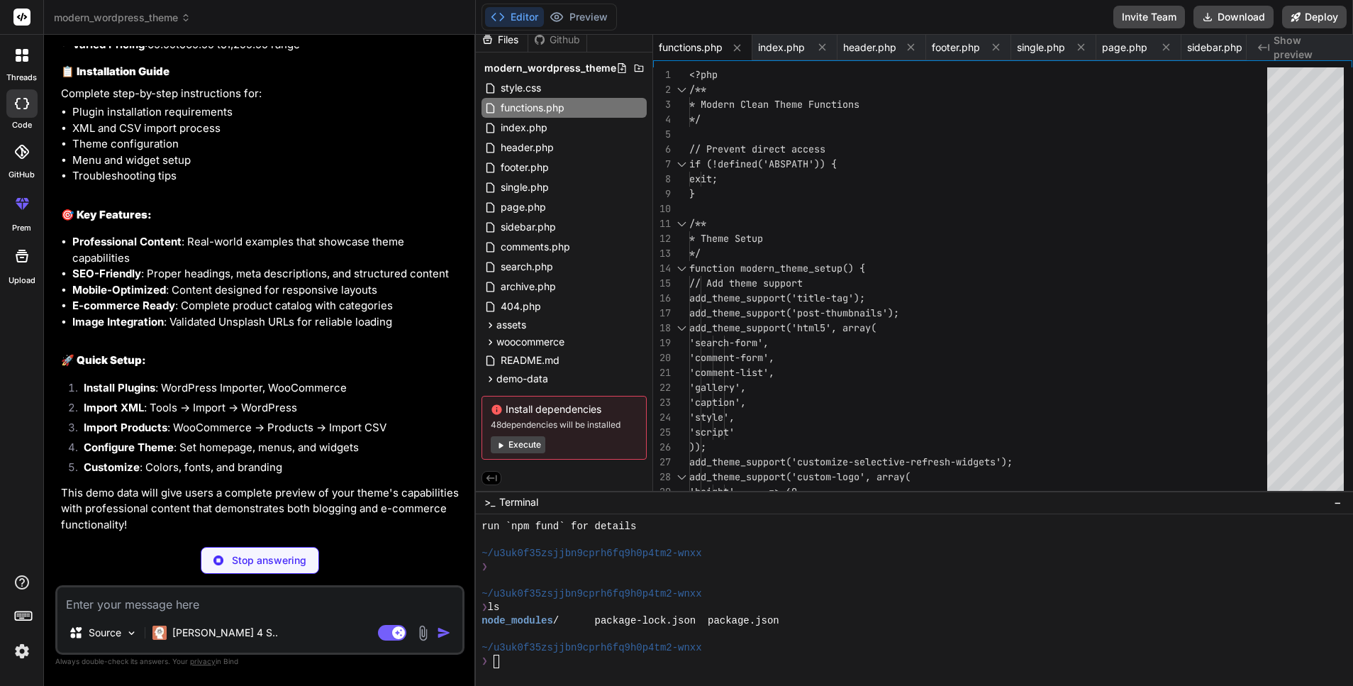
scroll to position [2898, 0]
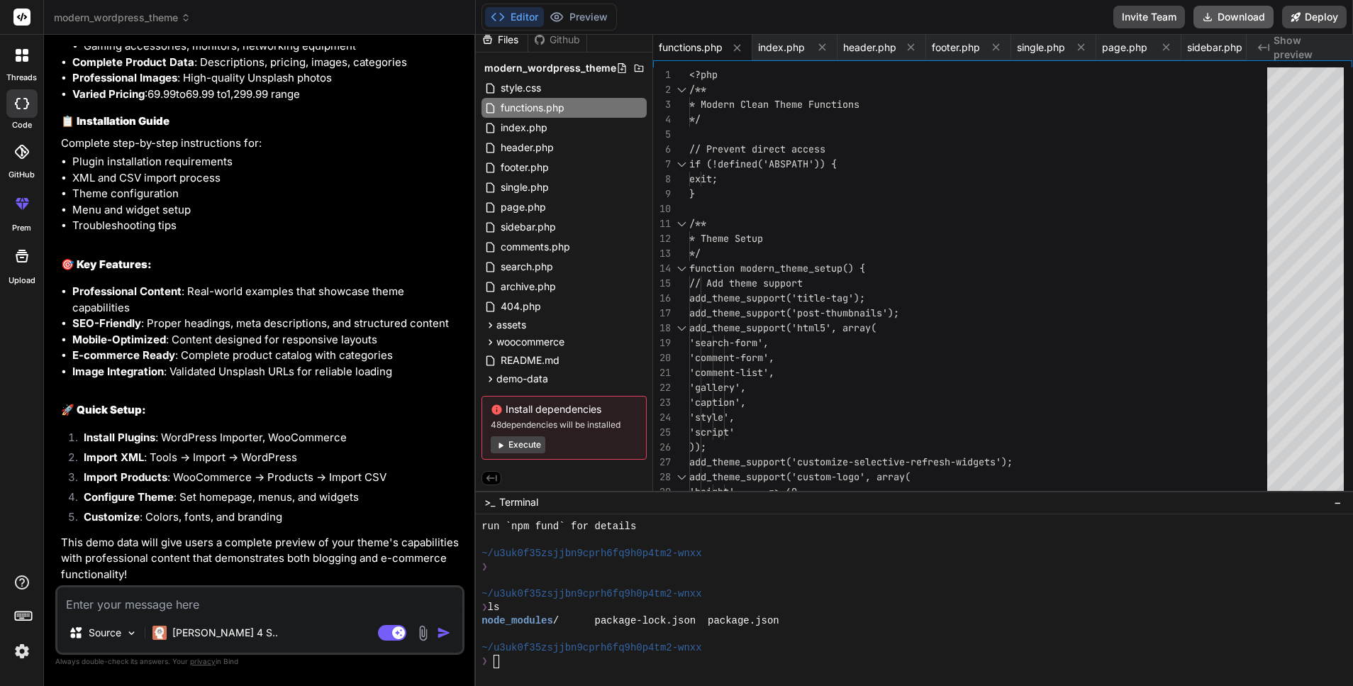
click at [1247, 21] on button "Download" at bounding box center [1233, 17] width 80 height 23
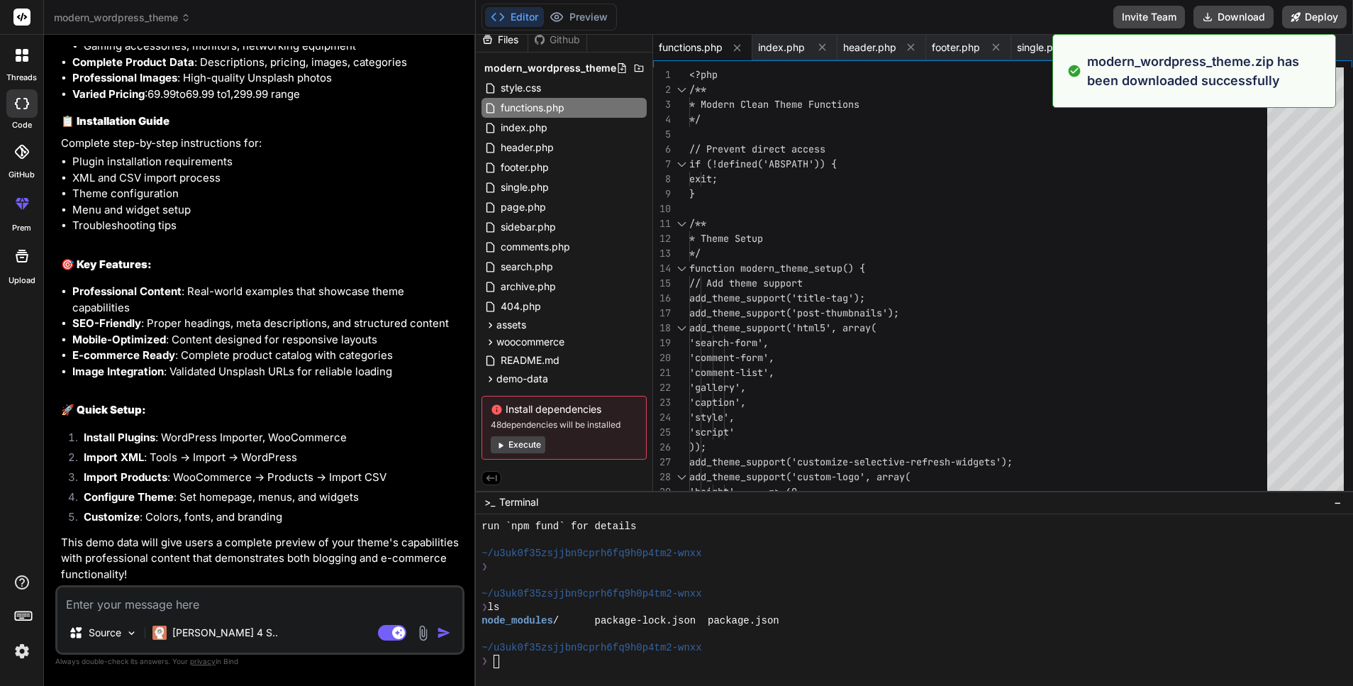
click at [238, 420] on div "I'll create comprehensive demo data for your WordPress theme including posts, p…" at bounding box center [261, 60] width 401 height 1044
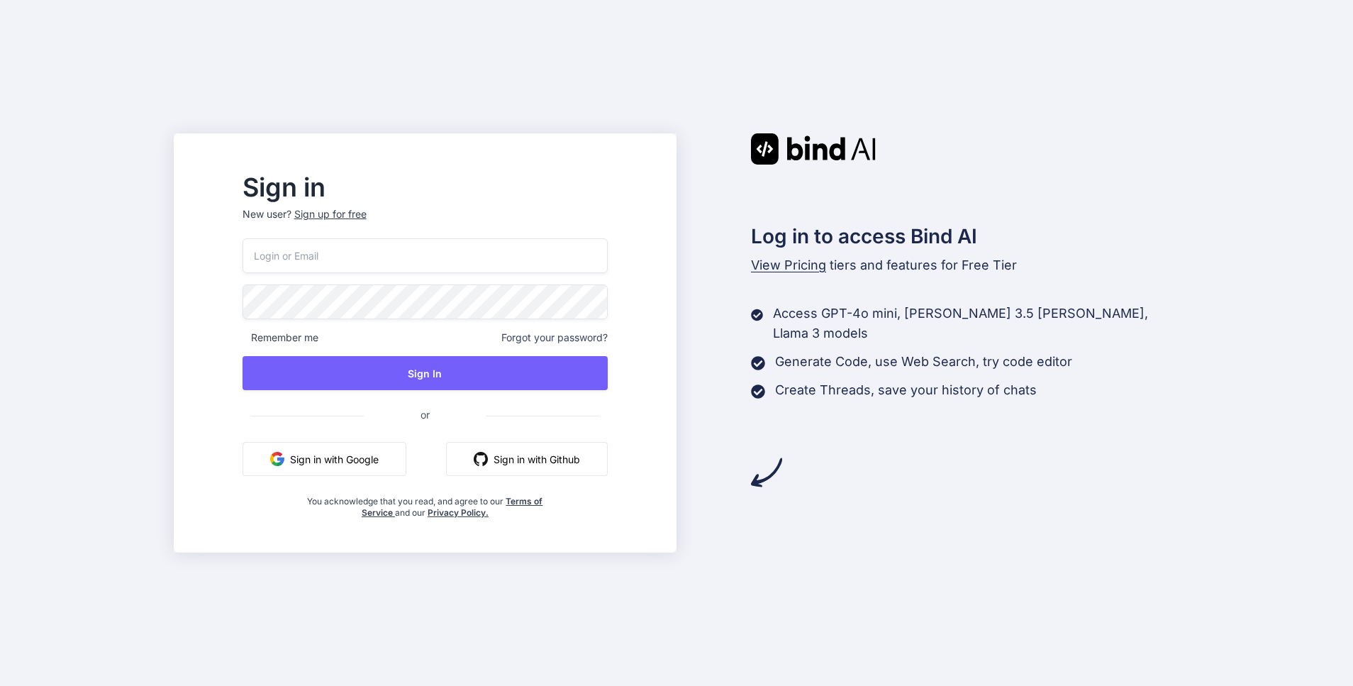
click at [391, 460] on button "Sign in with Google" at bounding box center [325, 459] width 164 height 34
